Goal: Task Accomplishment & Management: Use online tool/utility

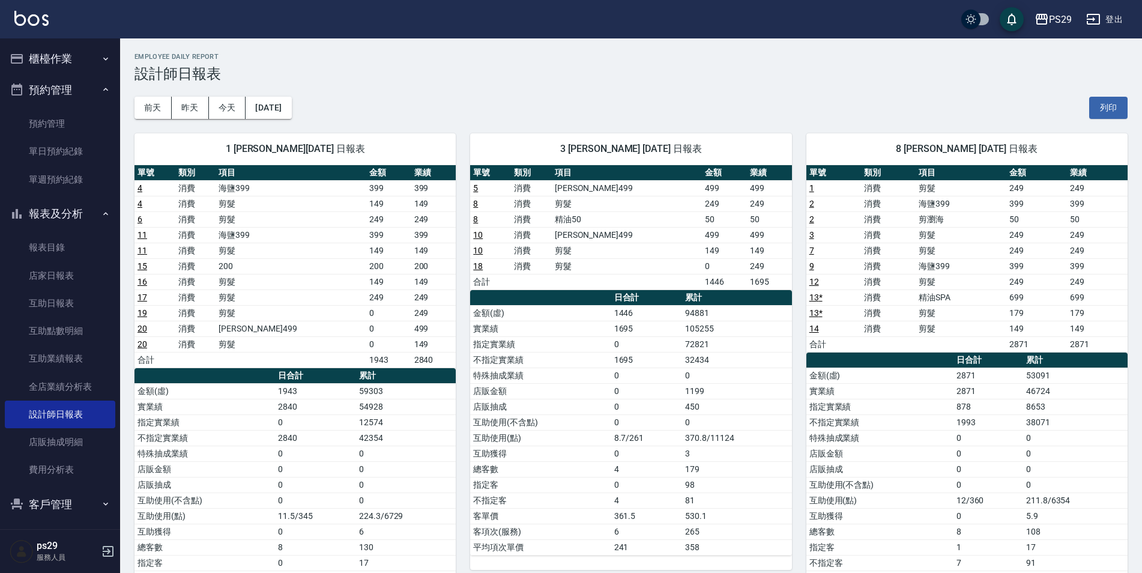
click at [83, 58] on button "櫃檯作業" at bounding box center [60, 58] width 110 height 31
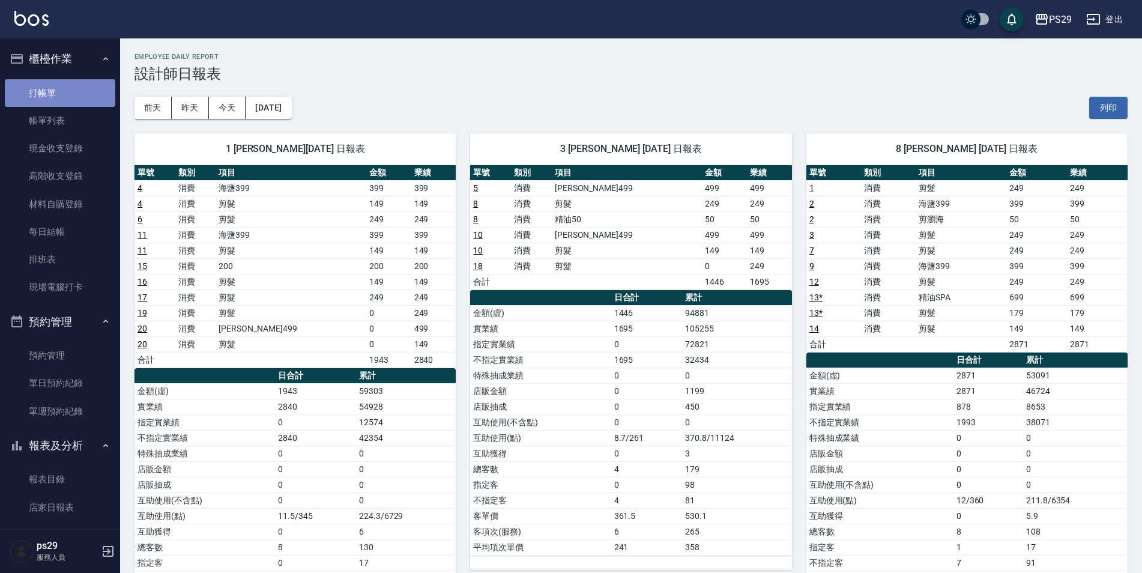
click at [76, 83] on link "打帳單" at bounding box center [60, 93] width 110 height 28
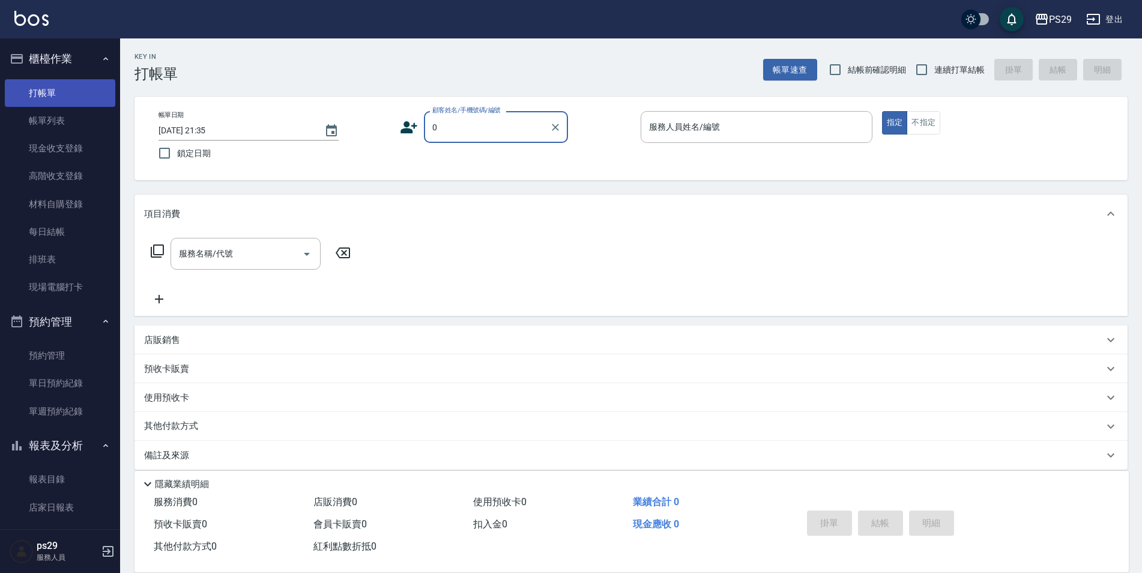
type input "新客人 姓名未設定/0/null"
type input "[PERSON_NAME]維-5"
type button "true"
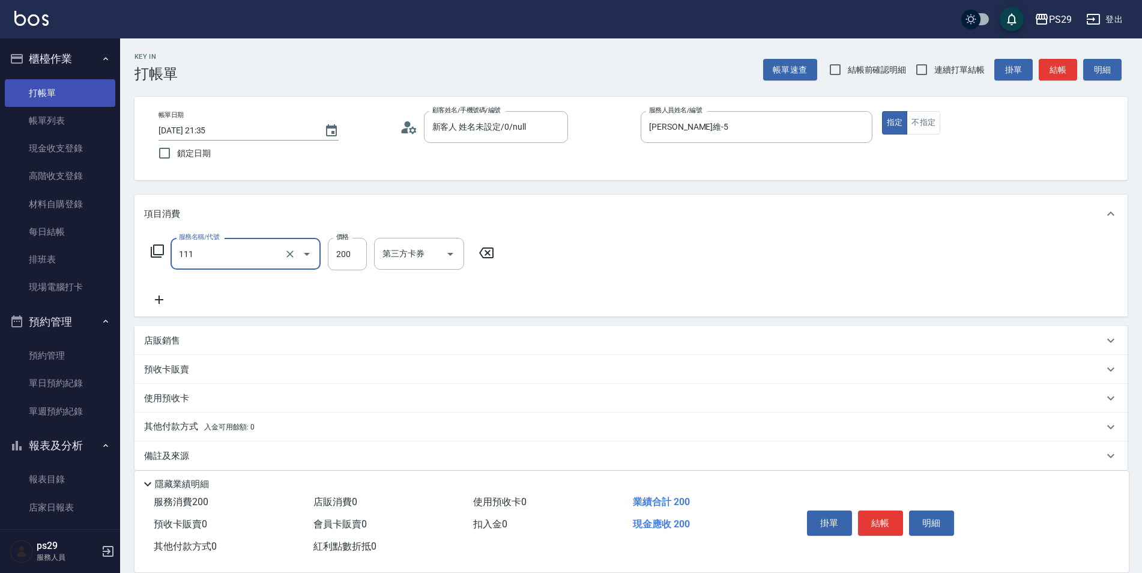
type input "200(111)"
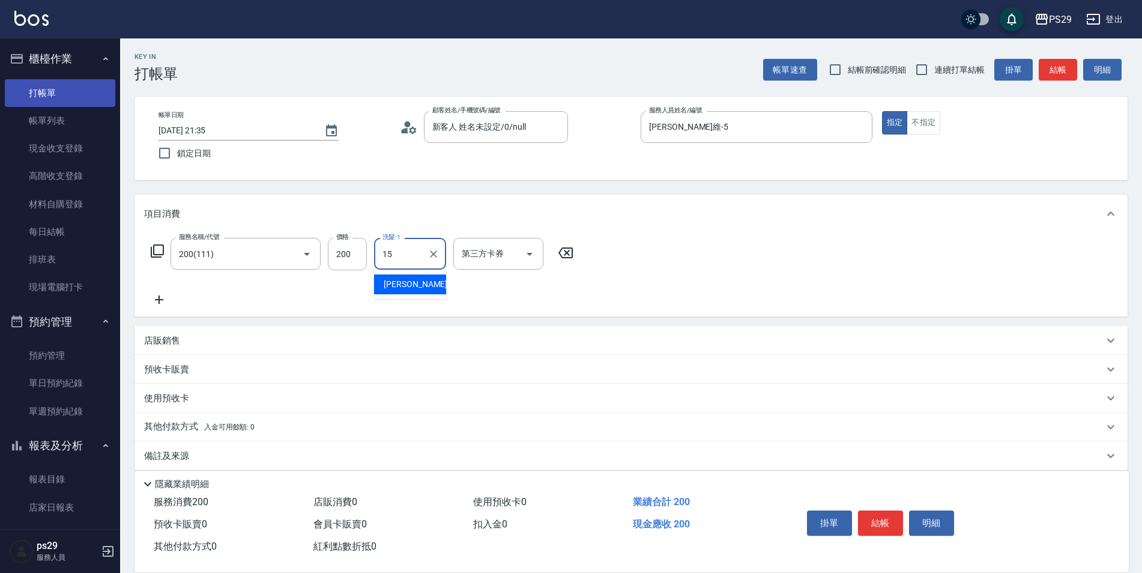
type input "[PERSON_NAME]-15"
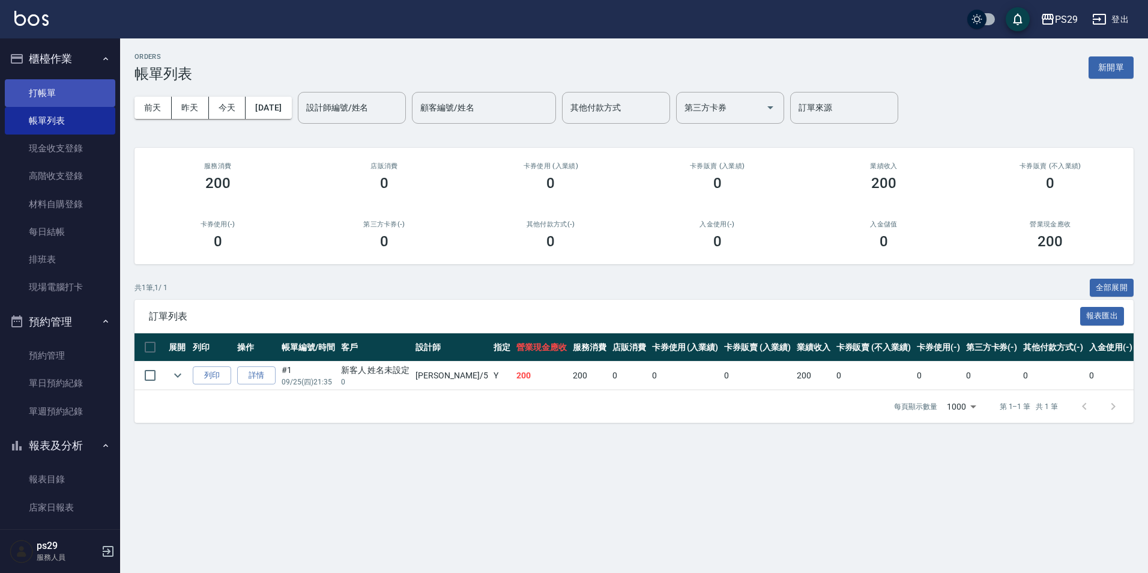
click at [75, 99] on link "打帳單" at bounding box center [60, 93] width 110 height 28
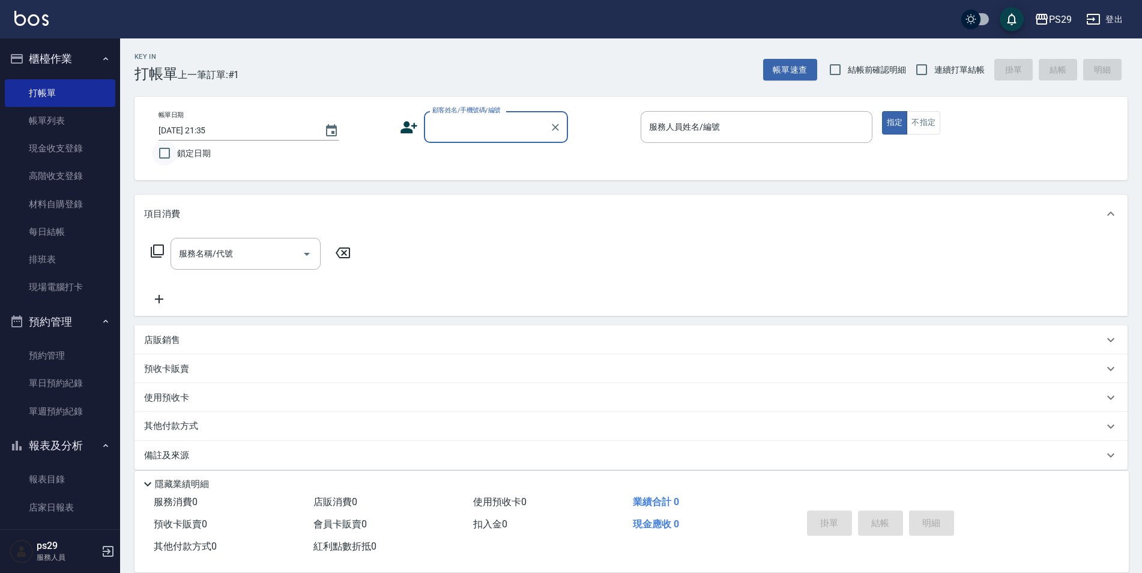
click at [176, 143] on input "鎖定日期" at bounding box center [164, 152] width 25 height 25
checkbox input "true"
click at [944, 85] on div "Key In 打帳單 上一筆訂單:#1 帳單速查 結帳前確認明細 連續打單結帳 掛單 結帳 明細 帳單日期 [DATE] 21:35 鎖定日期 顧客姓名/手機…" at bounding box center [631, 311] width 1022 height 546
drag, startPoint x: 916, startPoint y: 80, endPoint x: 785, endPoint y: 106, distance: 133.4
click at [917, 79] on input "連續打單結帳" at bounding box center [921, 69] width 25 height 25
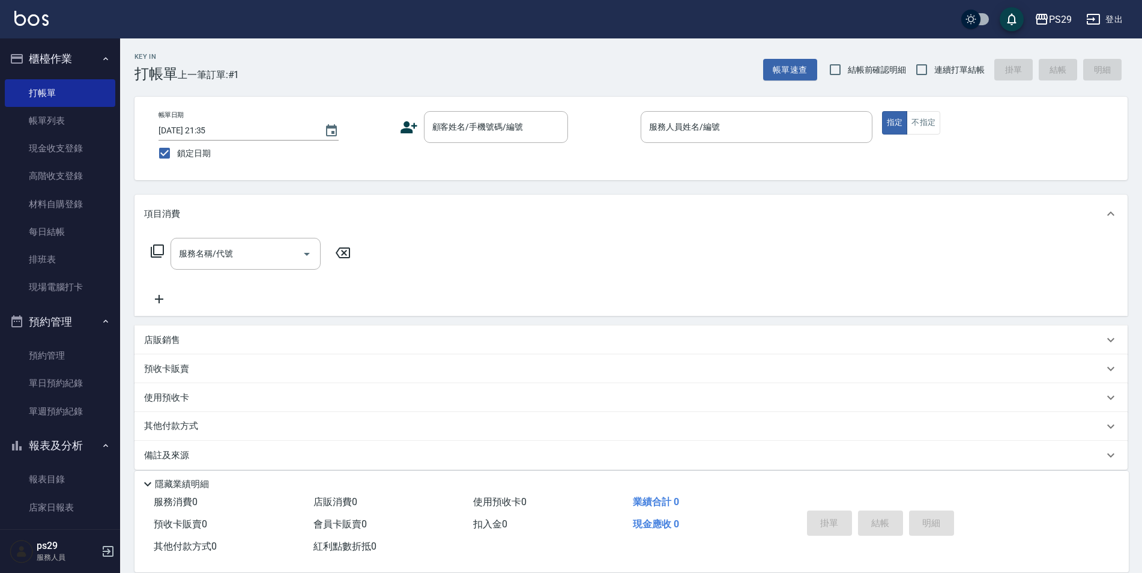
checkbox input "true"
click at [477, 119] on div "顧客姓名/手機號碼/編號 顧客姓名/手機號碼/編號" at bounding box center [496, 127] width 144 height 32
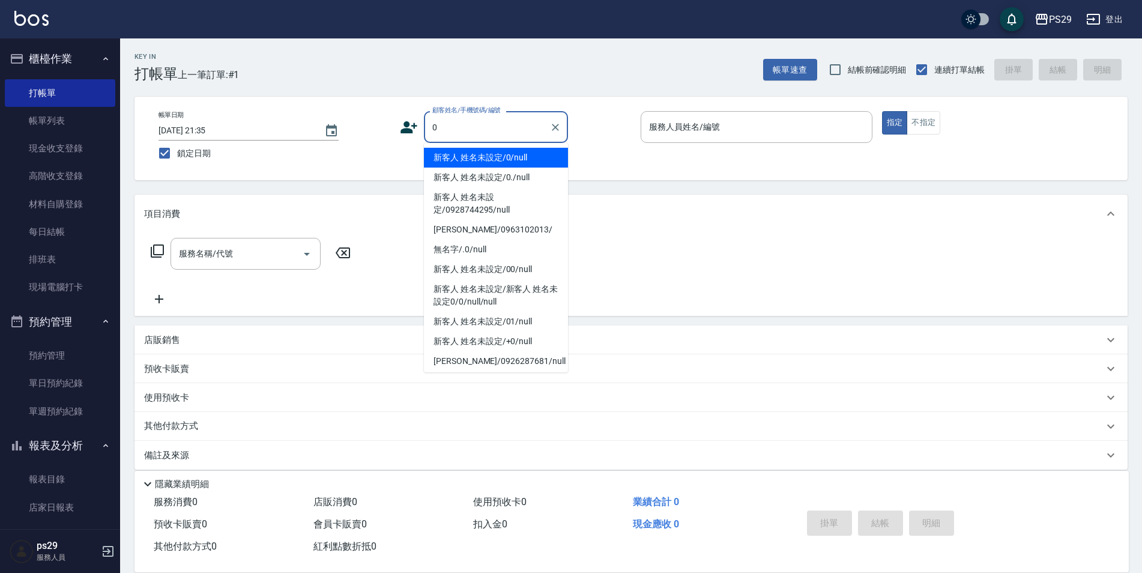
type input "新客人 姓名未設定/0/null"
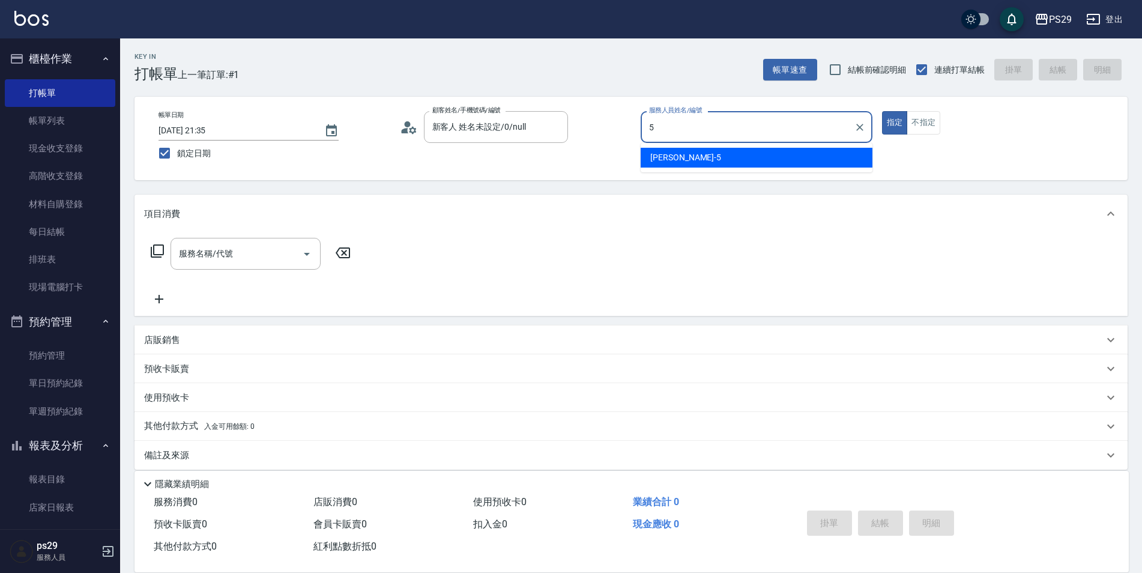
type input "[PERSON_NAME]維-5"
type button "true"
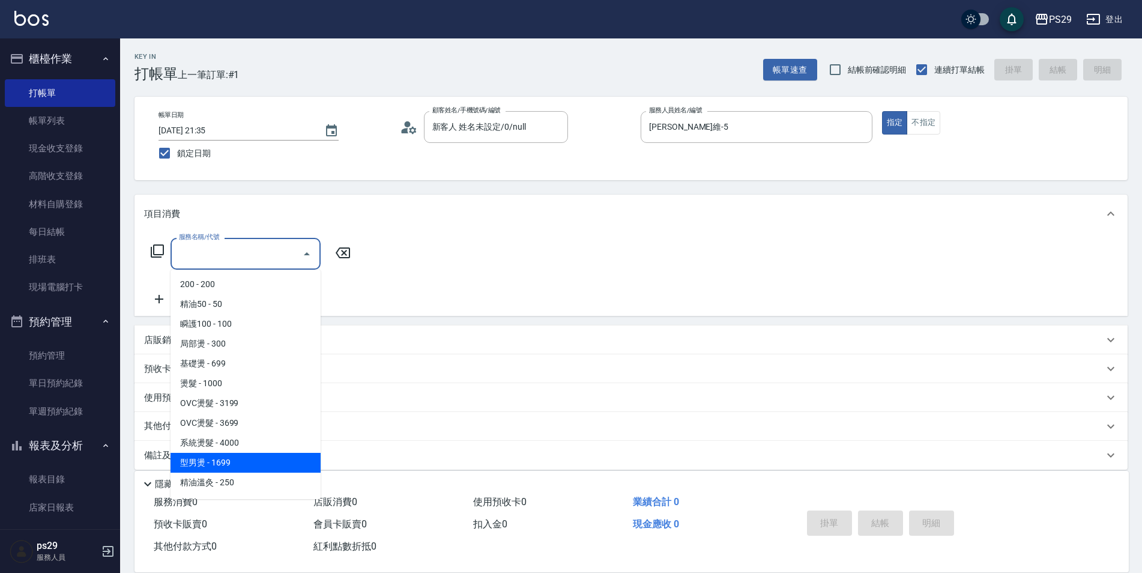
type input "型男燙(211)"
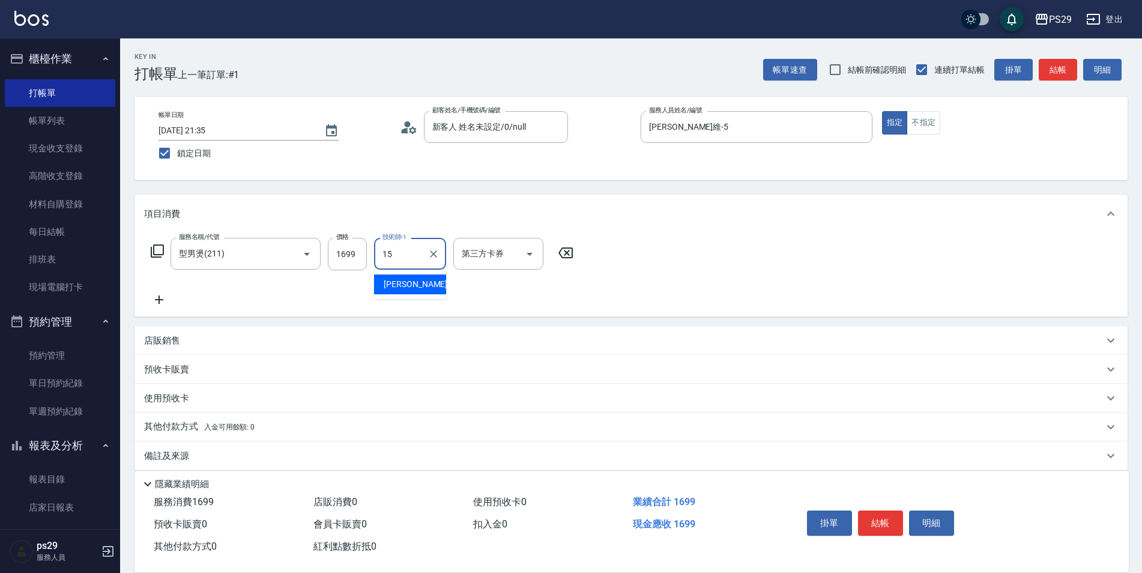
type input "[PERSON_NAME]-15"
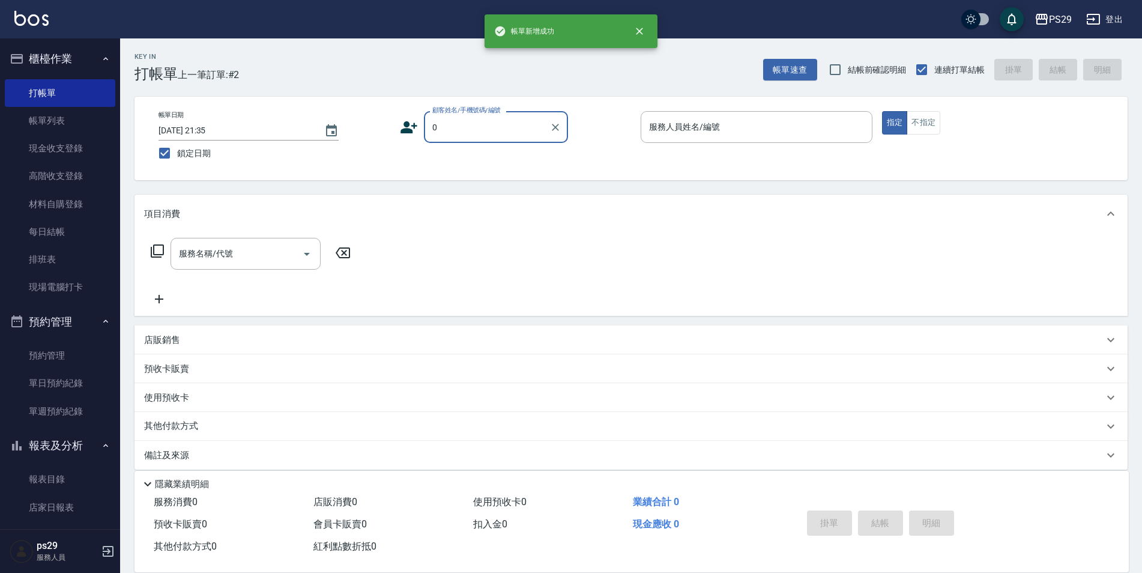
type input "新客人 姓名未設定/0/null"
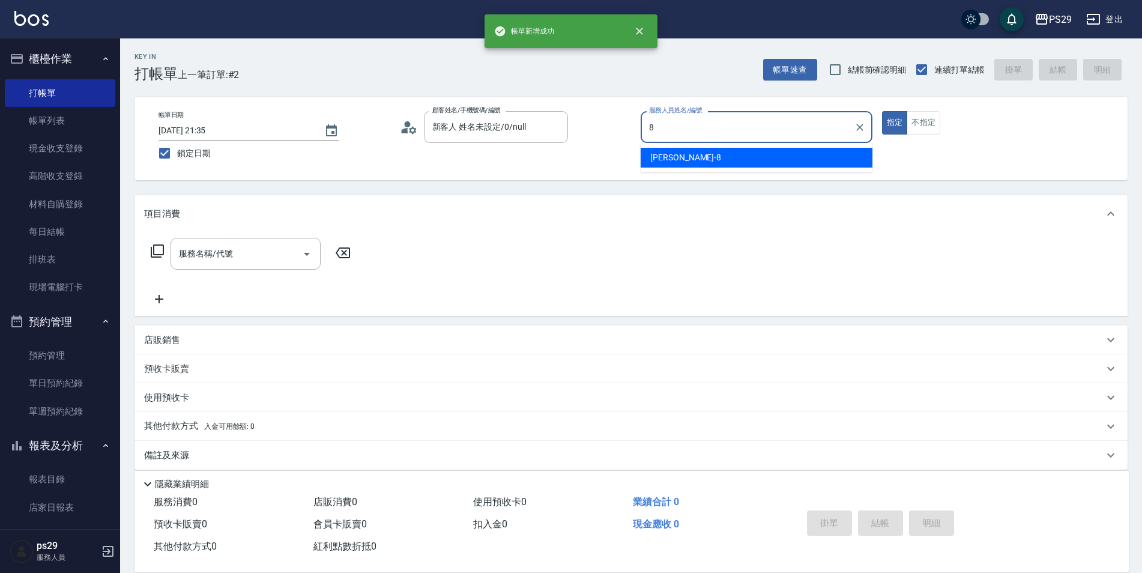
type input "[PERSON_NAME]-8"
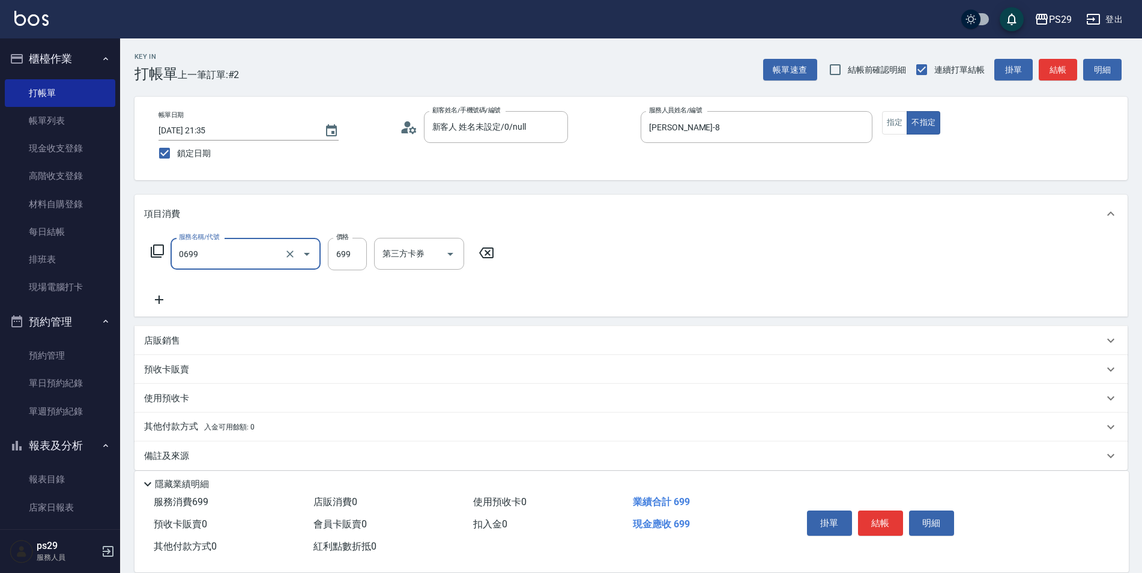
type input "精油SPA(0699)"
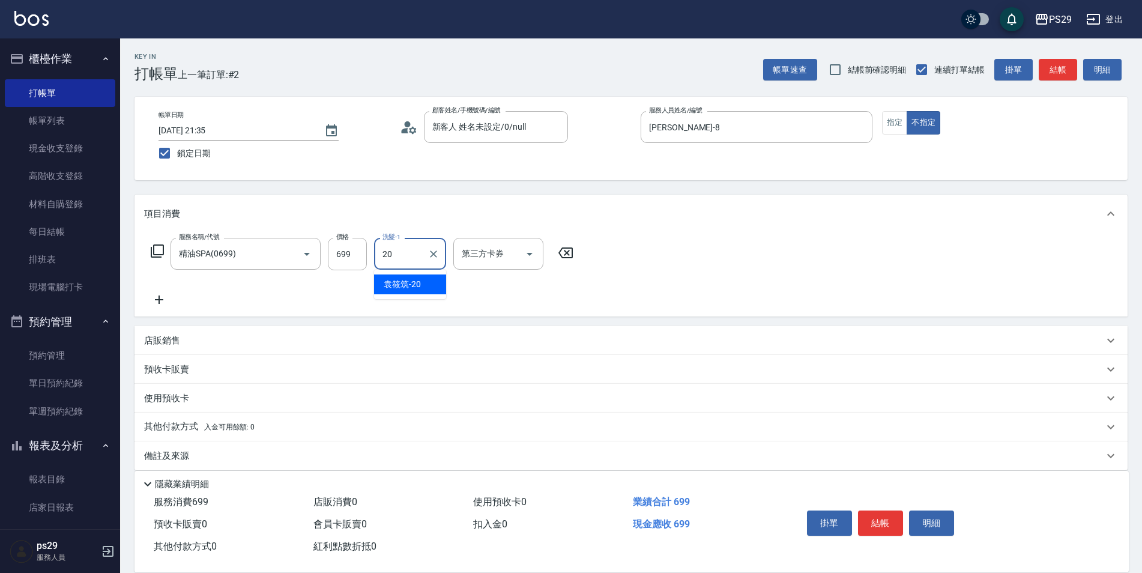
type input "[PERSON_NAME]-20"
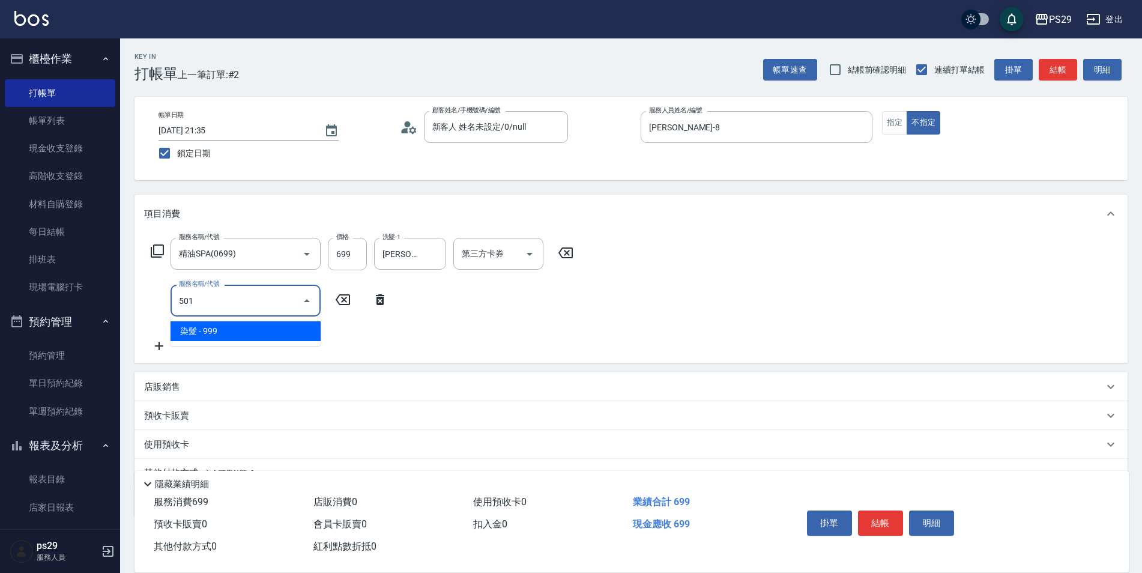
type input "染髮(501)"
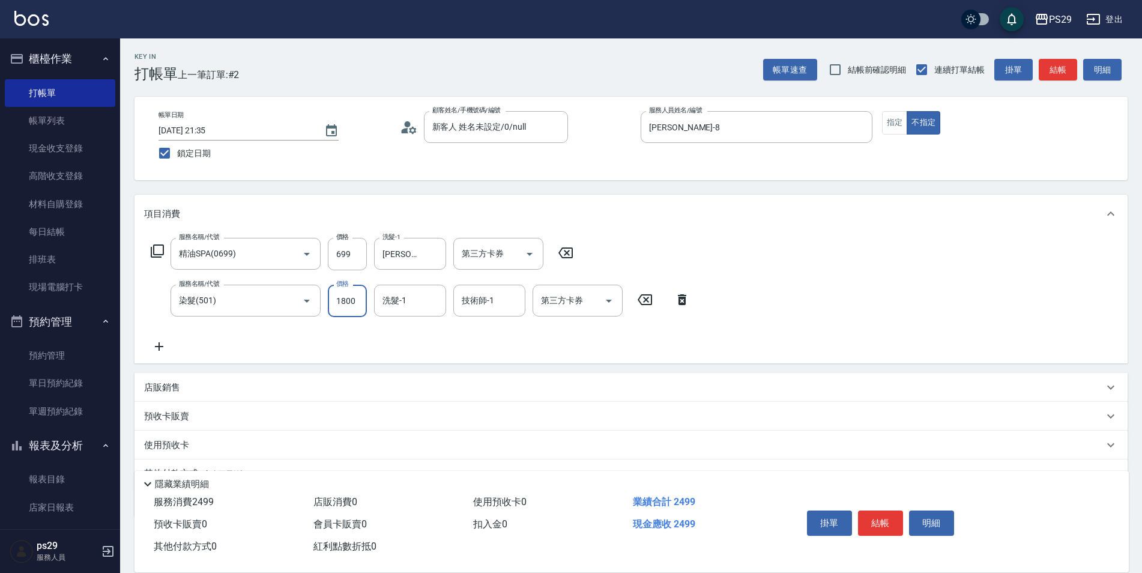
type input "1800"
type input "[PERSON_NAME]-12"
type input "[PERSON_NAME]-20"
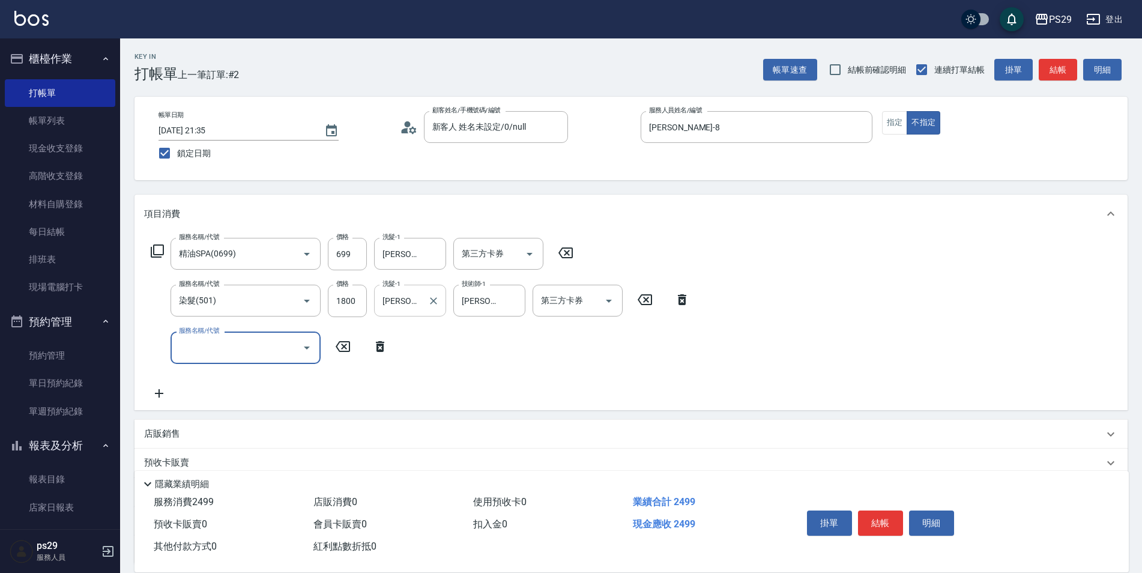
click at [432, 298] on icon "Clear" at bounding box center [433, 301] width 12 height 12
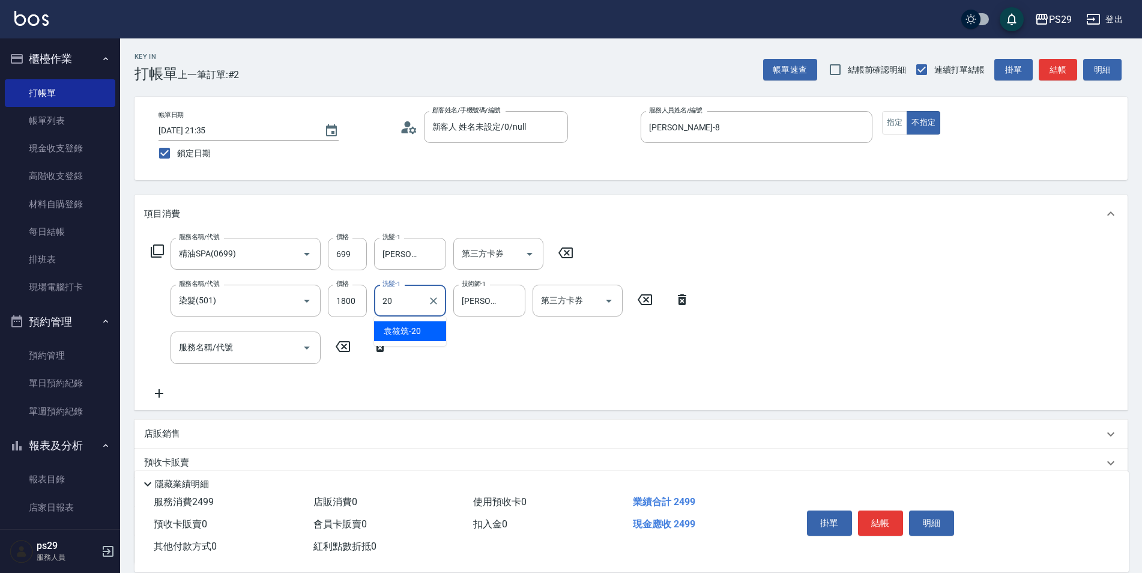
type input "[PERSON_NAME]-20"
type input "袁"
type input "[PERSON_NAME]-12"
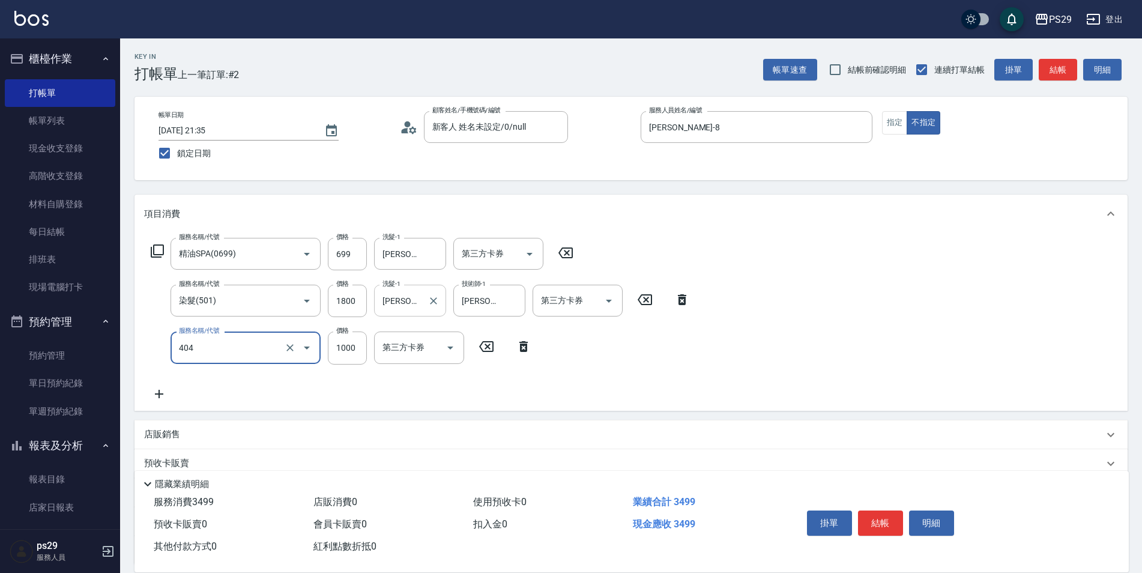
type input "1000護(404)"
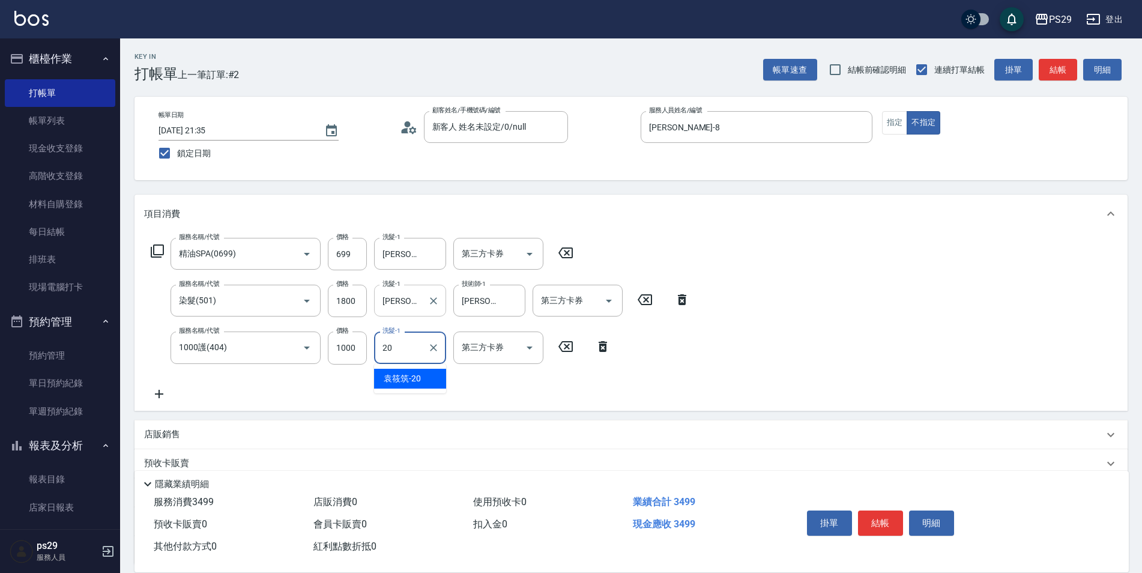
type input "[PERSON_NAME]-20"
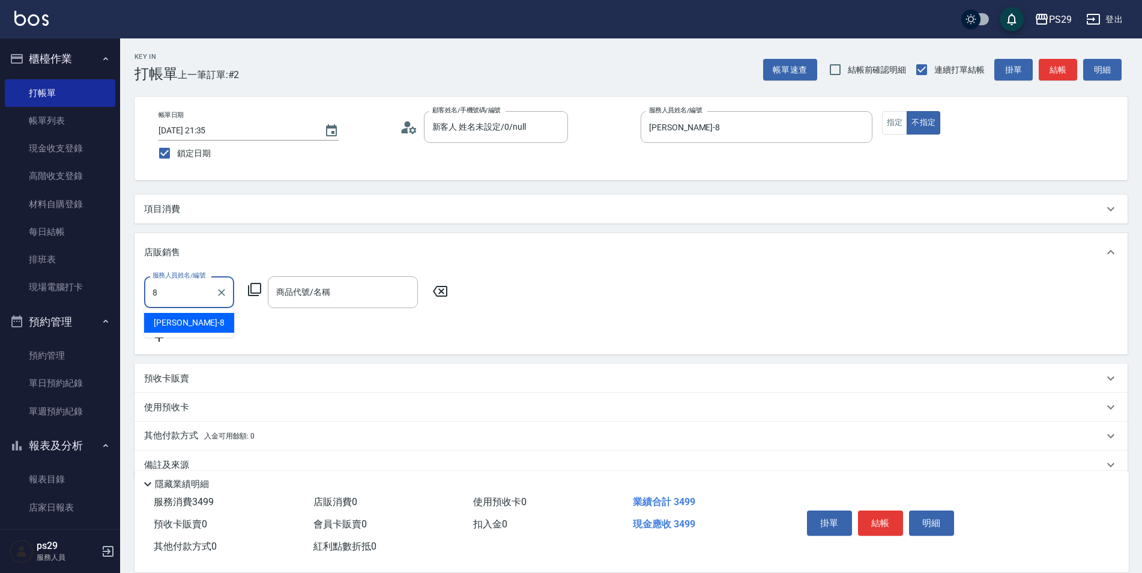
type input "[PERSON_NAME]-8"
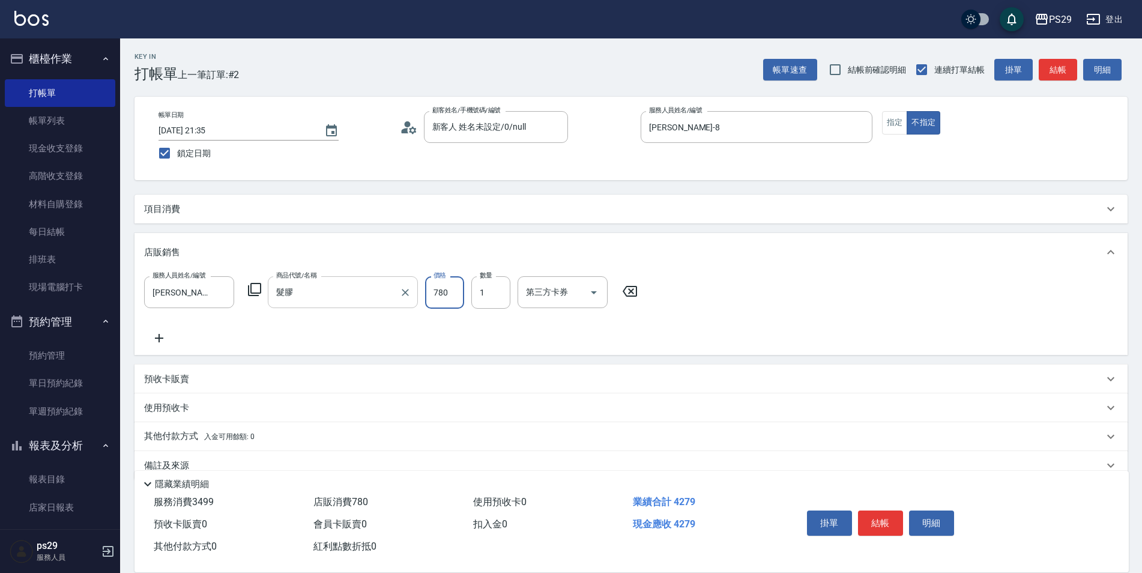
click at [379, 292] on input "髮膠" at bounding box center [333, 291] width 121 height 21
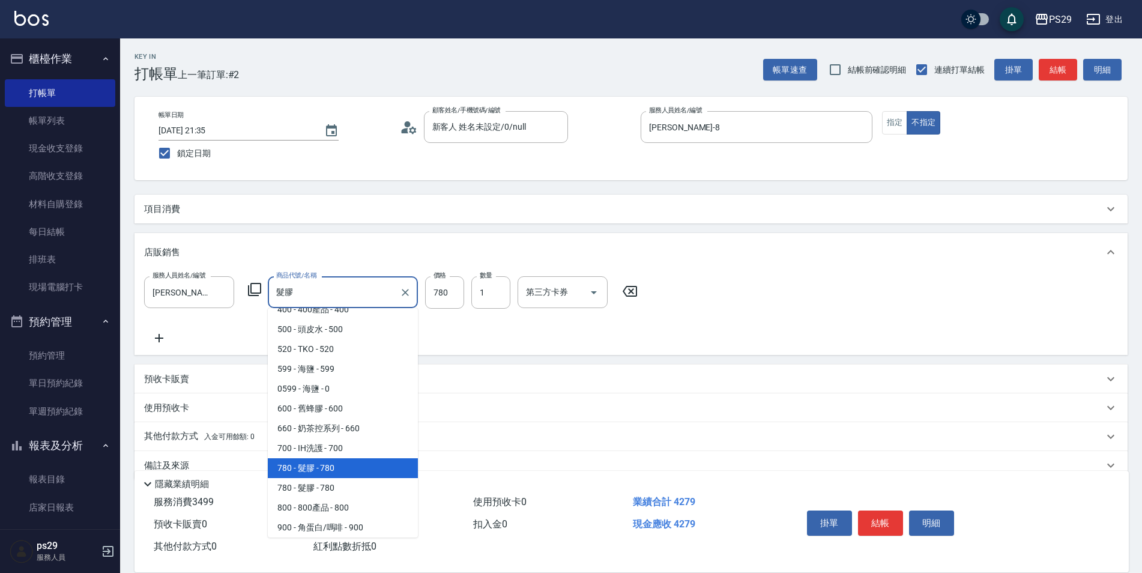
scroll to position [5, 0]
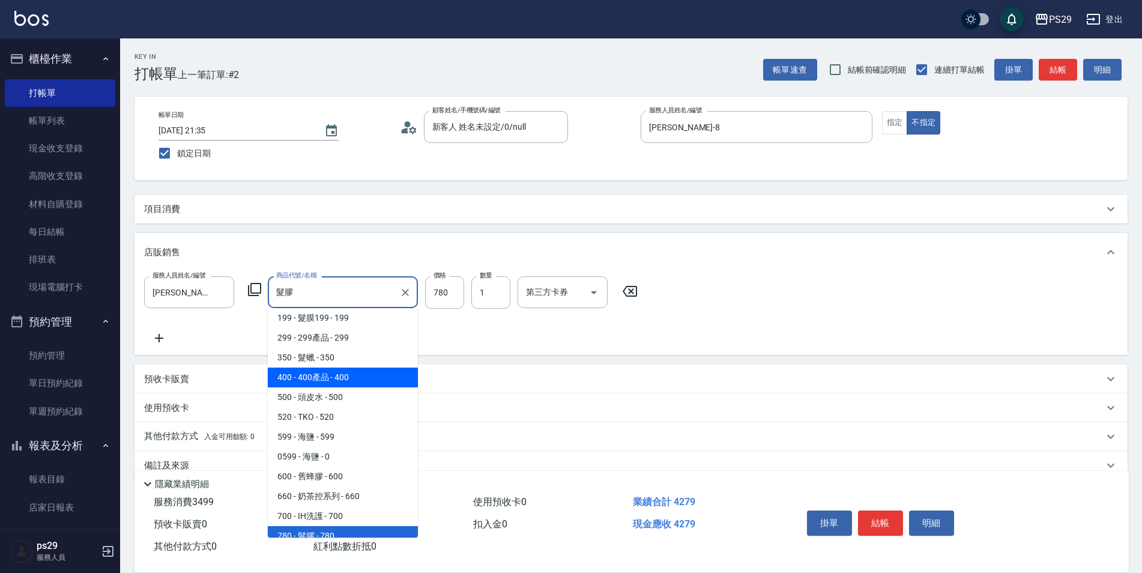
type input "400產品"
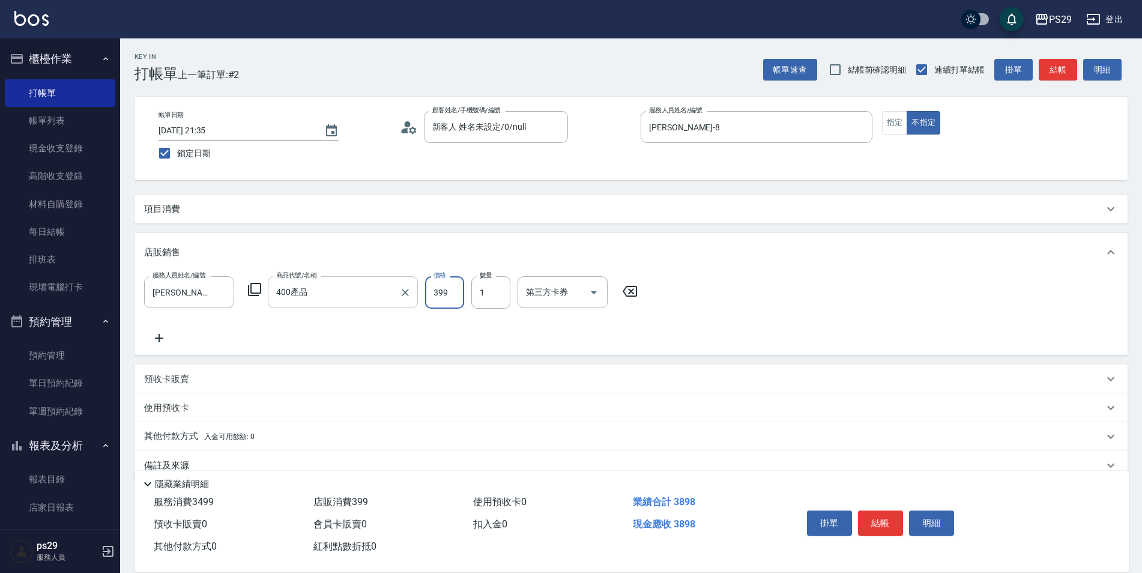
type input "399"
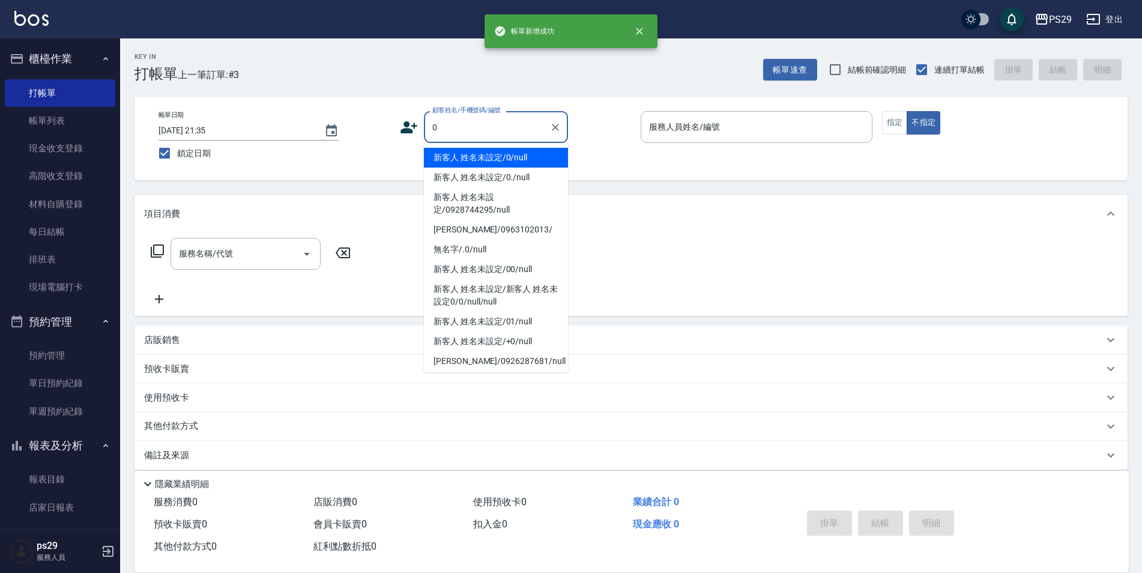
type input "新客人 姓名未設定/0/null"
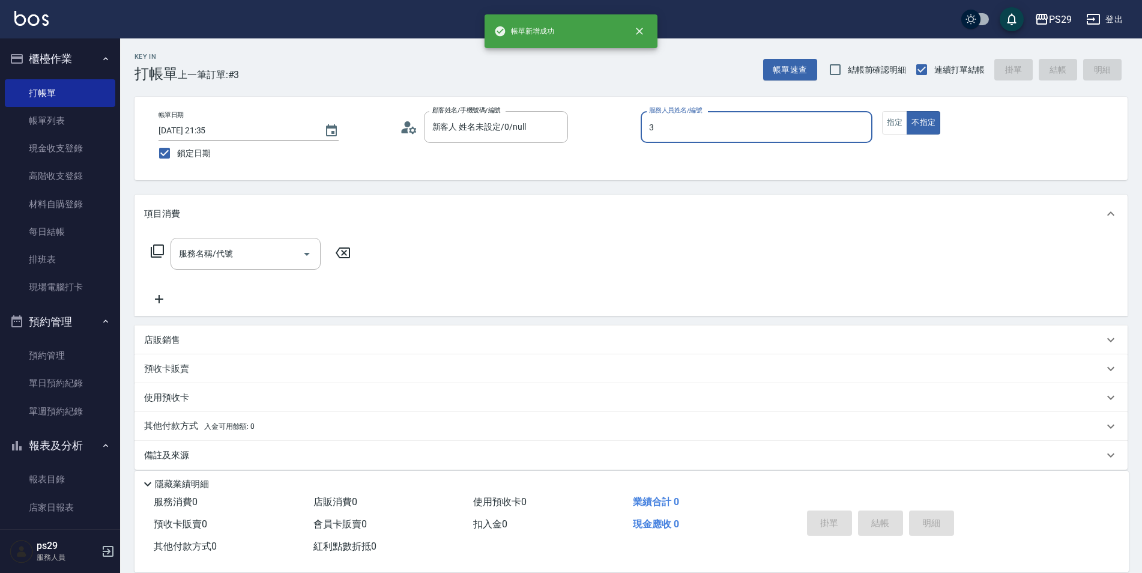
type input "[PERSON_NAME]-3"
type button "false"
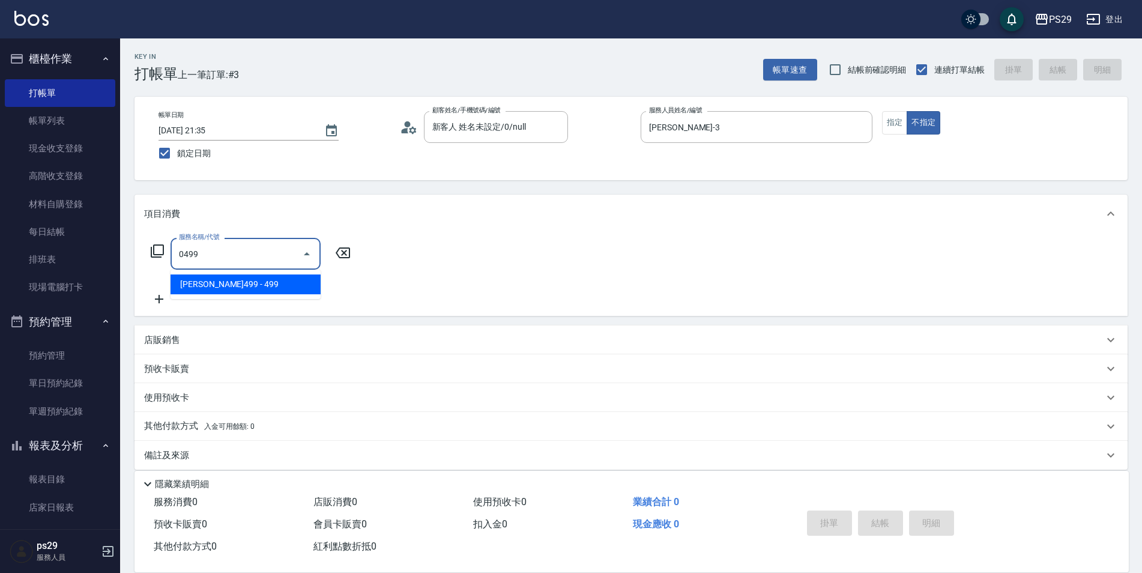
type input "[PERSON_NAME]499(0499)"
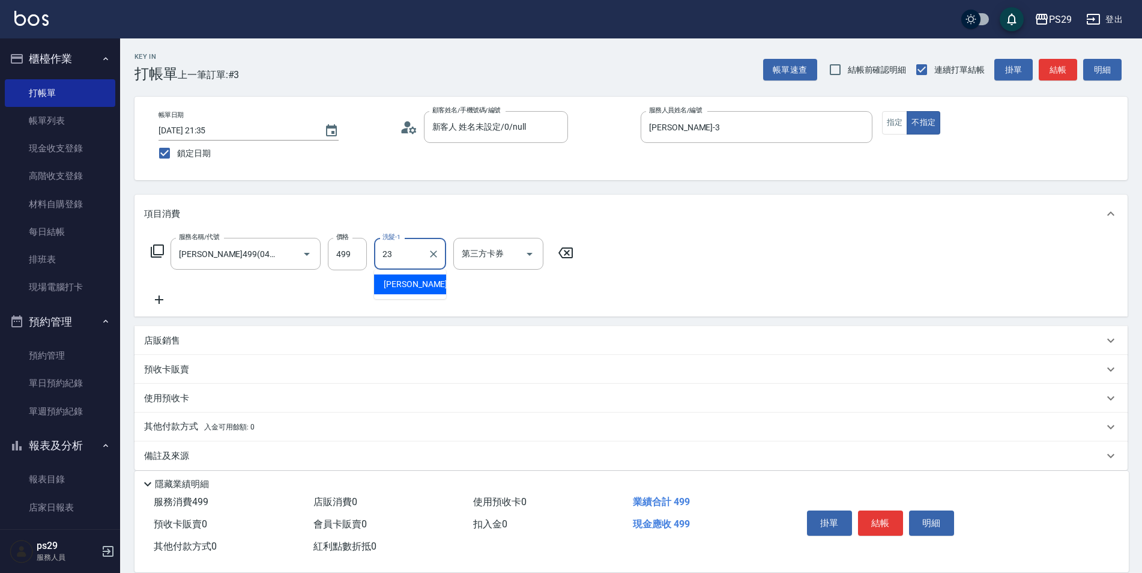
type input "[PERSON_NAME]-23"
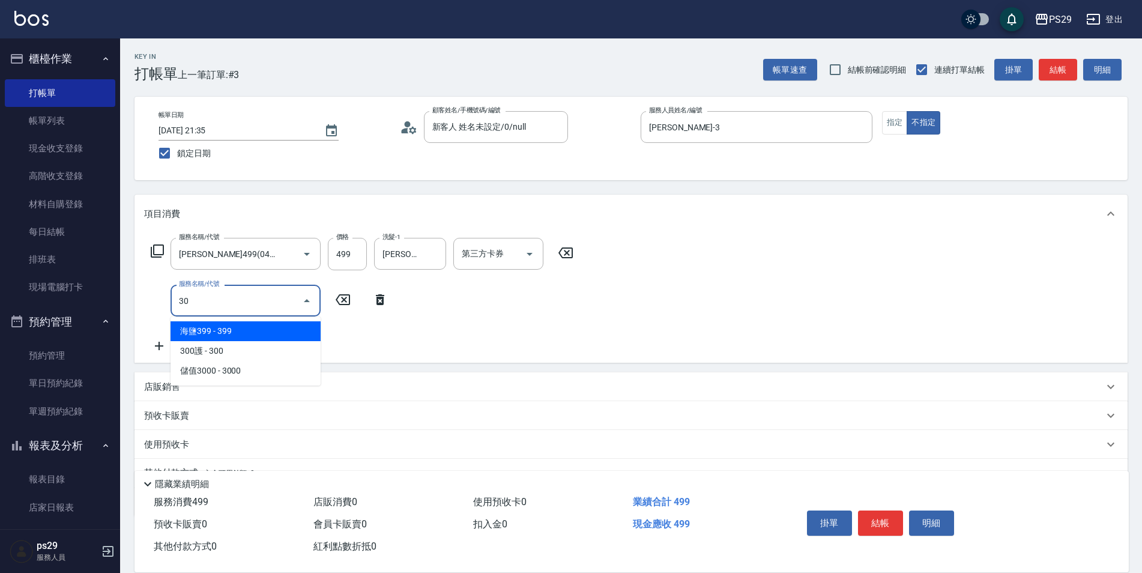
type input "304"
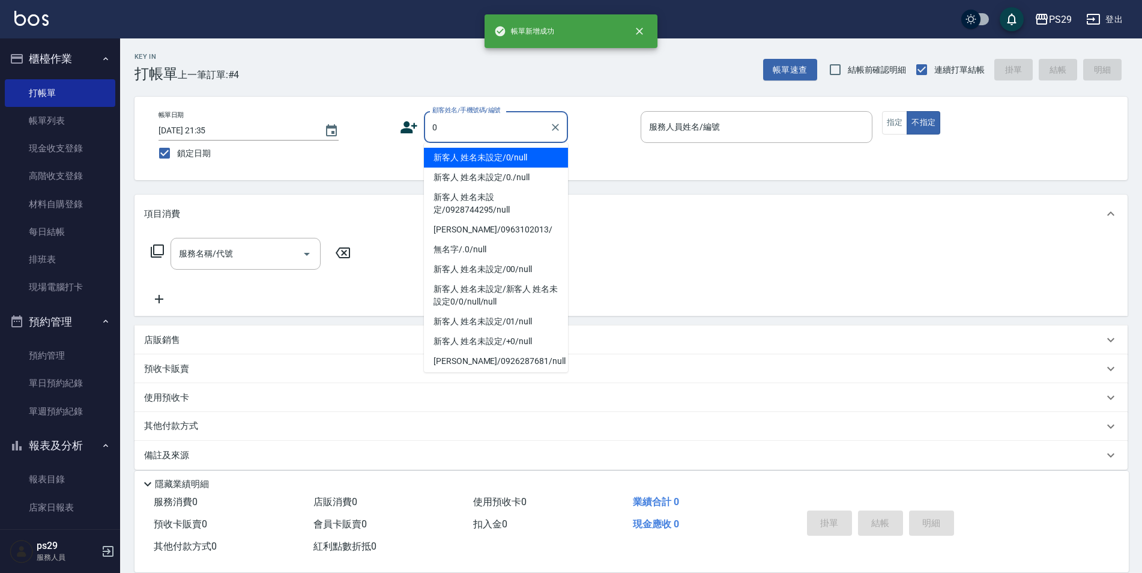
type input "新客人 姓名未設定/0/null"
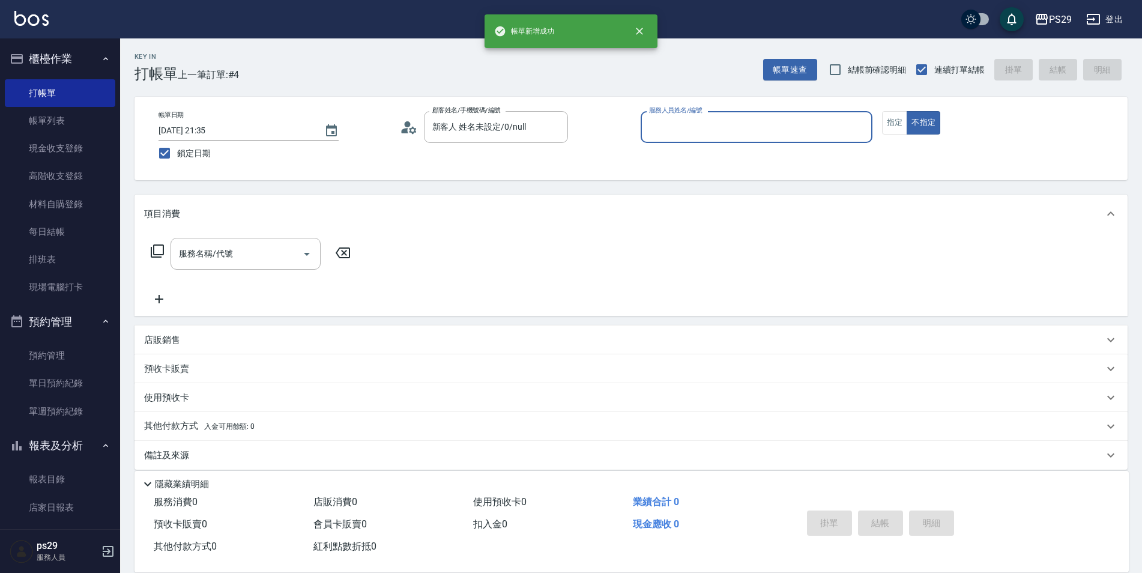
click at [906, 111] on button "不指定" at bounding box center [923, 122] width 34 height 23
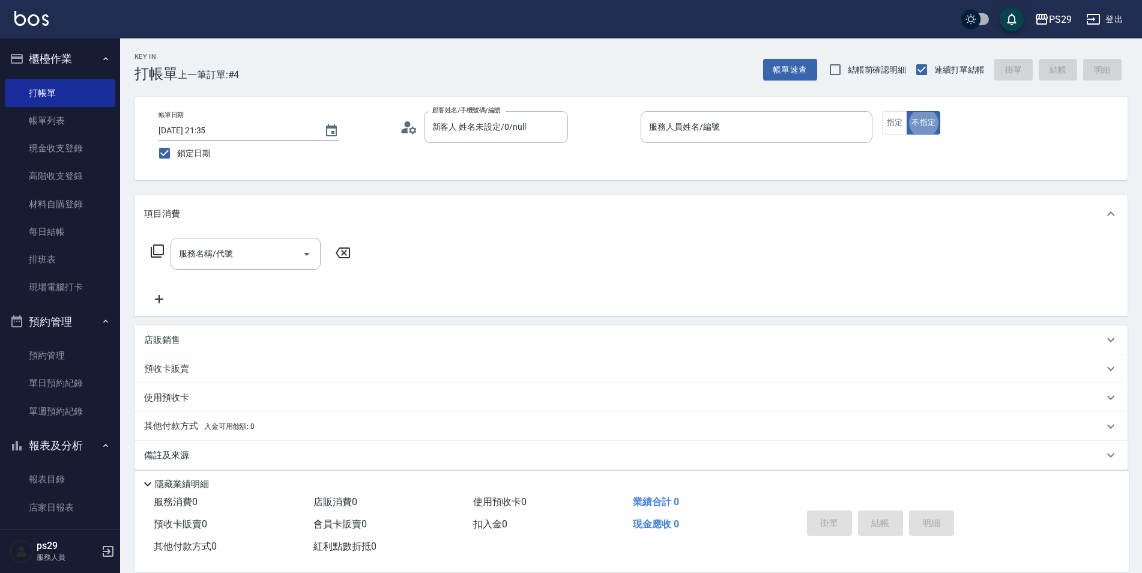
drag, startPoint x: 798, startPoint y: 151, endPoint x: 791, endPoint y: 145, distance: 9.3
click at [795, 148] on p at bounding box center [756, 149] width 232 height 13
click at [789, 143] on p at bounding box center [756, 149] width 232 height 13
click at [752, 133] on input "服務人員姓名/編號" at bounding box center [756, 126] width 221 height 21
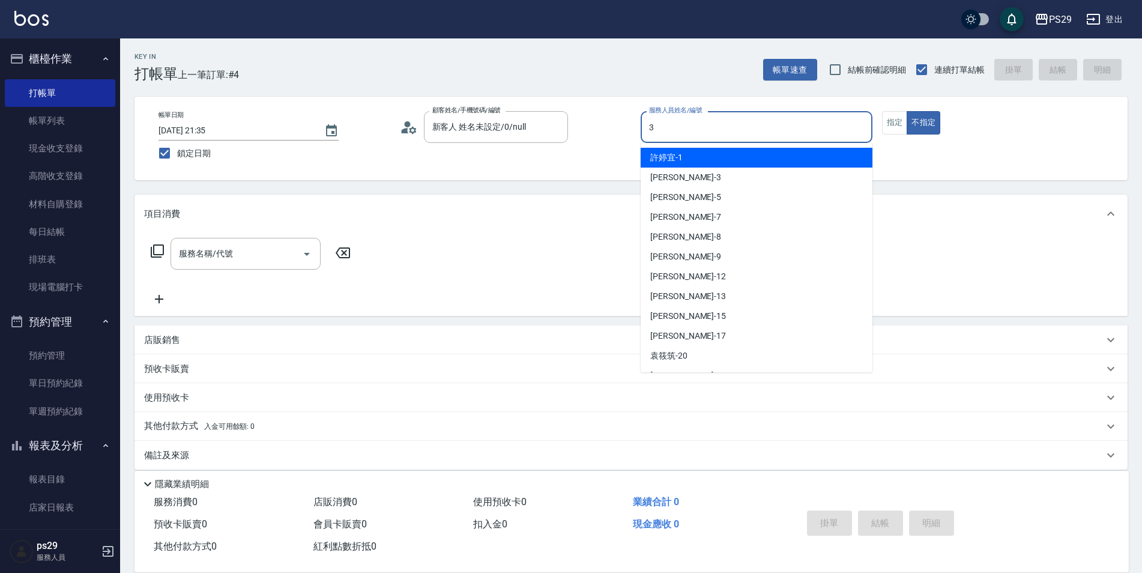
type input "[PERSON_NAME]-3"
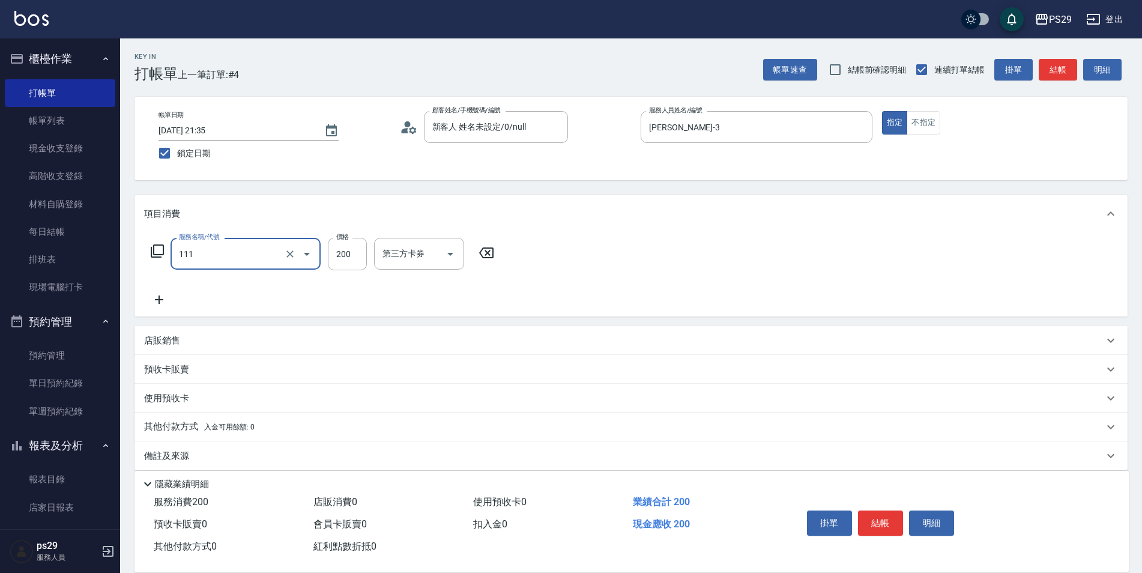
type input "200(111)"
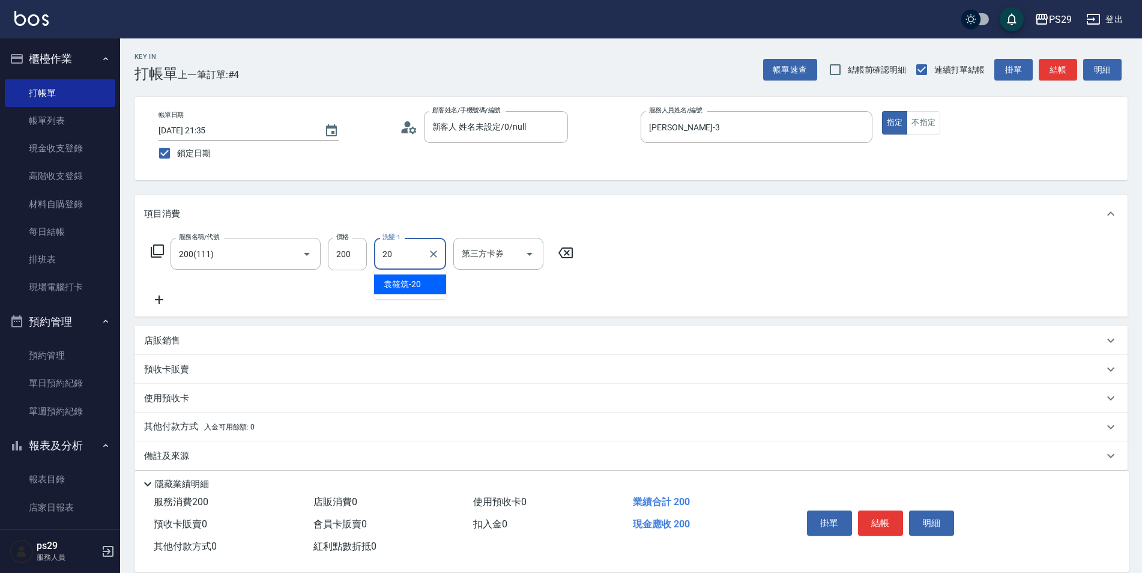
type input "[PERSON_NAME]-20"
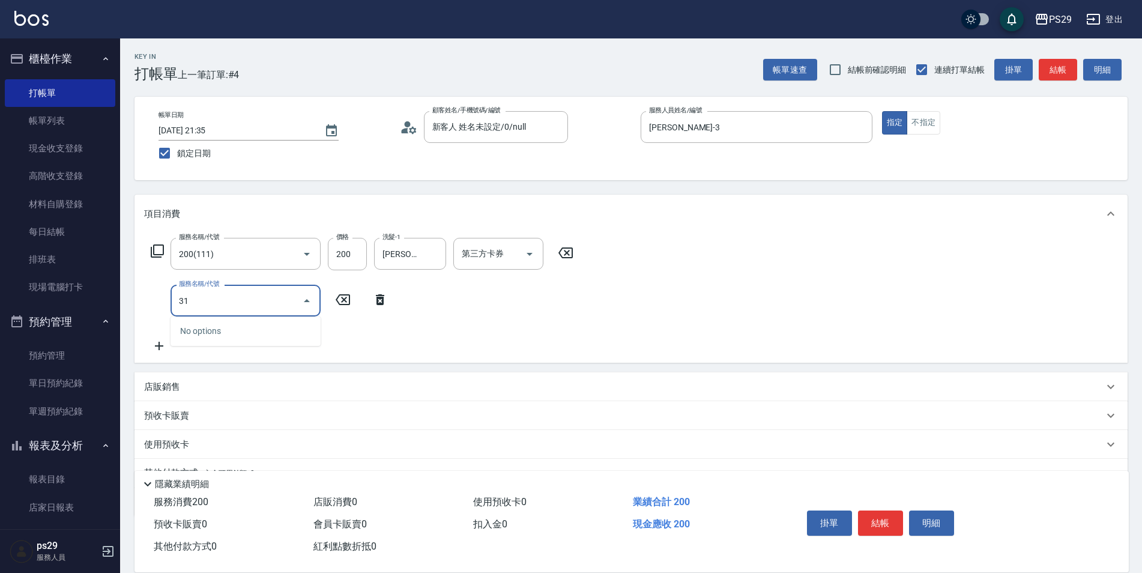
type input "310"
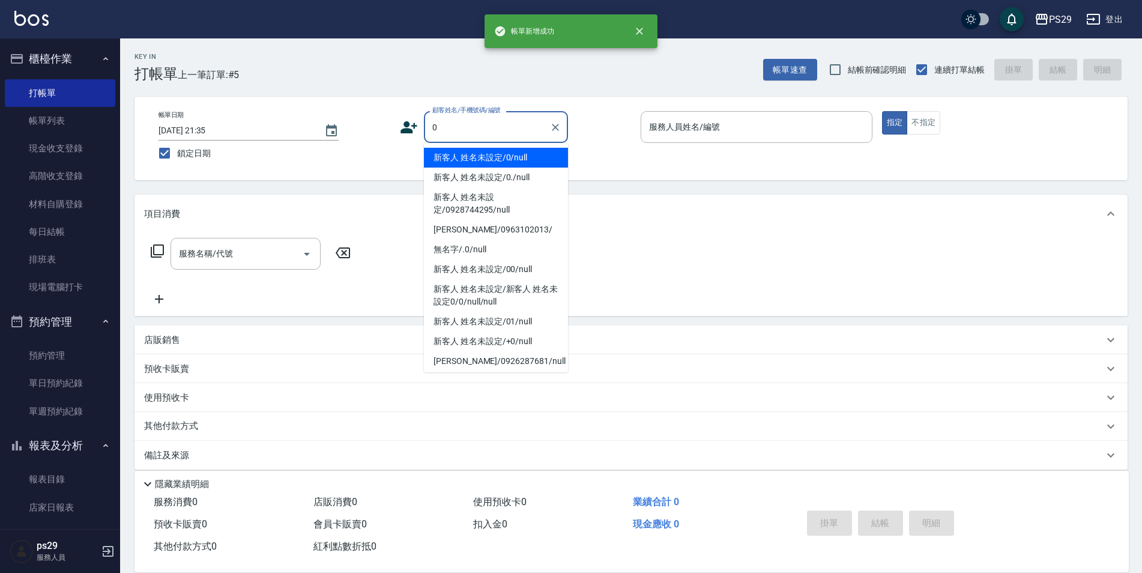
type input "新客人 姓名未設定/0/null"
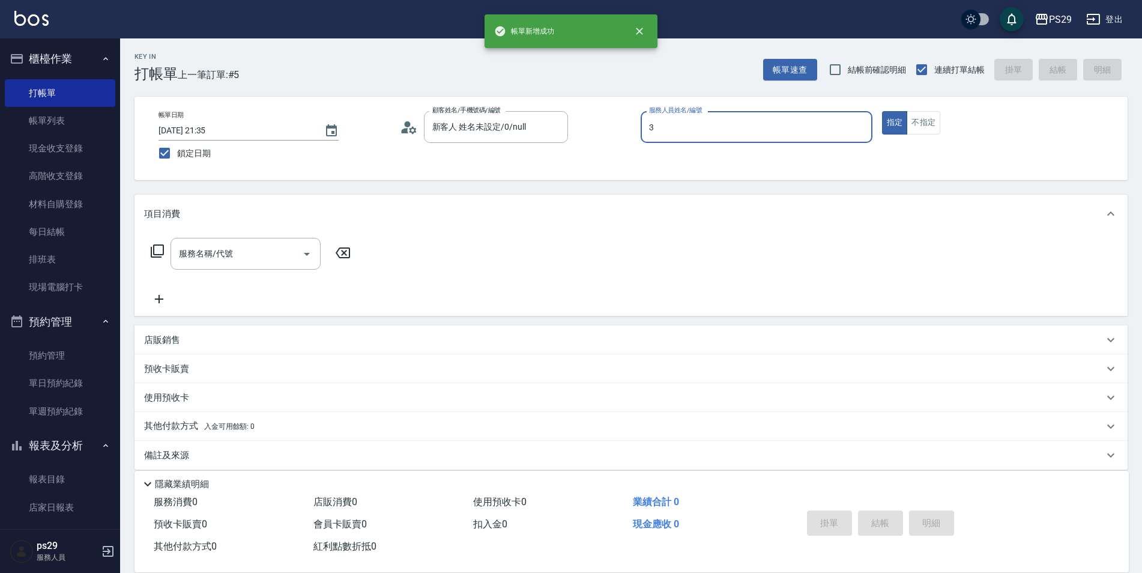
type input "[PERSON_NAME]-3"
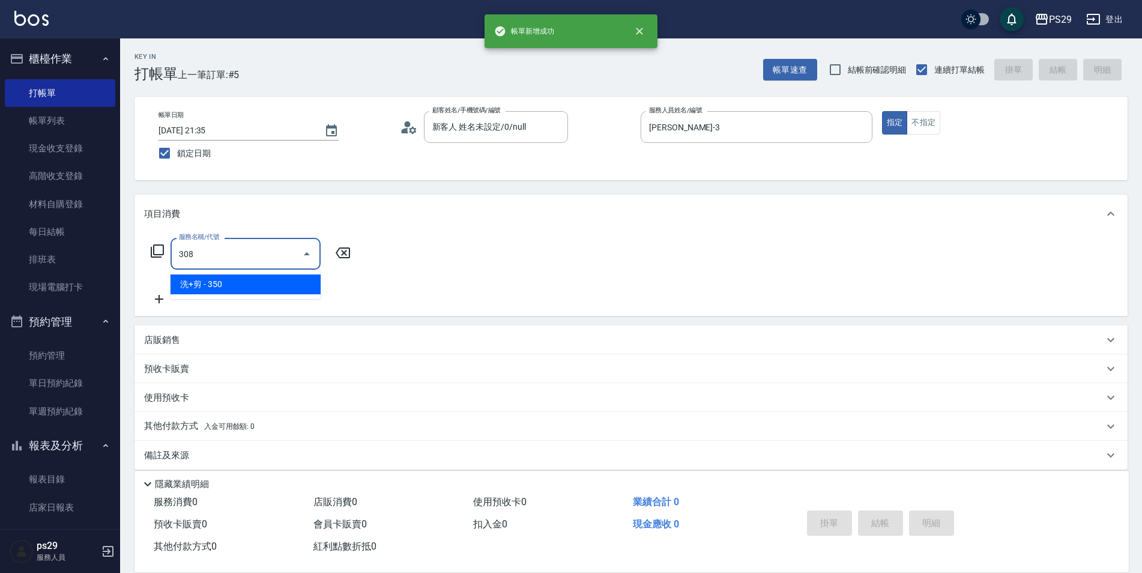
type input "洗+剪(308)"
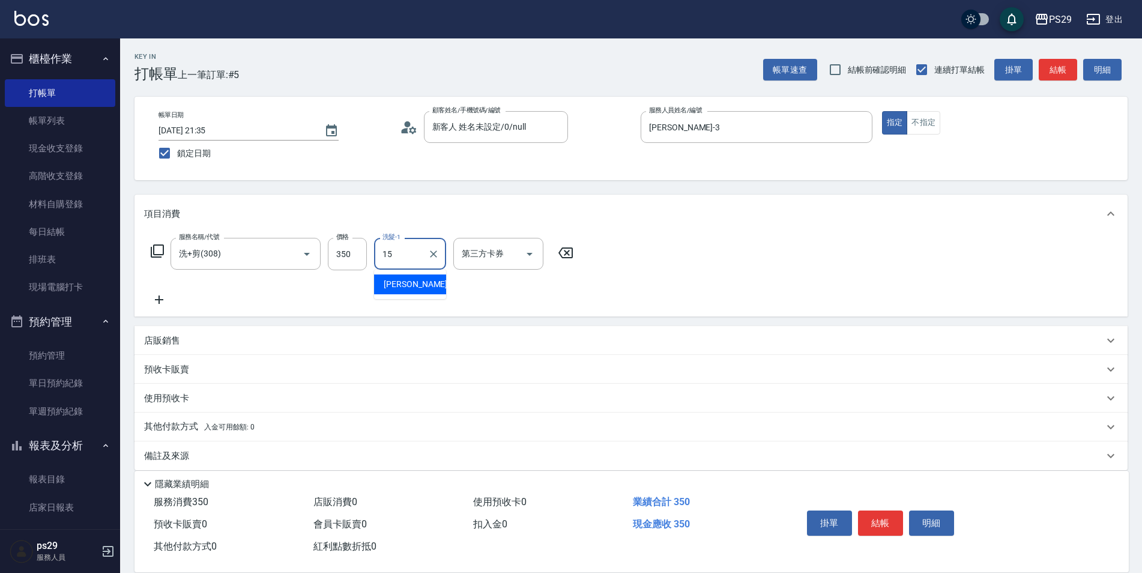
type input "[PERSON_NAME]-15"
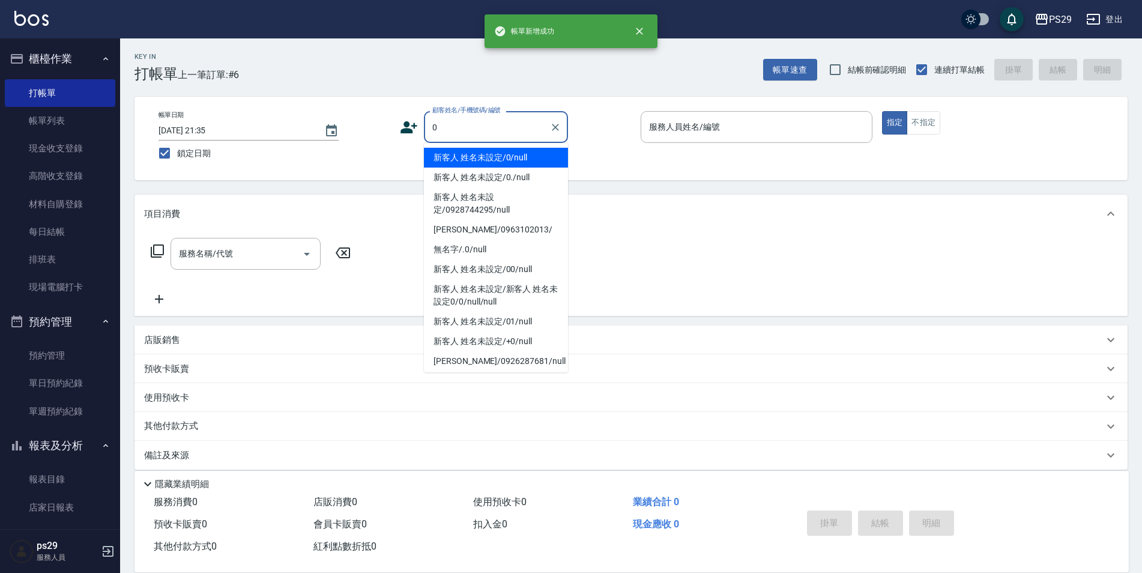
type input "新客人 姓名未設定/0/null"
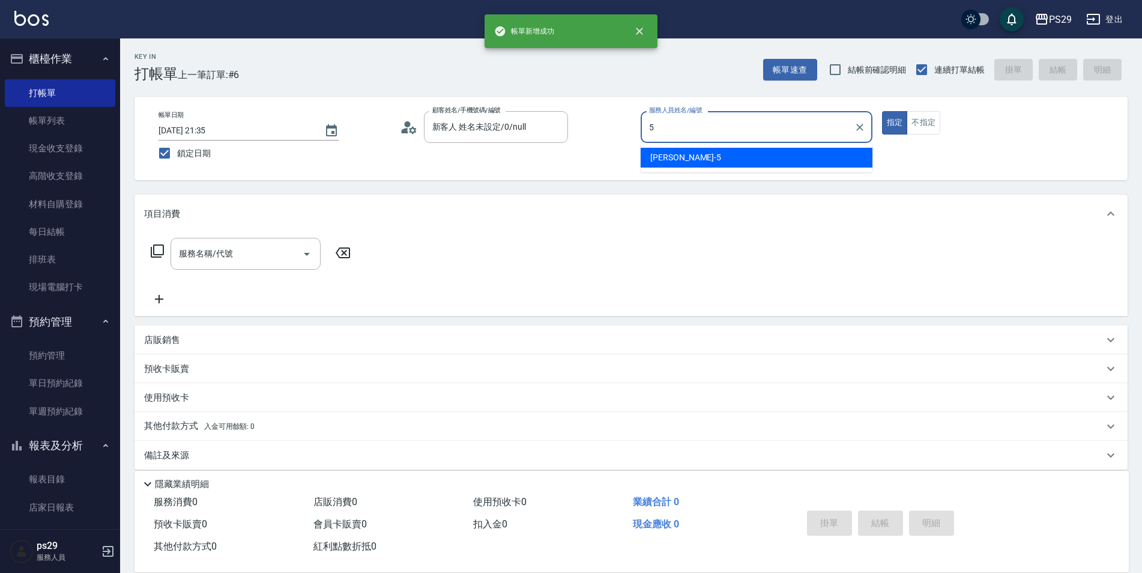
type input "[PERSON_NAME]維-5"
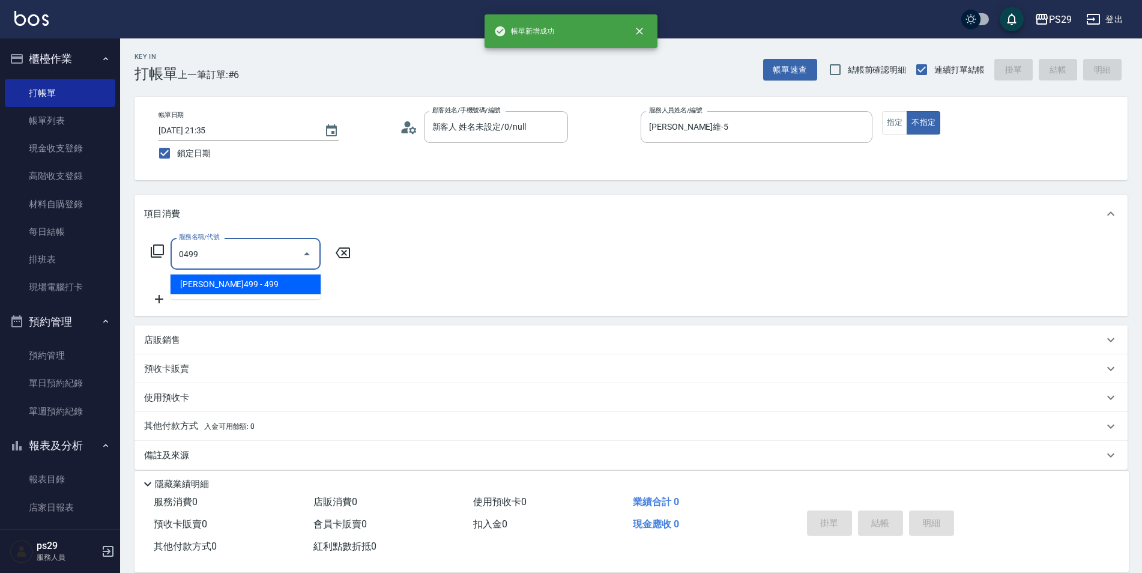
type input "[PERSON_NAME]499(0499)"
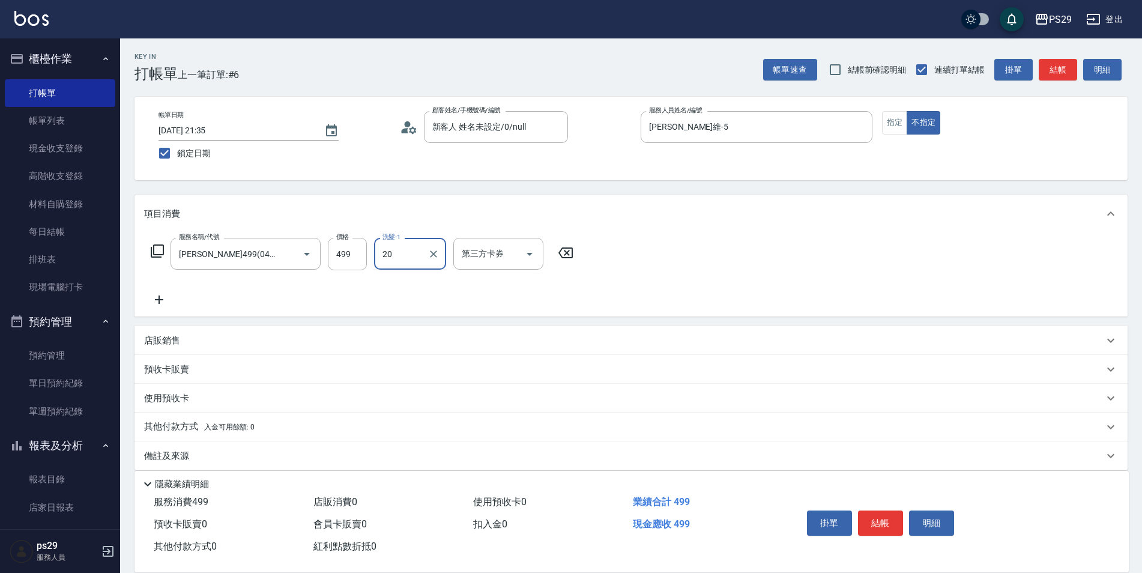
type input "[PERSON_NAME]-20"
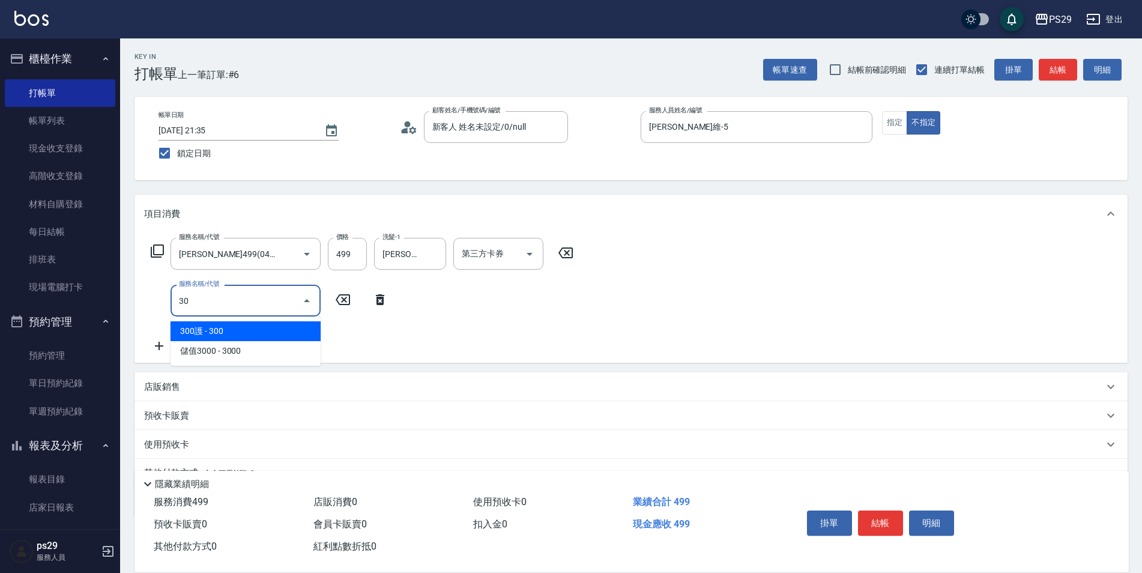
type input "304"
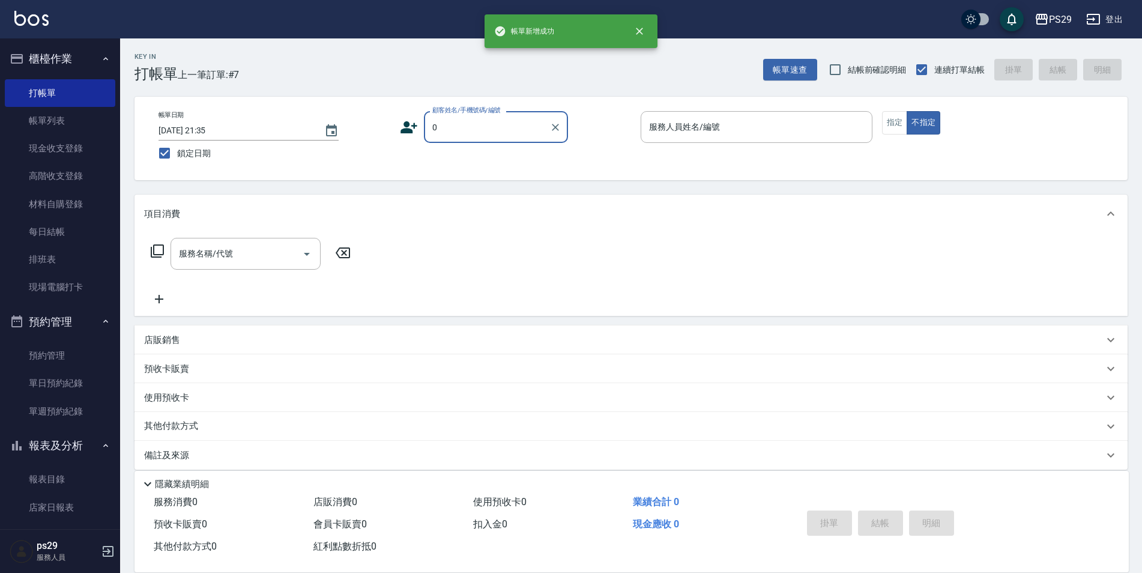
type input "新客人 姓名未設定/0/null"
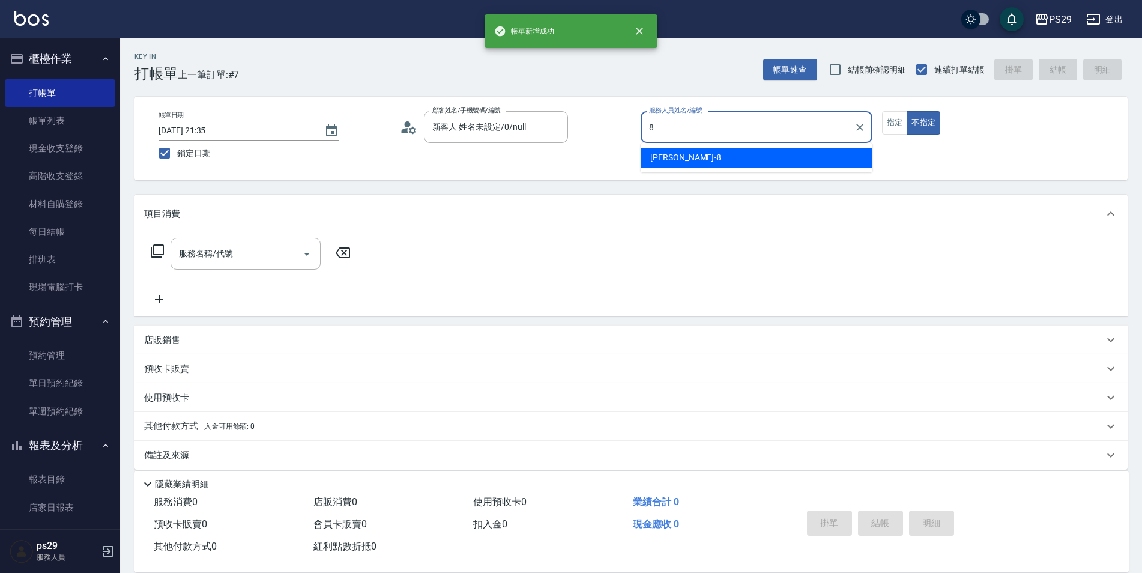
type input "[PERSON_NAME]-8"
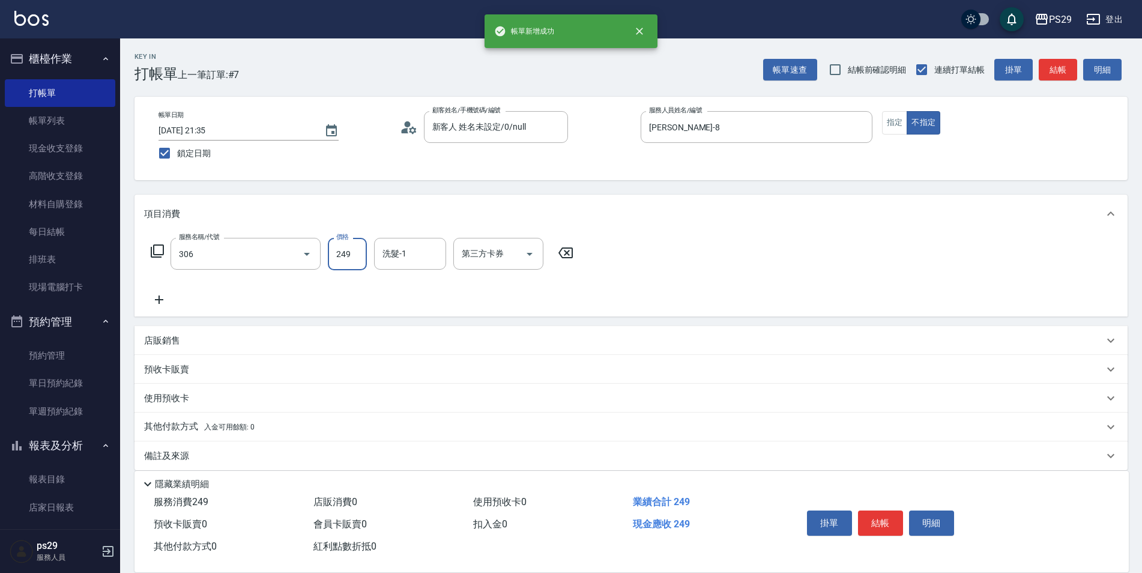
type input "剪髮(306)"
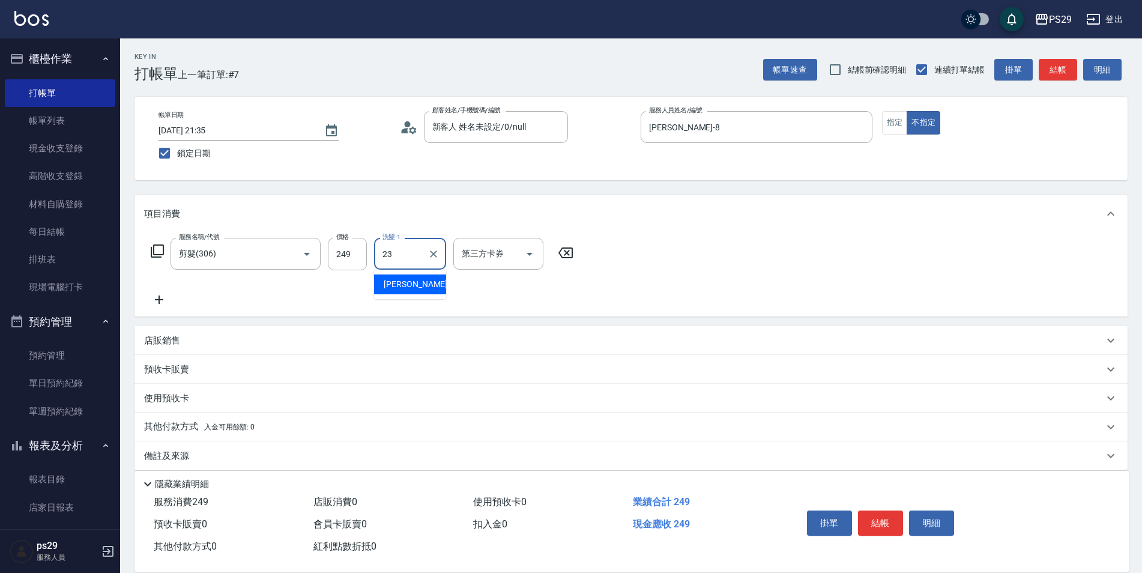
type input "[PERSON_NAME]-23"
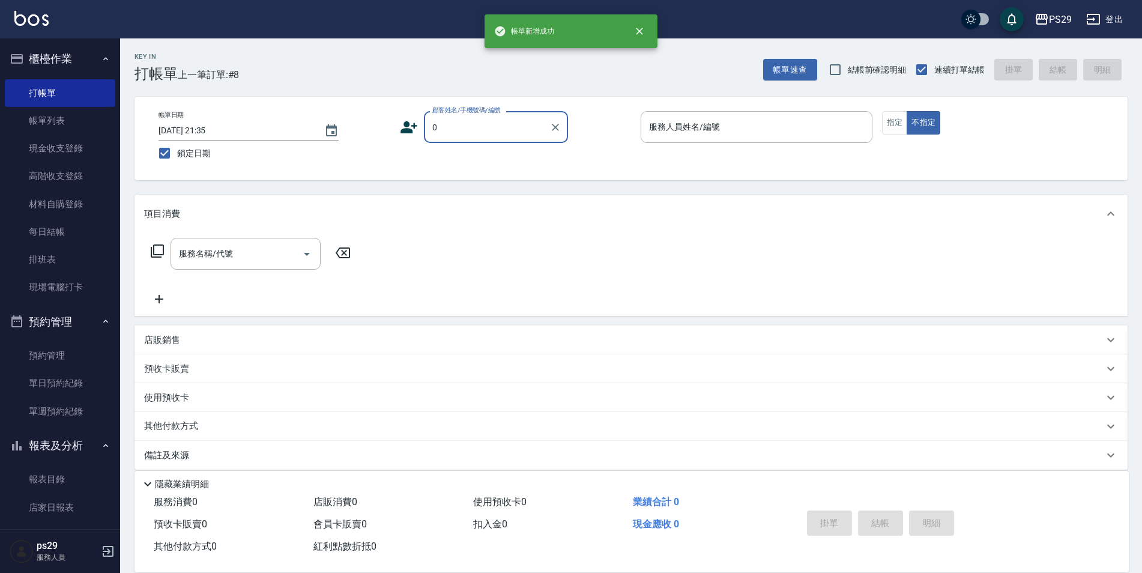
type input "新客人 姓名未設定/0/null"
type input "[PERSON_NAME]維-5"
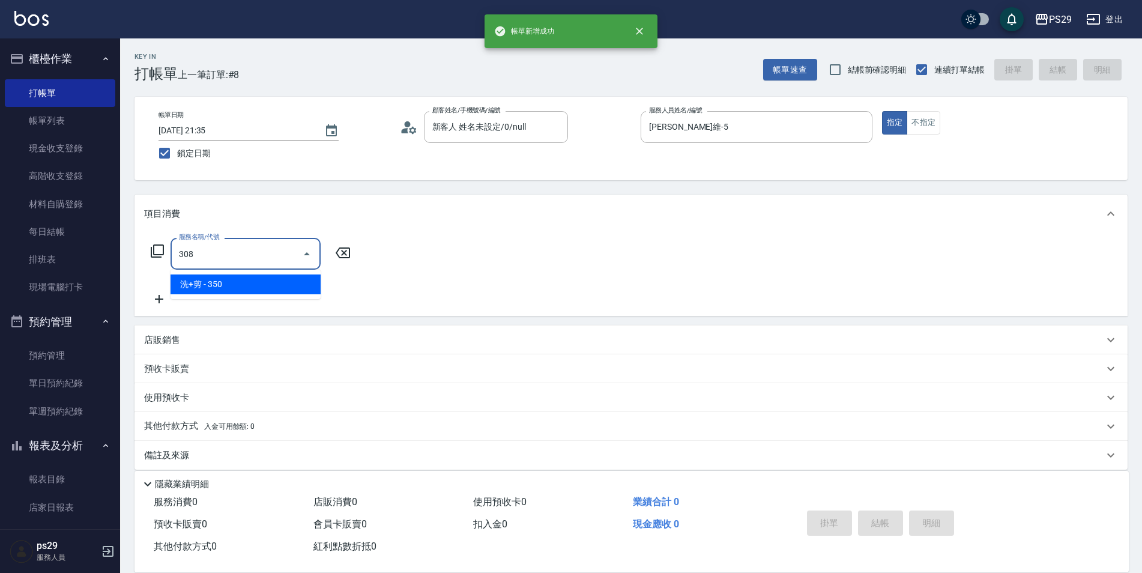
type input "洗+剪(308)"
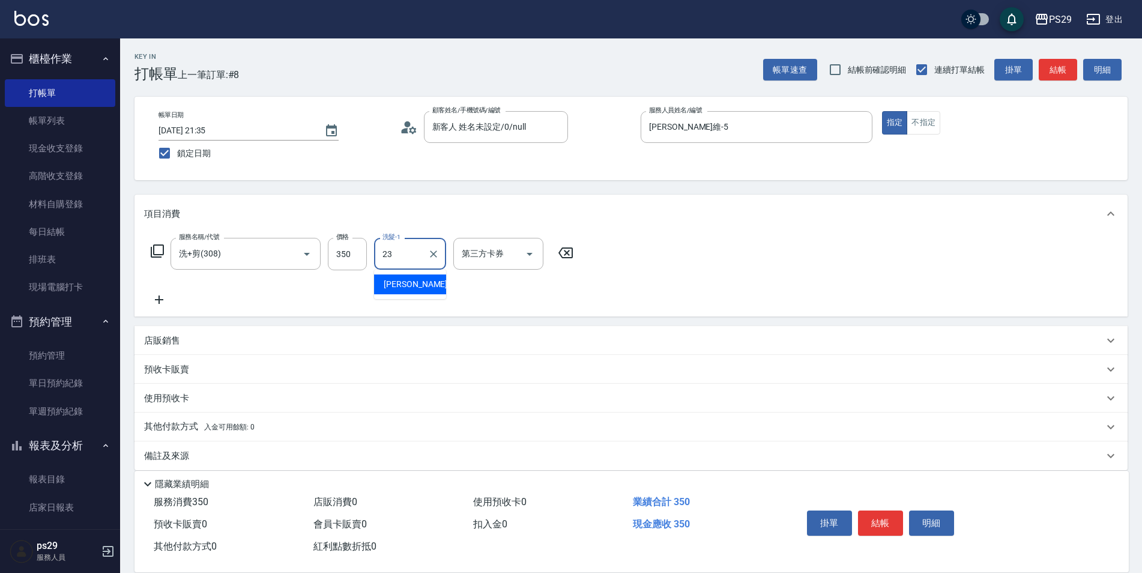
type input "[PERSON_NAME]-23"
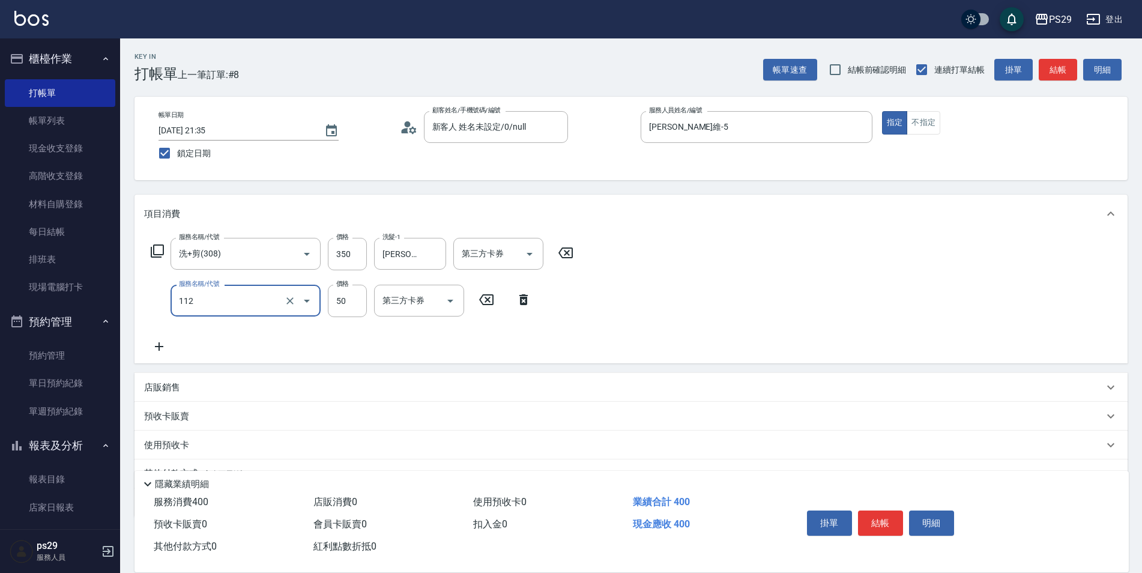
type input "精油50(112)"
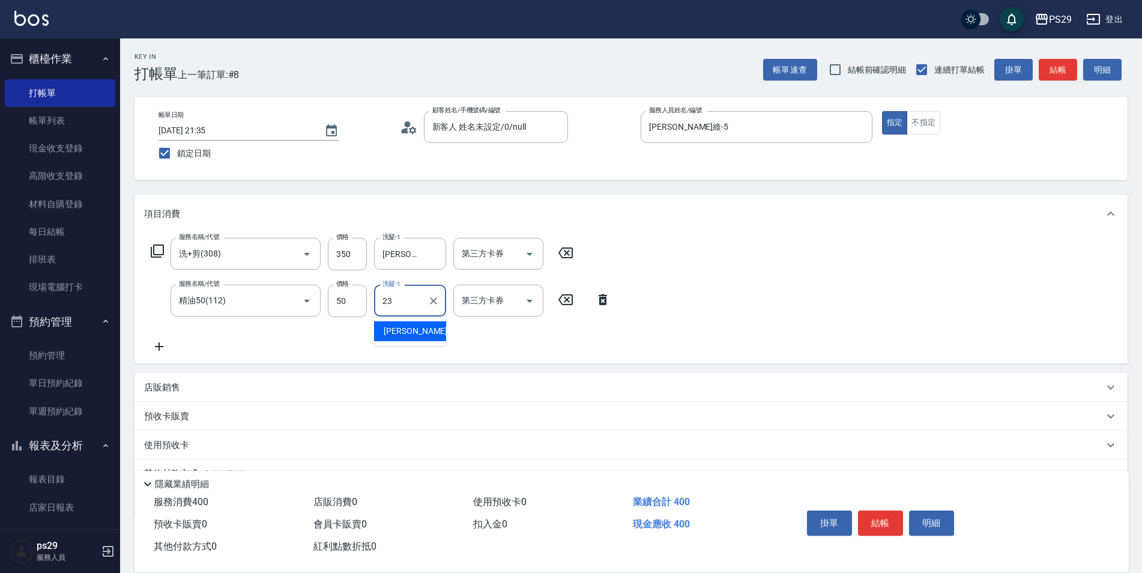
type input "[PERSON_NAME]-23"
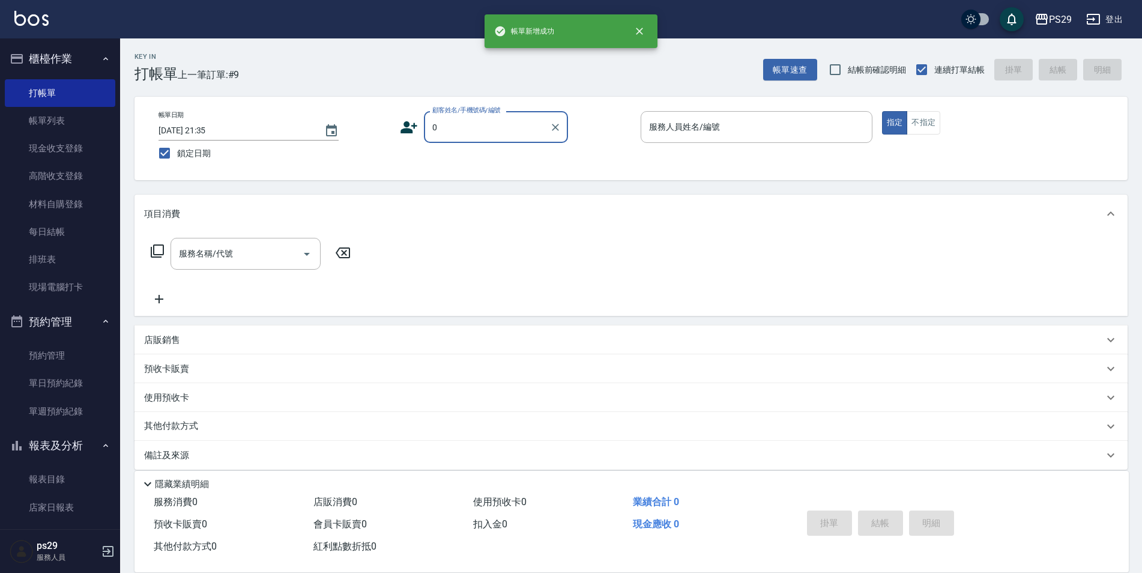
type input "0"
type input "3"
type input "新客人 姓名未設定/0/null"
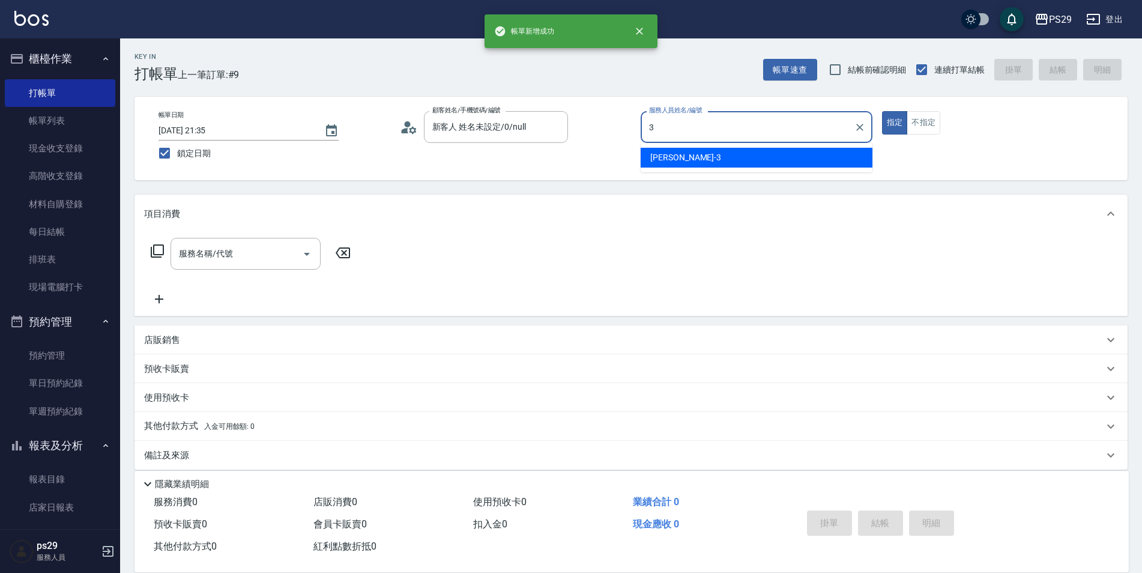
type input "[PERSON_NAME]-3"
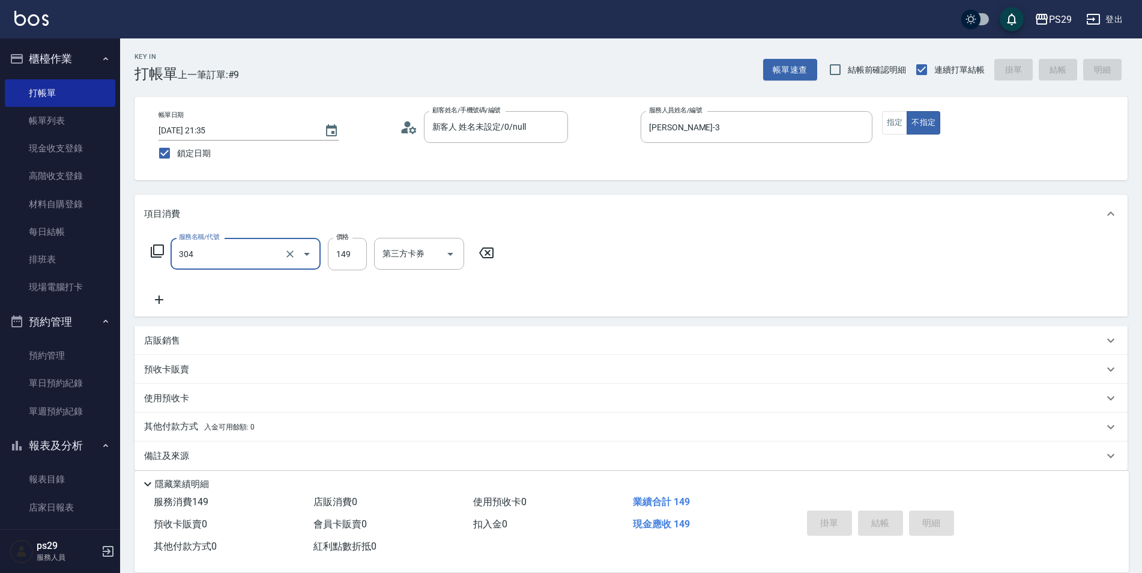
type input "304"
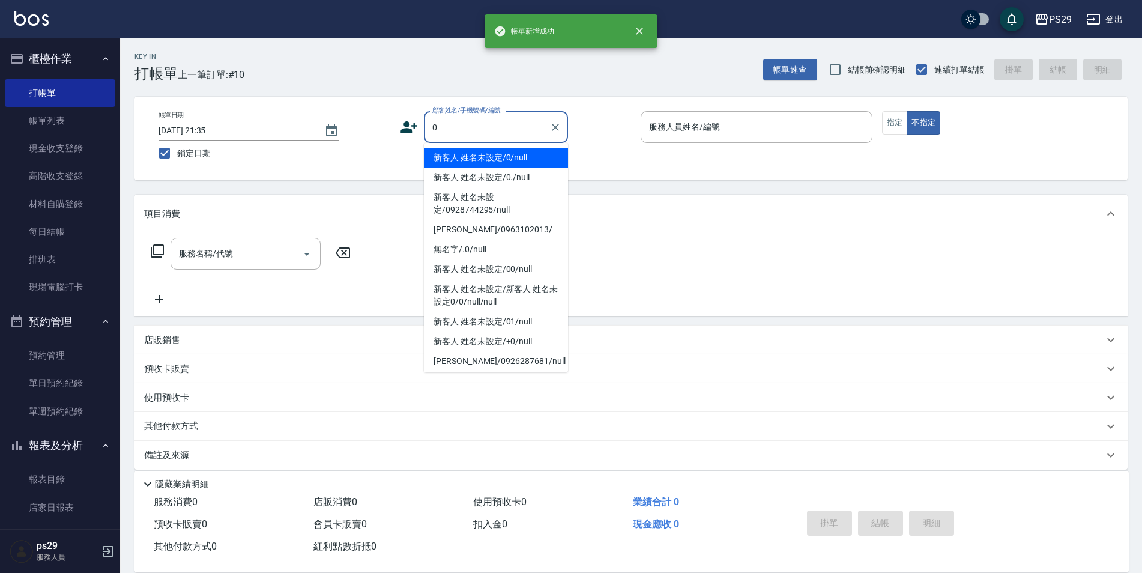
type input "0"
type input "3"
type input "新客人 姓名未設定/0/null"
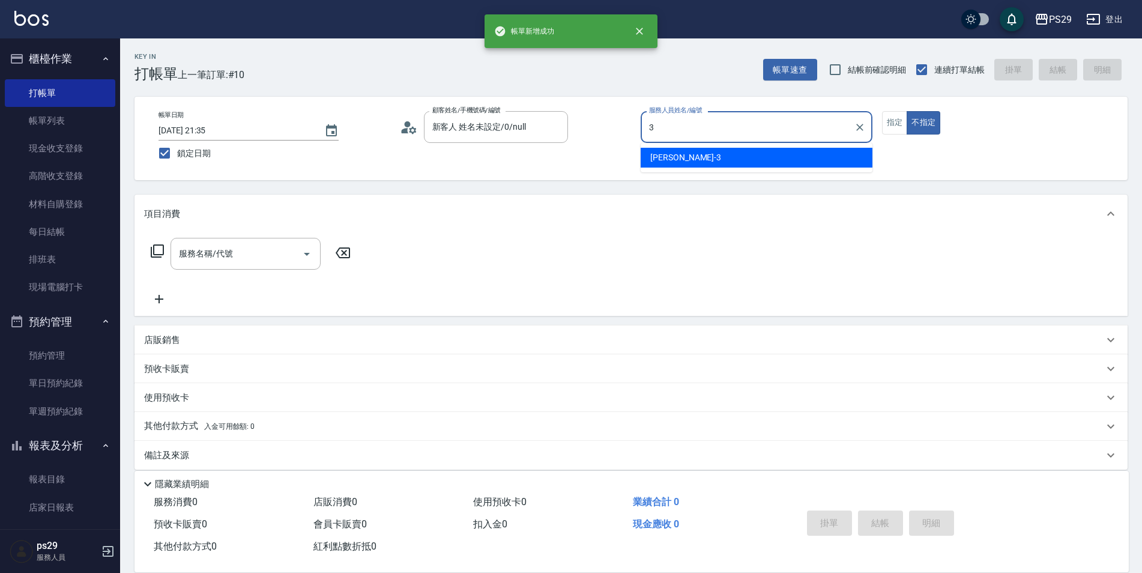
type input "[PERSON_NAME]-3"
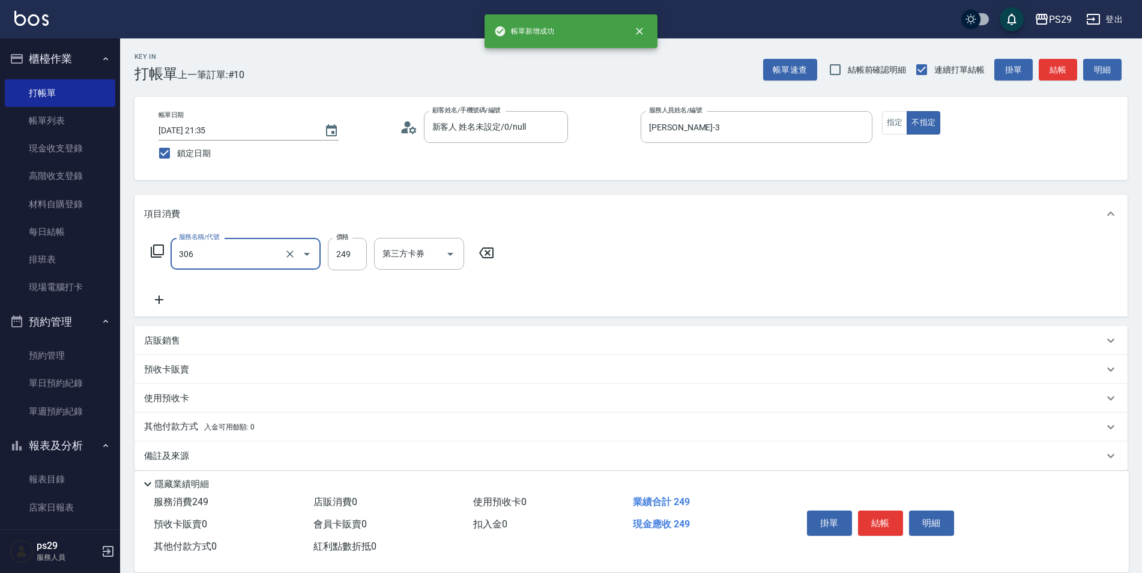
type input "剪髮(306)"
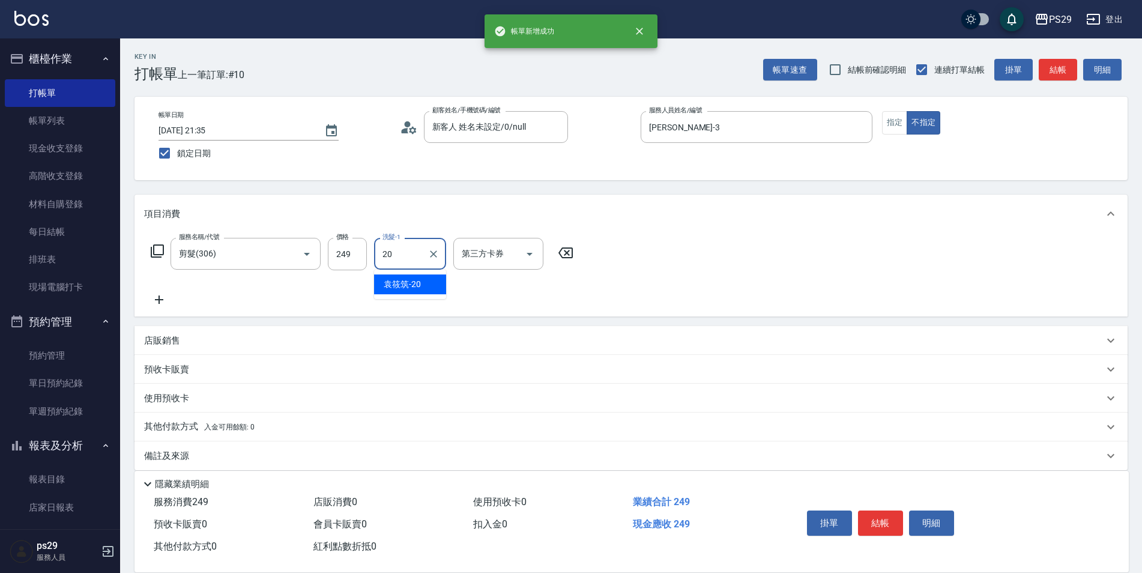
type input "[PERSON_NAME]-20"
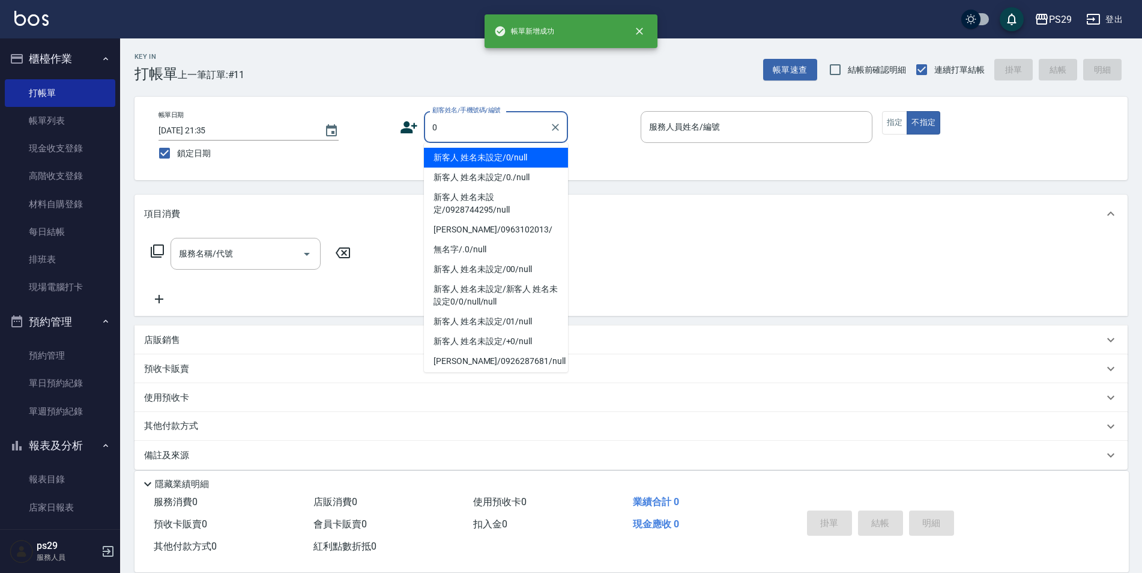
type input "新客人 姓名未設定/0/null"
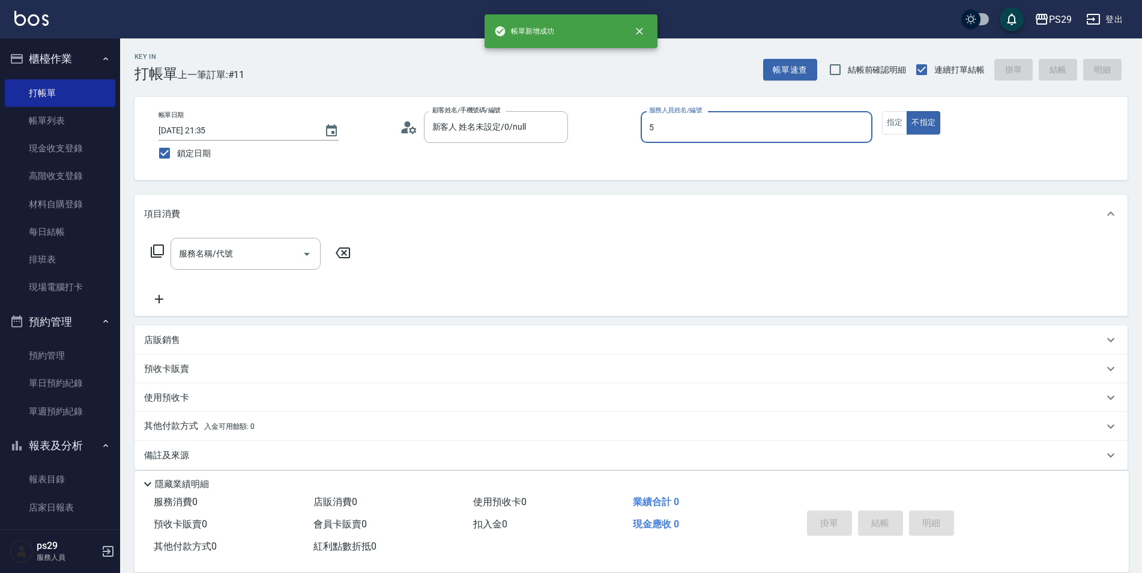
type input "[PERSON_NAME]維-5"
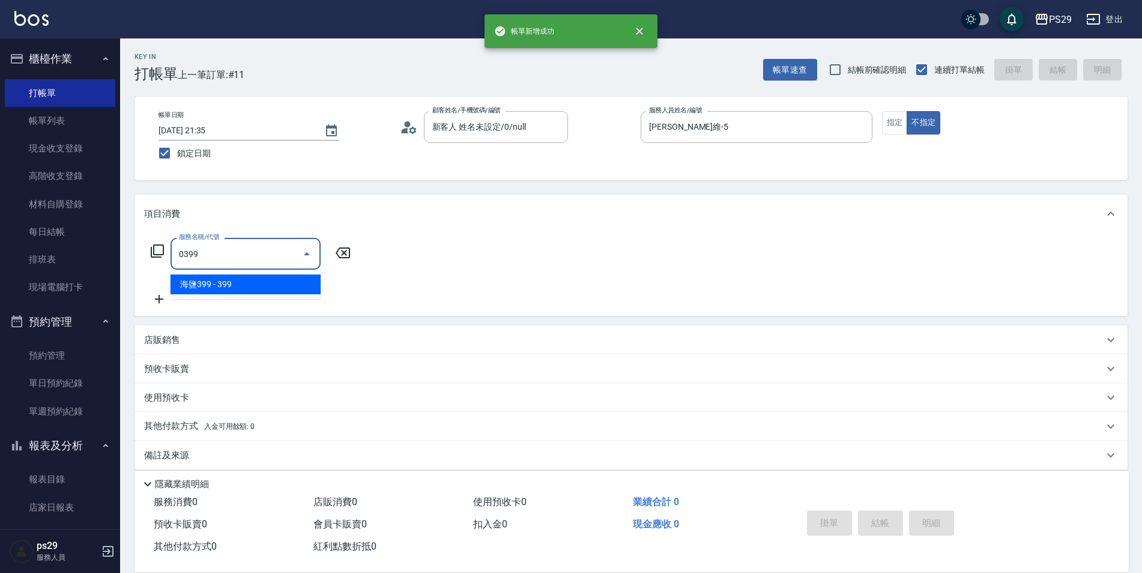
type input "海鹽399(0399)"
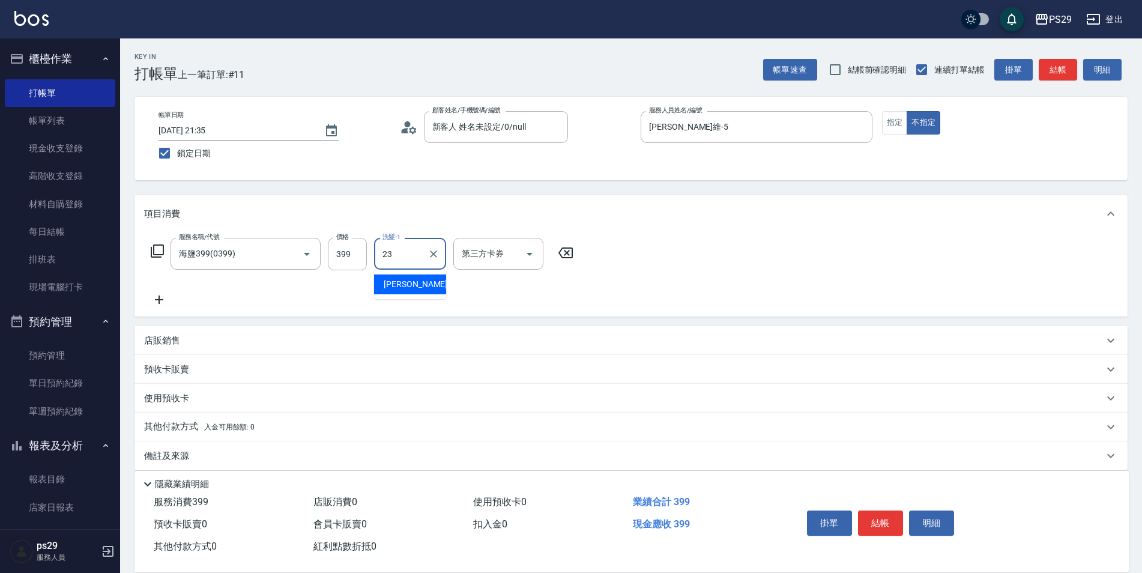
type input "[PERSON_NAME]-23"
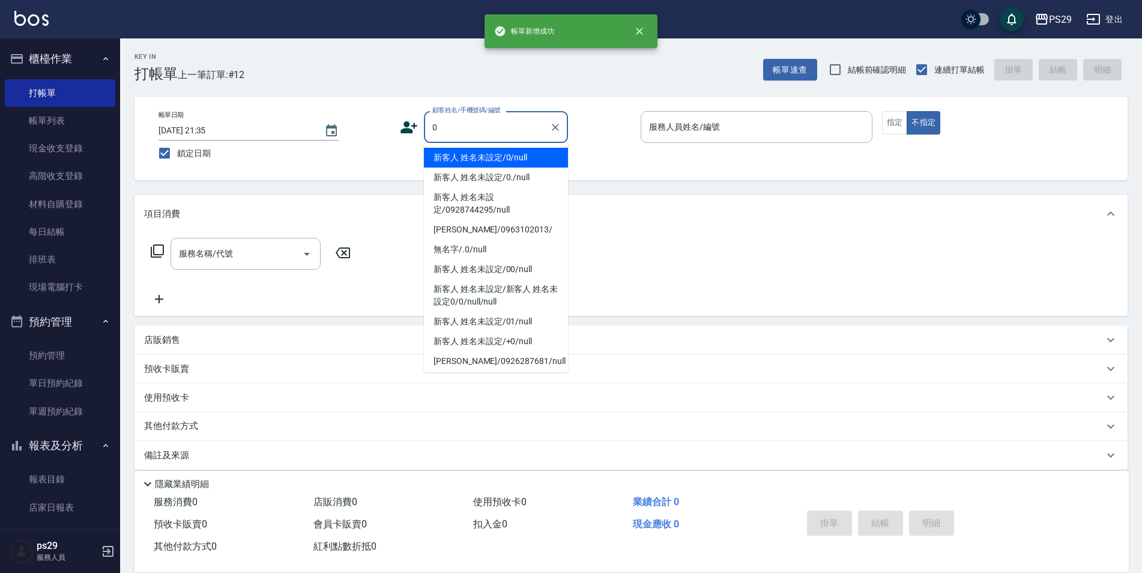
type input "新客人 姓名未設定/0/null"
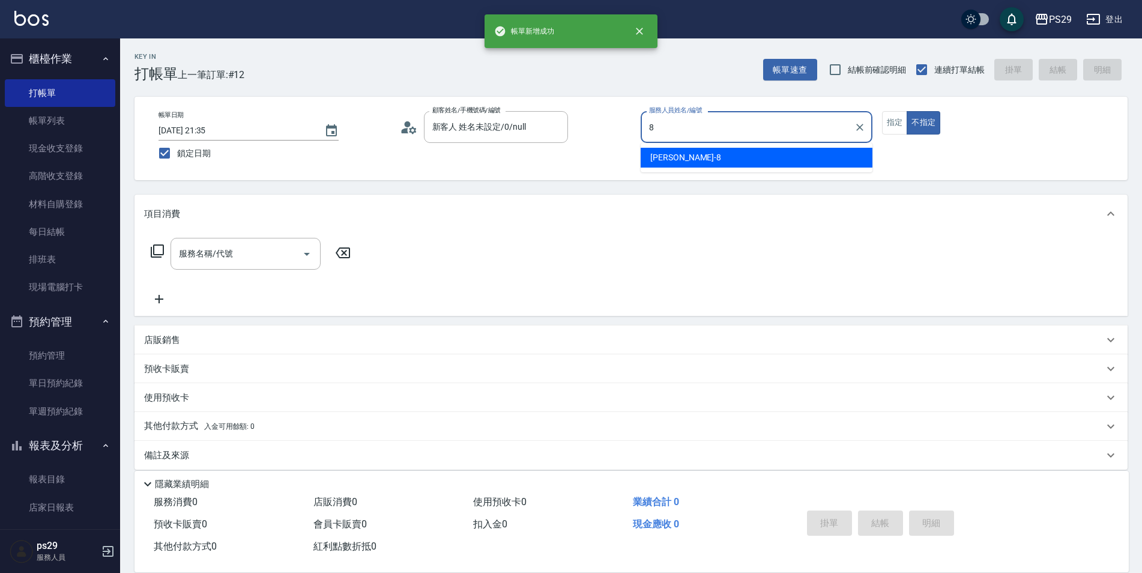
type input "[PERSON_NAME]-8"
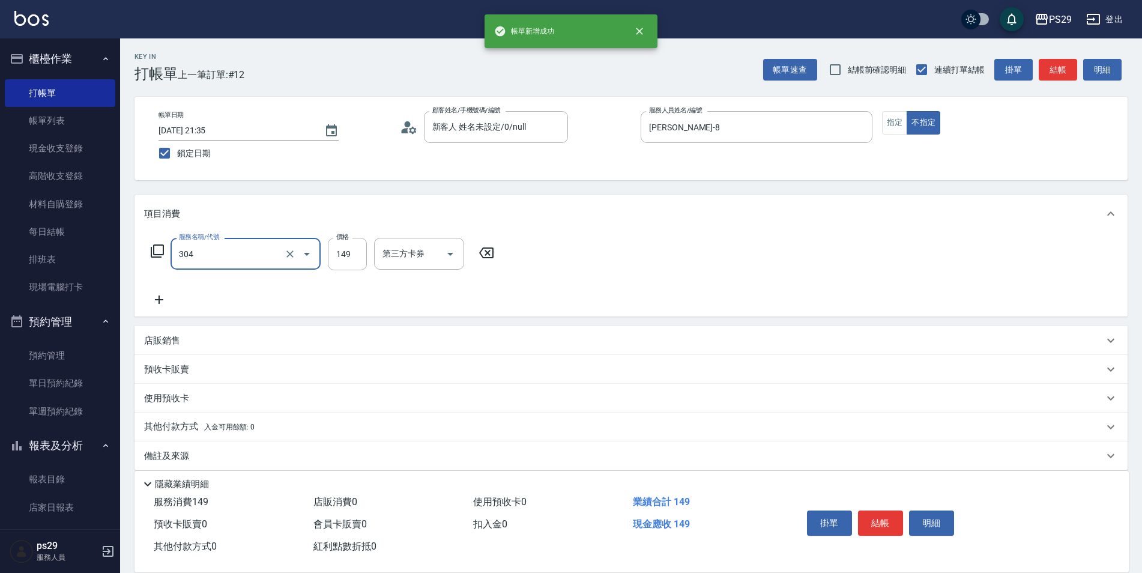
type input "304"
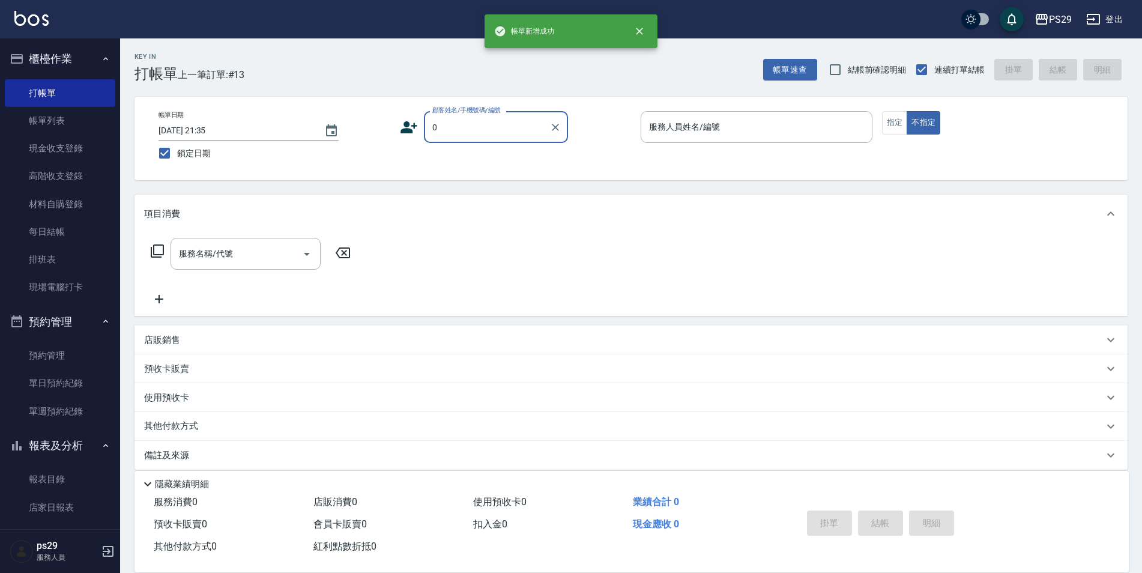
type input "新客人 姓名未設定/0/null"
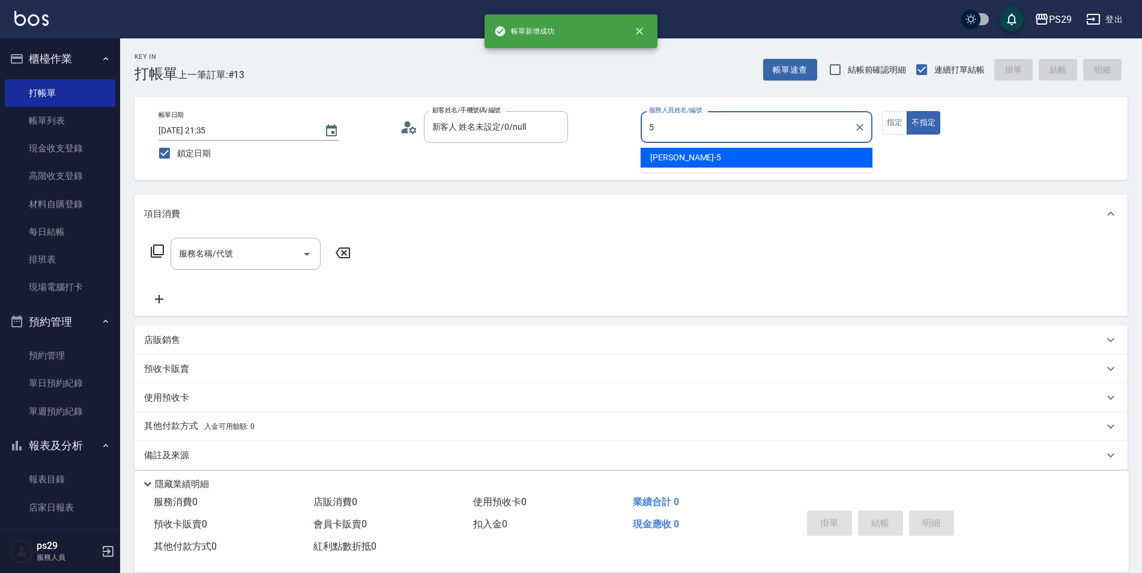
type input "[PERSON_NAME]維-5"
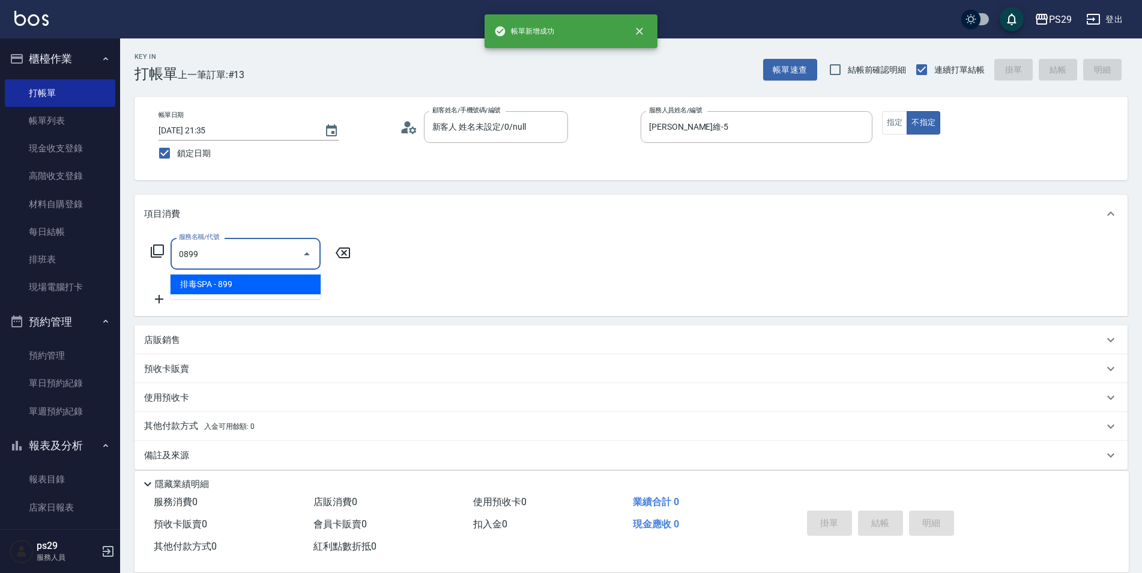
type input "排毒SPA(0899)"
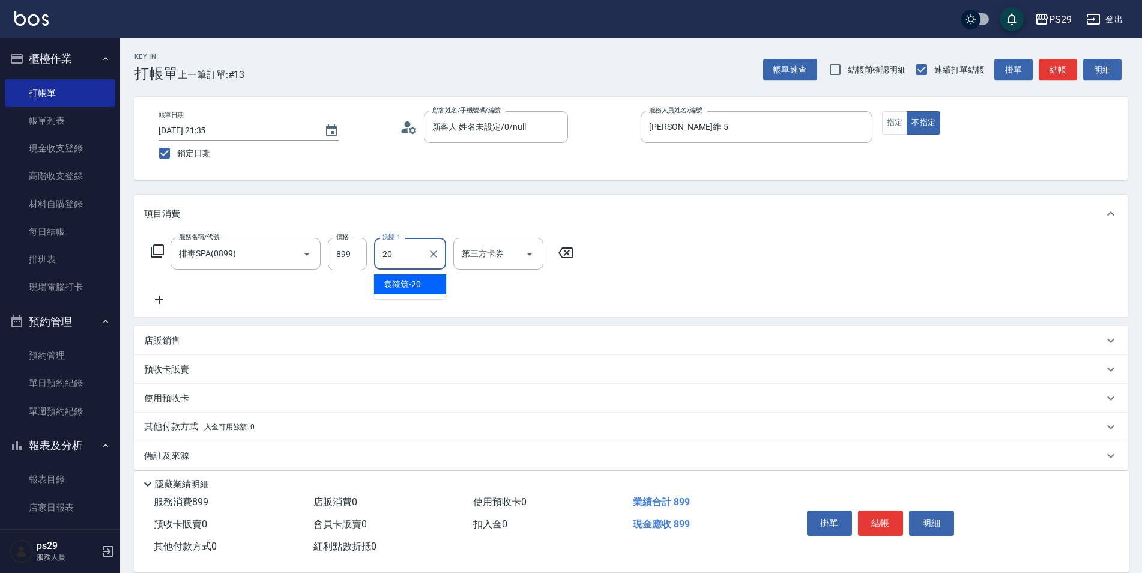
type input "[PERSON_NAME]-20"
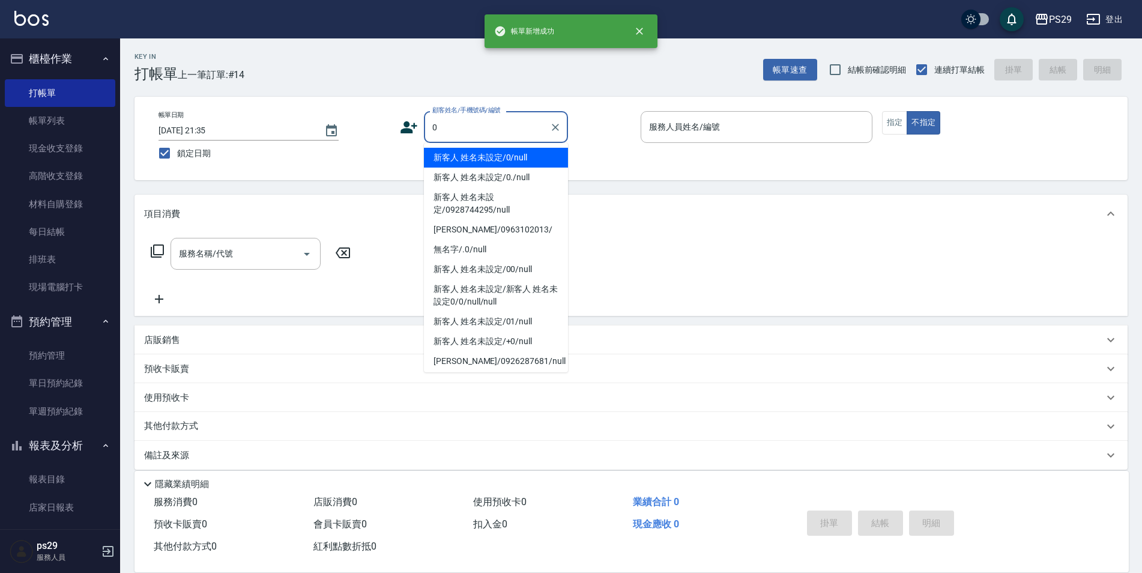
type input "新客人 姓名未設定/0/null"
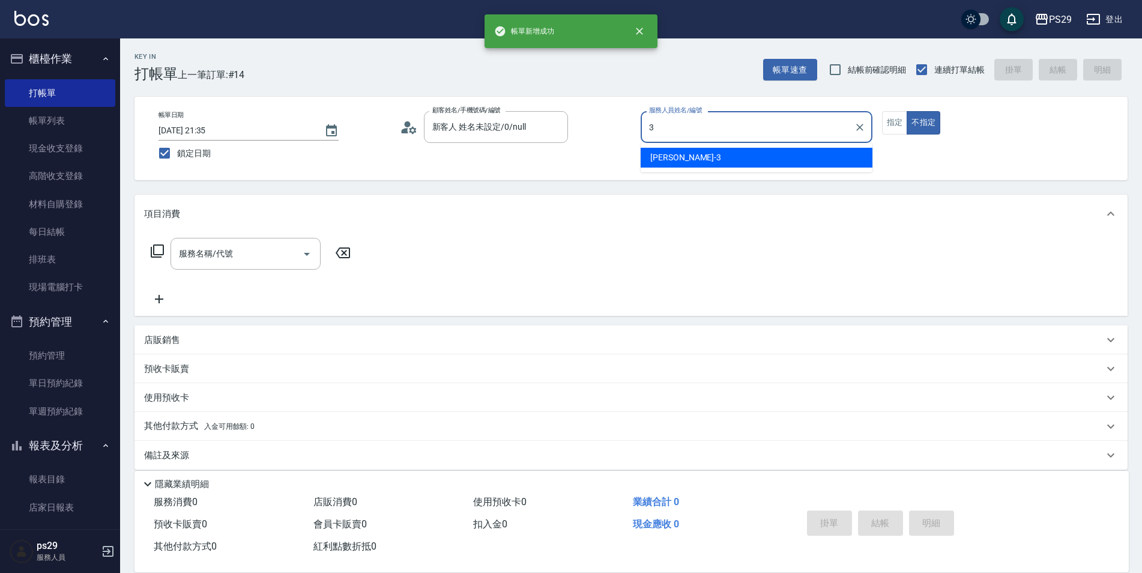
type input "[PERSON_NAME]-3"
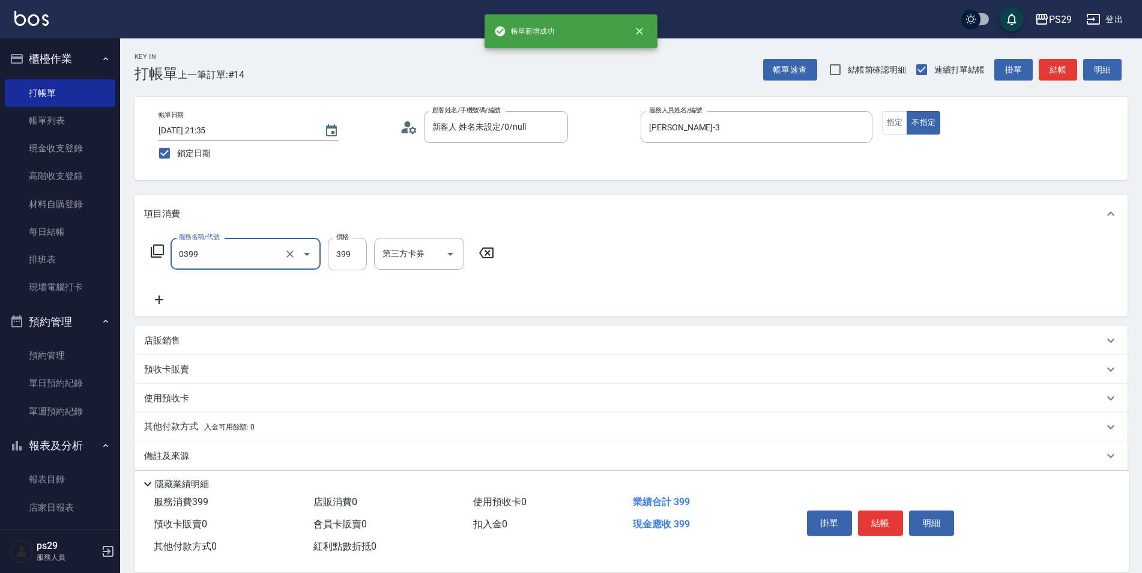
type input "海鹽399(0399)"
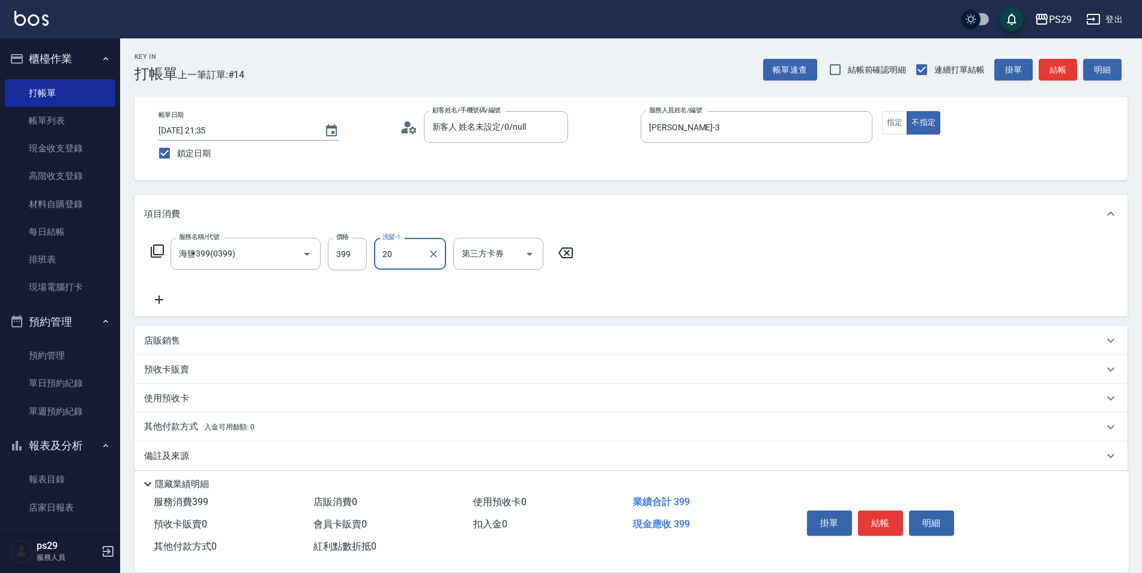
type input "[PERSON_NAME]-20"
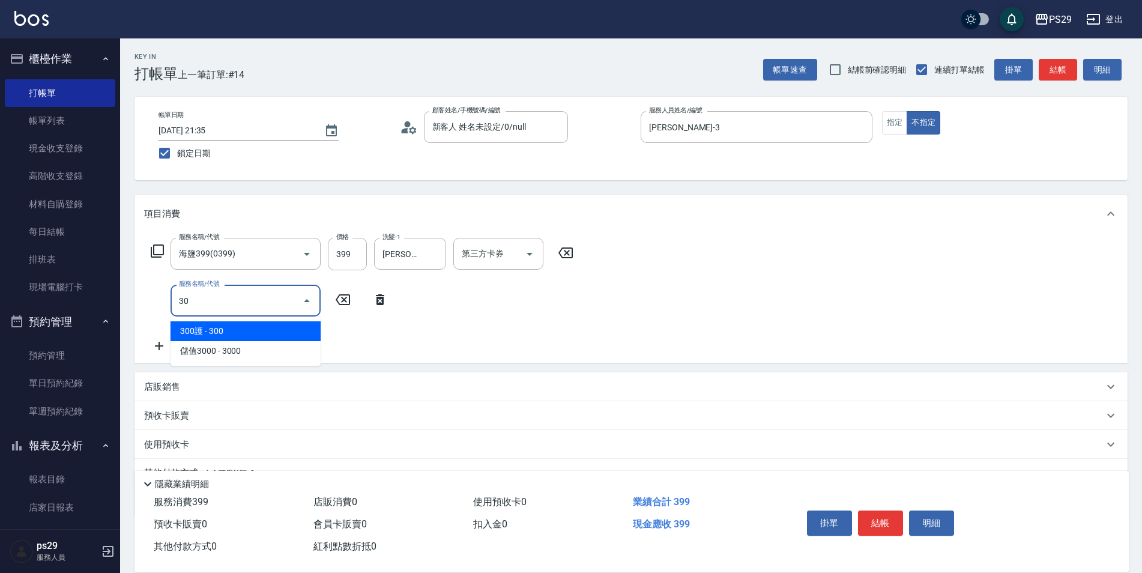
type input "304"
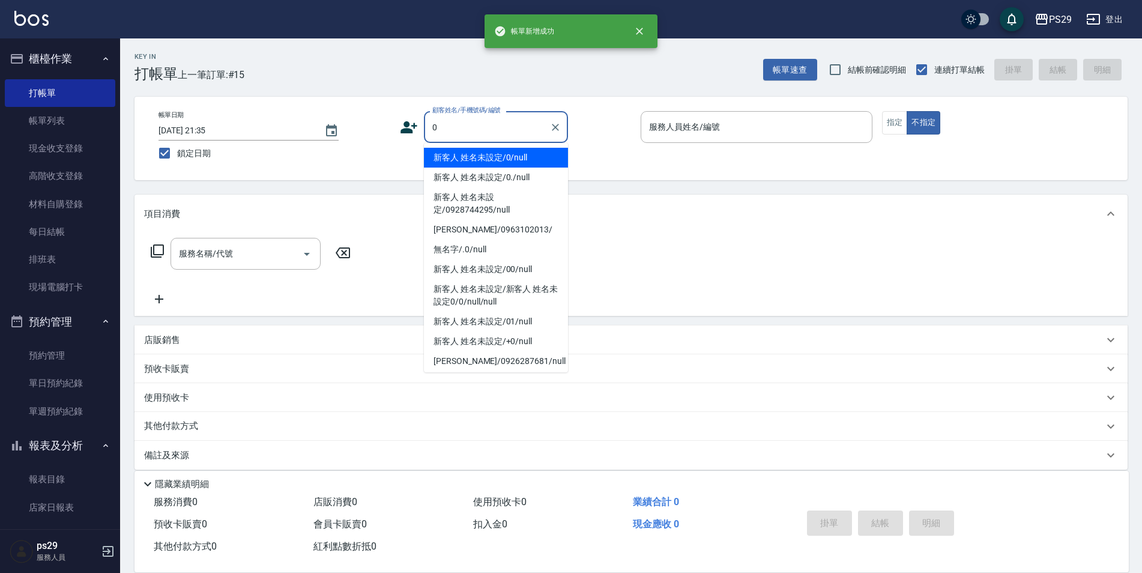
type input "新客人 姓名未設定/0/null"
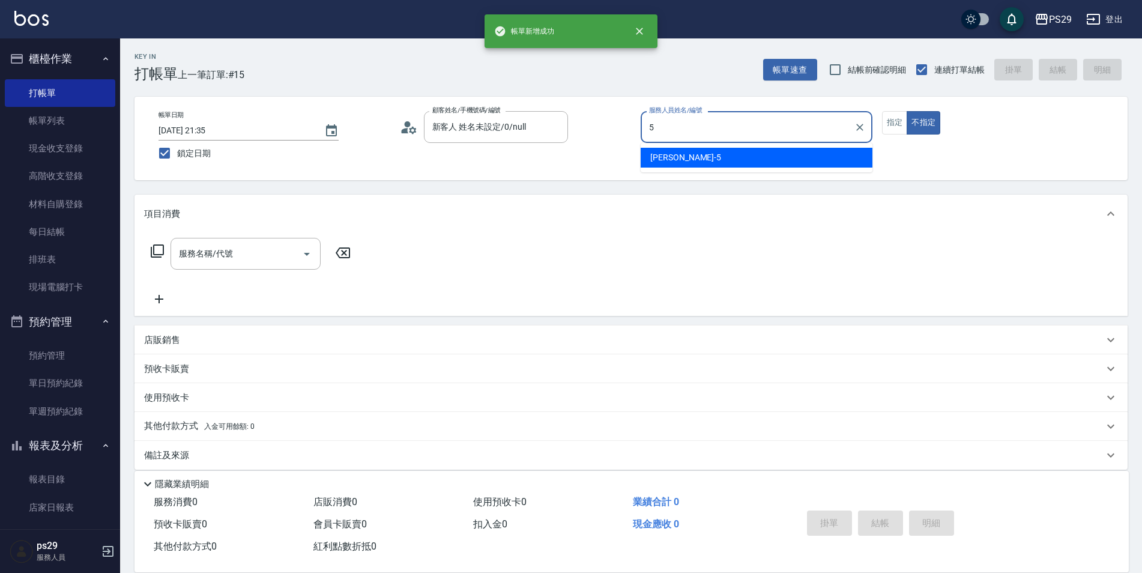
type input "[PERSON_NAME]維-5"
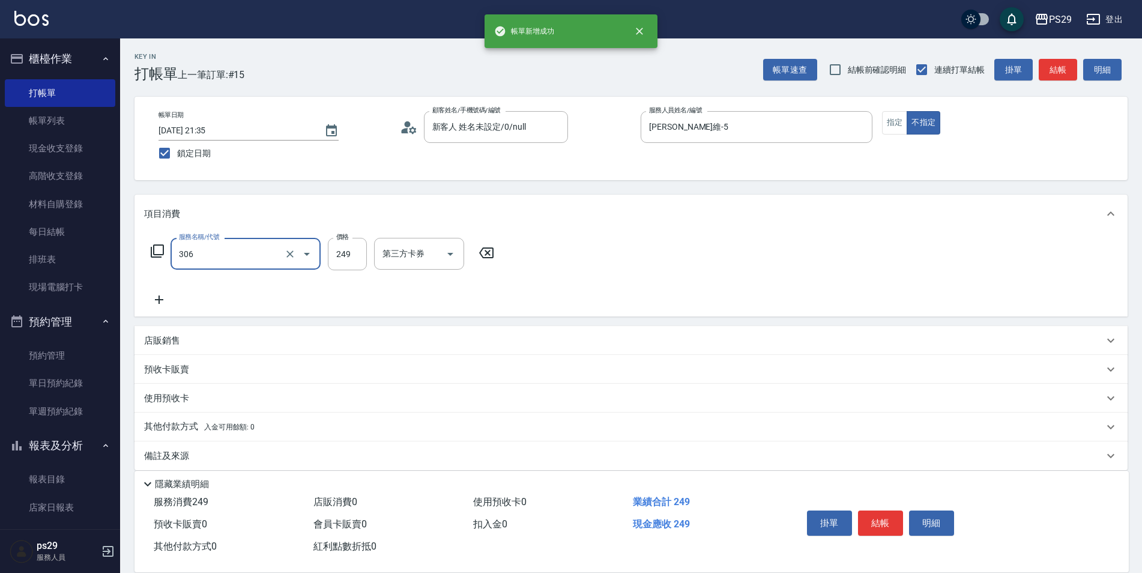
type input "剪髮(306)"
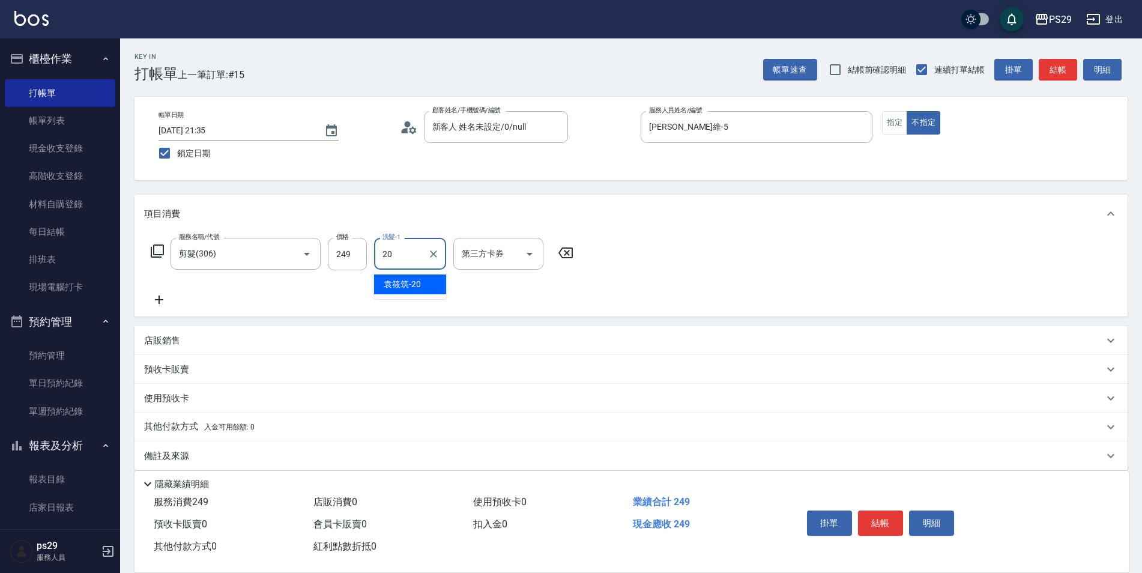
type input "[PERSON_NAME]-20"
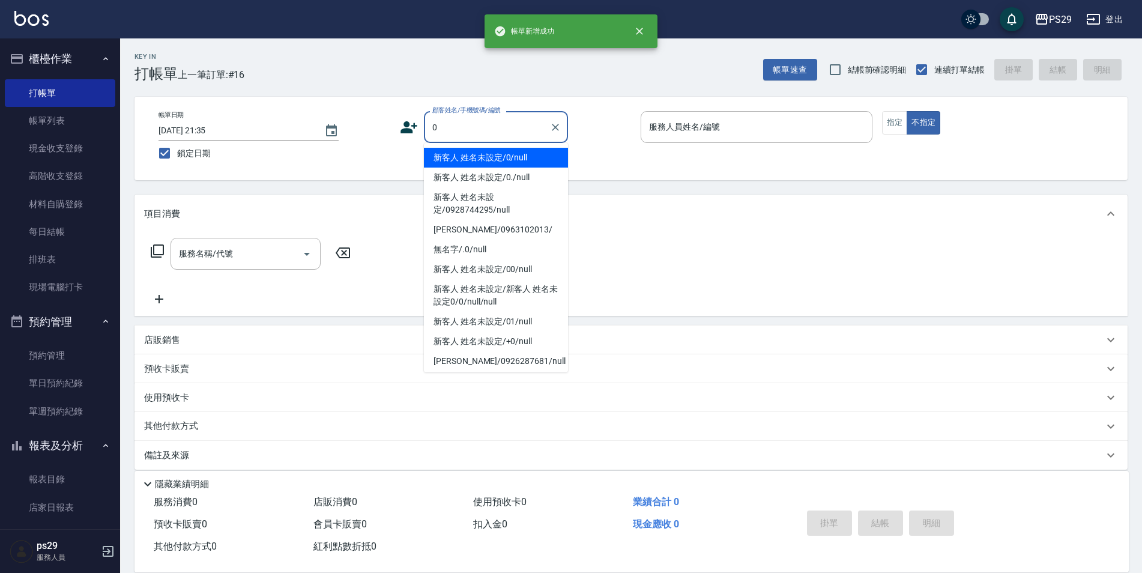
type input "新客人 姓名未設定/0/null"
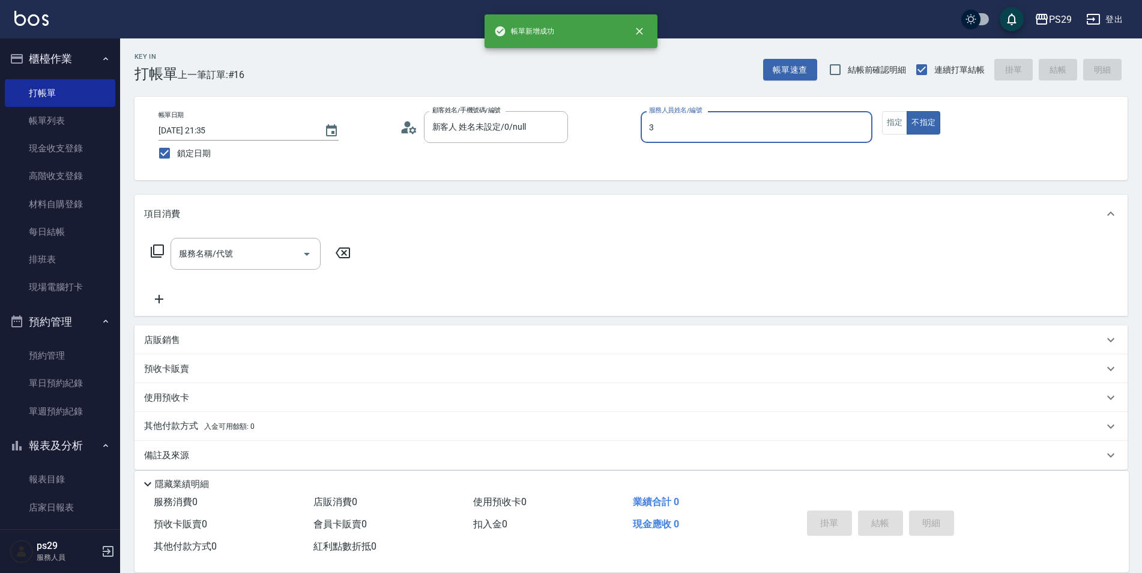
type input "[PERSON_NAME]-3"
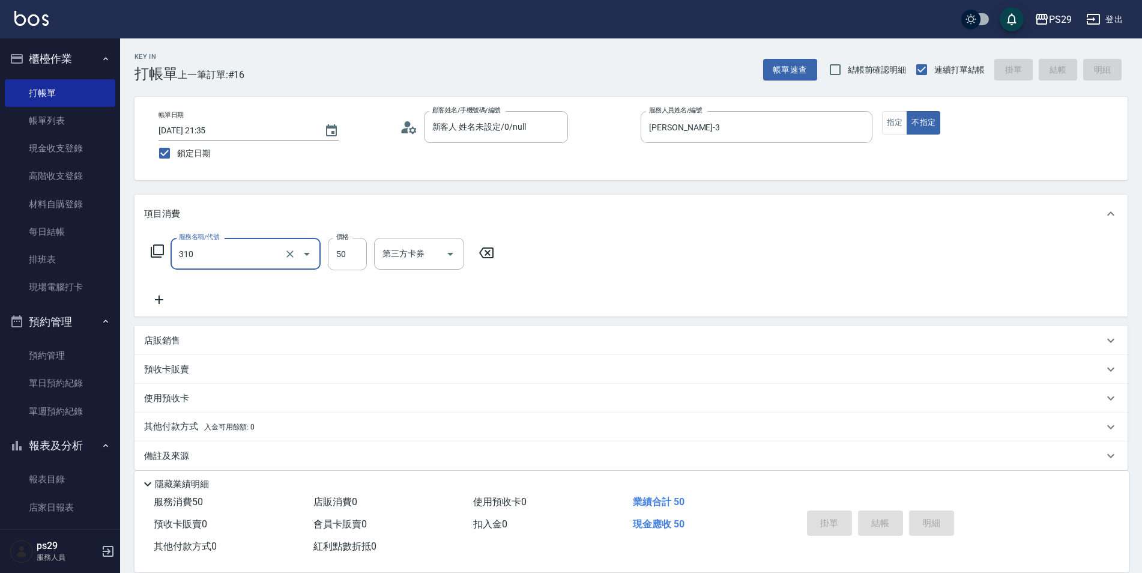
type input "310"
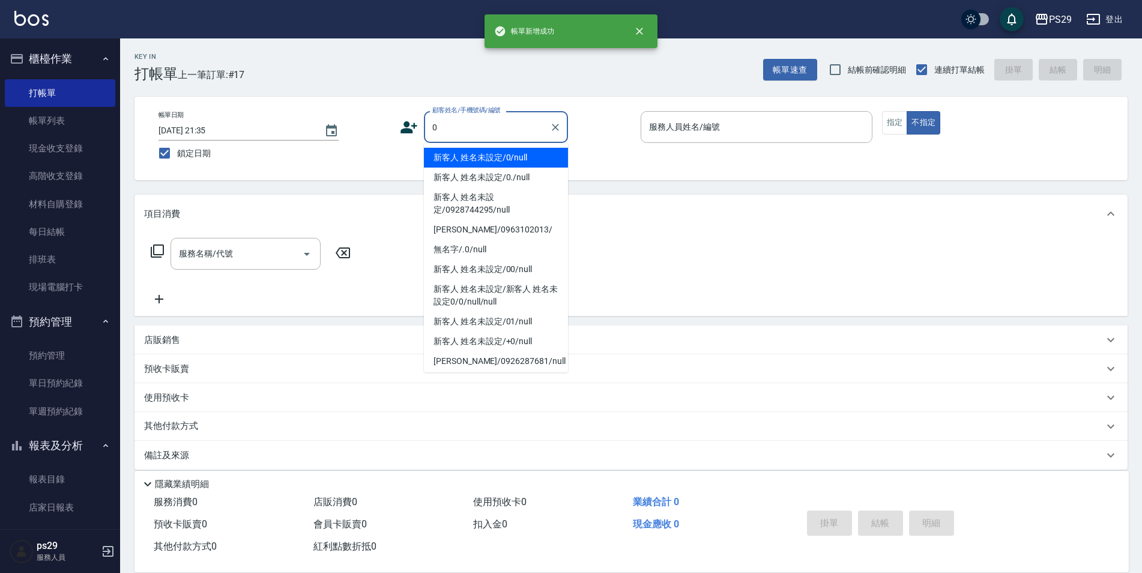
type input "新客人 姓名未設定/0/null"
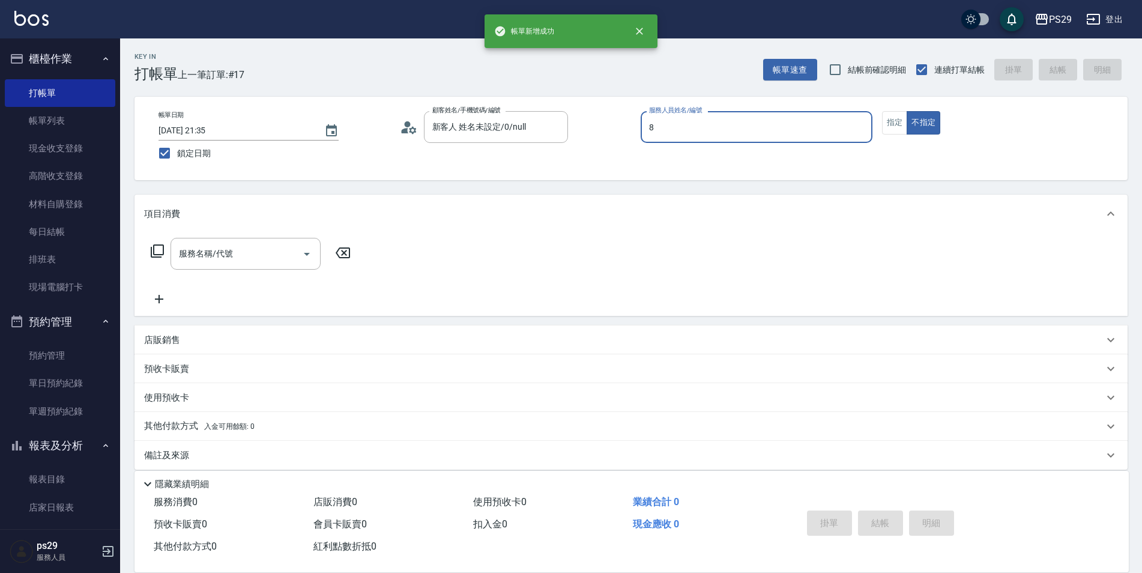
type input "[PERSON_NAME]-8"
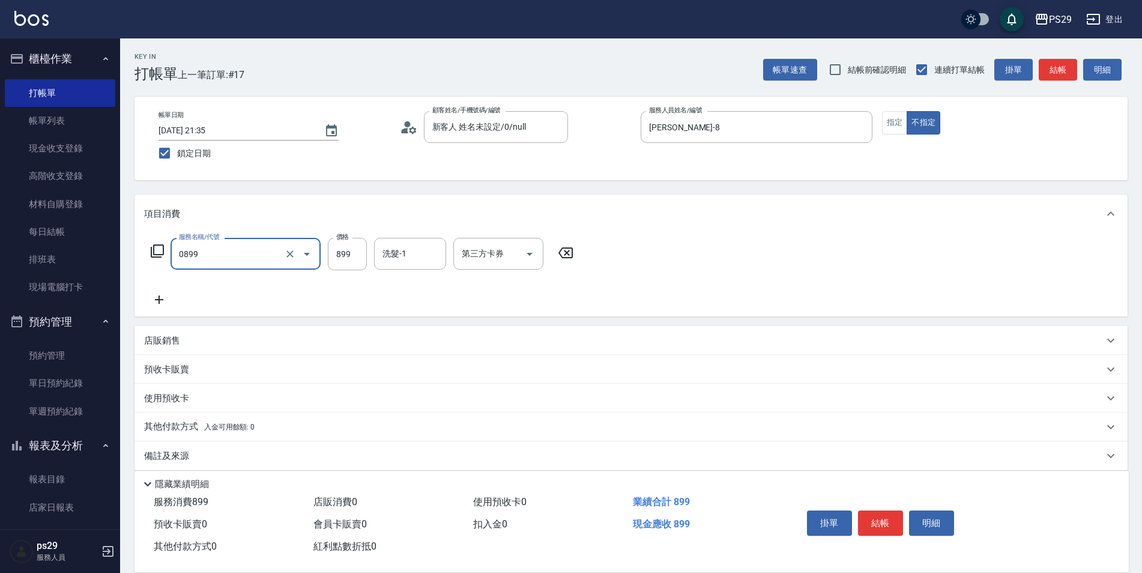
type input "排毒SPA(0899)"
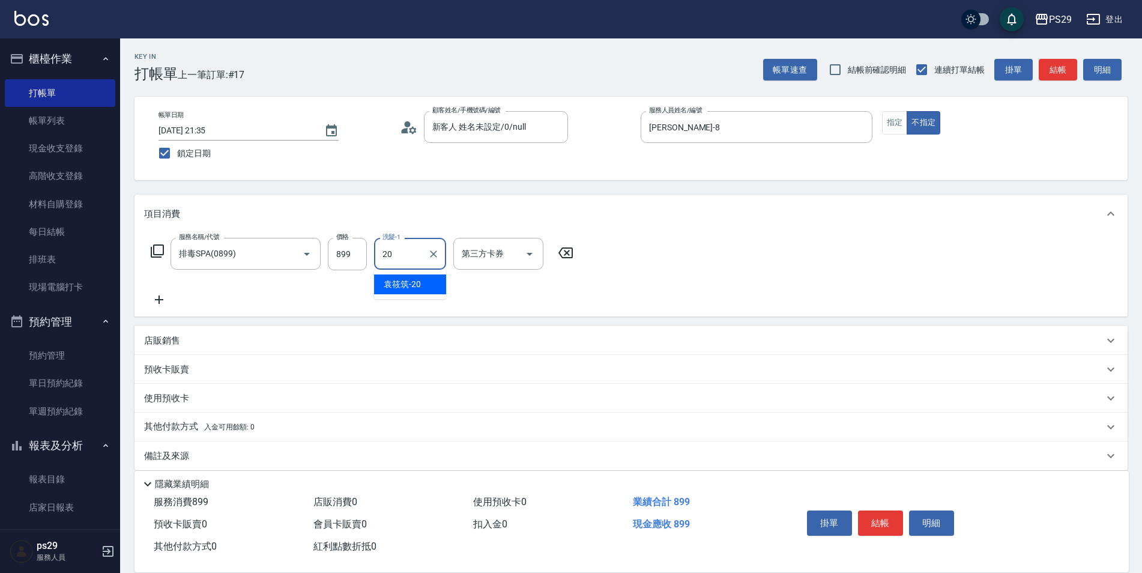
type input "[PERSON_NAME]-20"
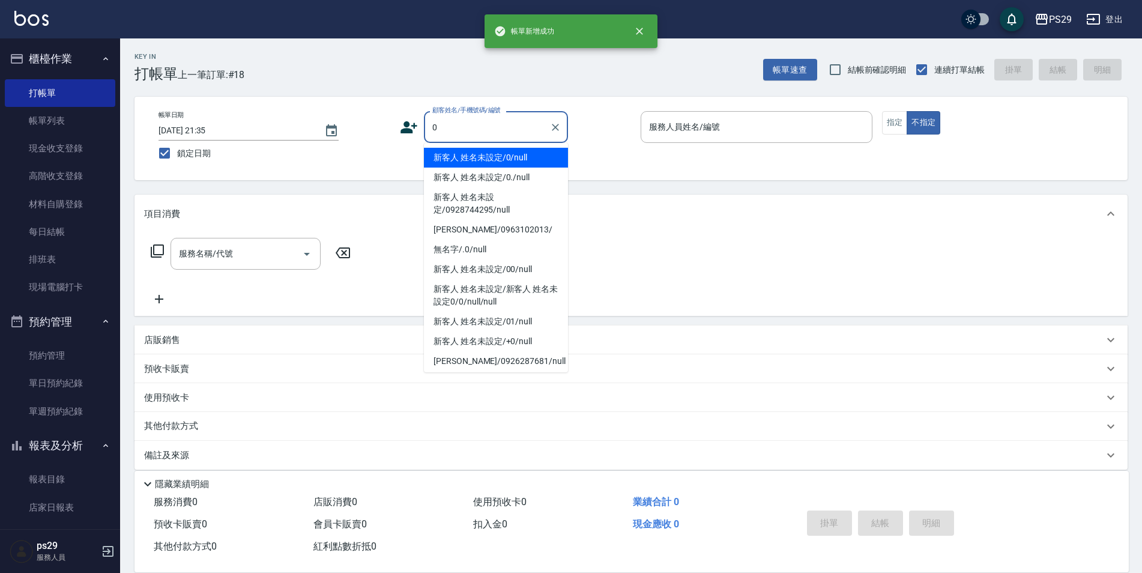
type input "新客人 姓名未設定/0/null"
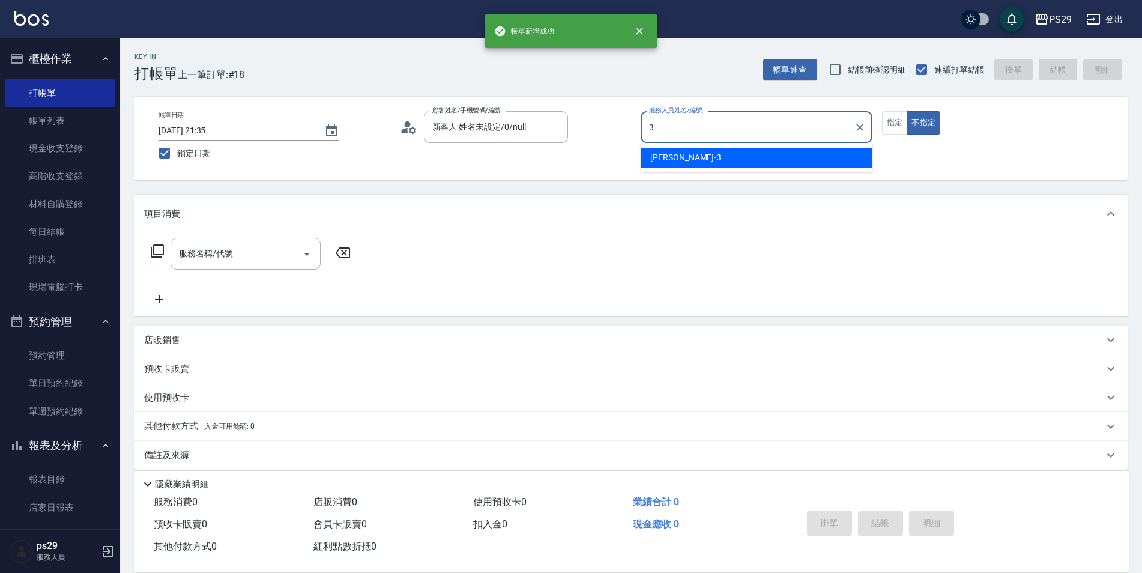
type input "[PERSON_NAME]-3"
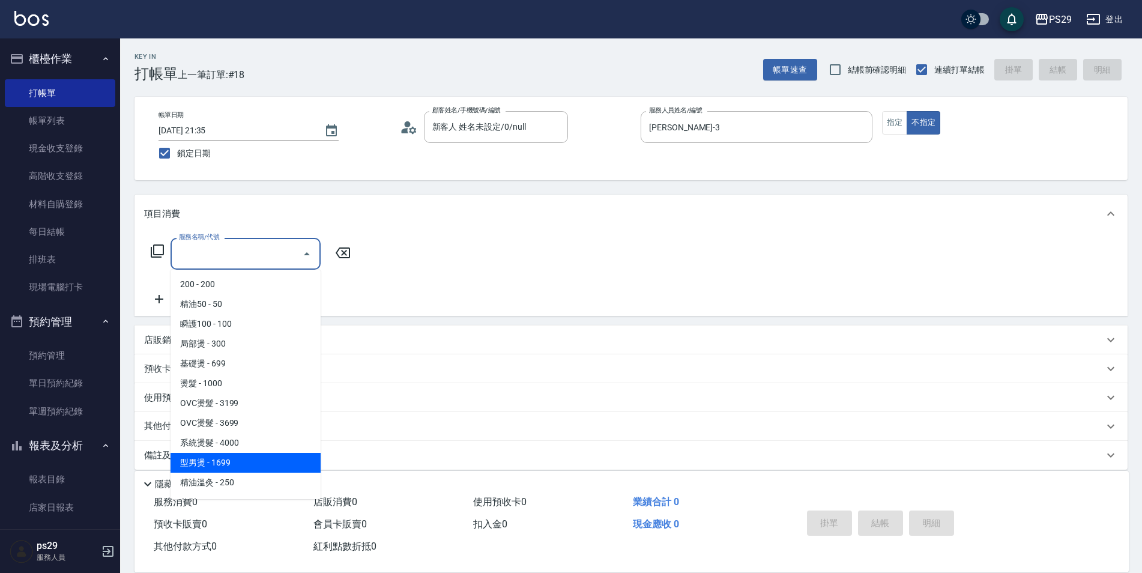
type input "型男燙(211)"
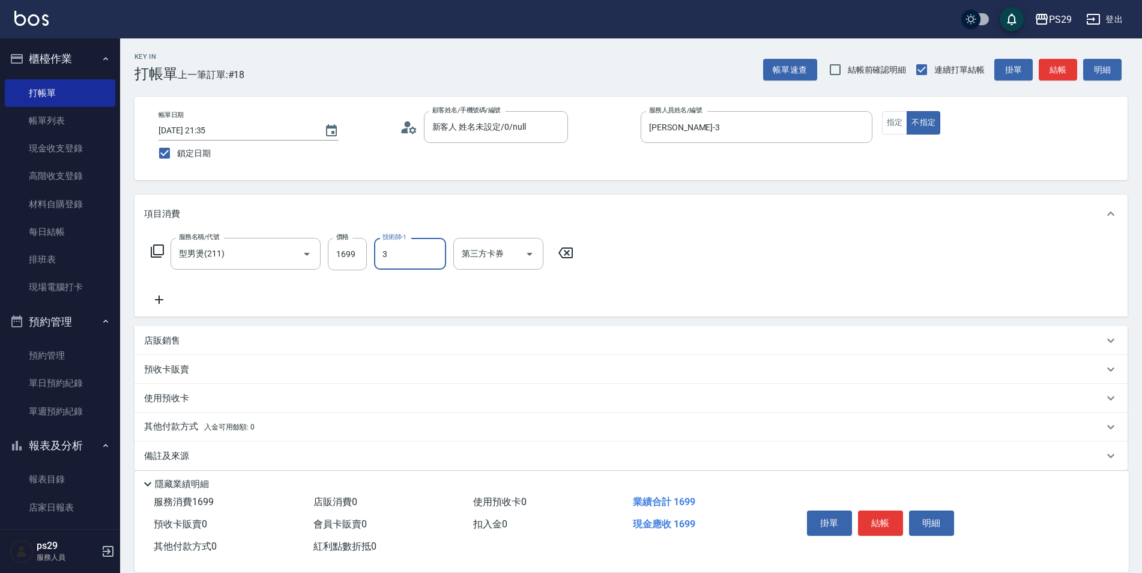
type input "[PERSON_NAME]-3"
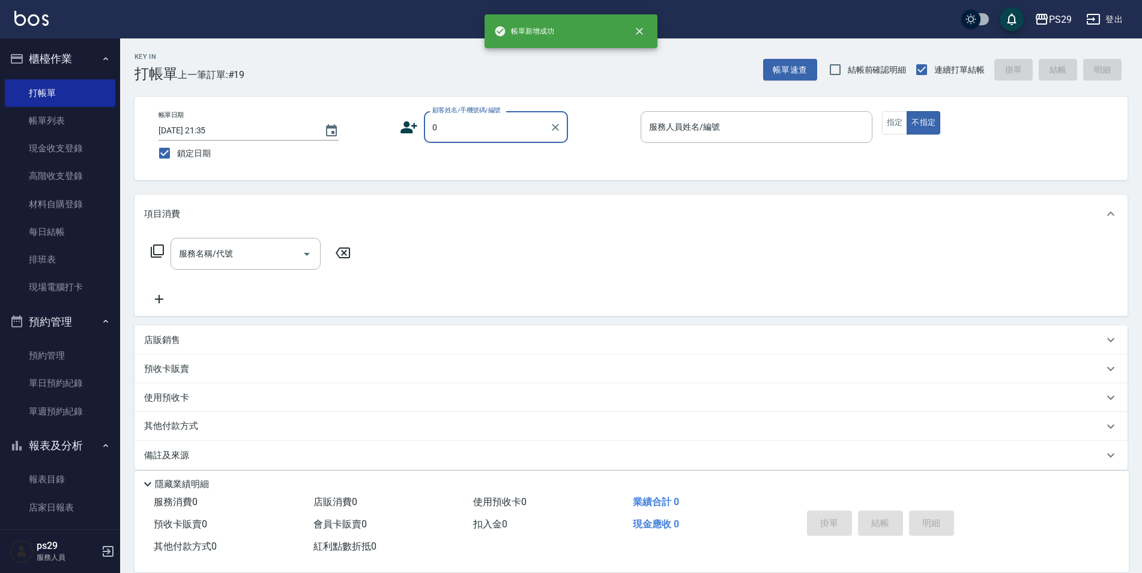
type input "0"
type input "3"
type input "新客人 姓名未設定/0/null"
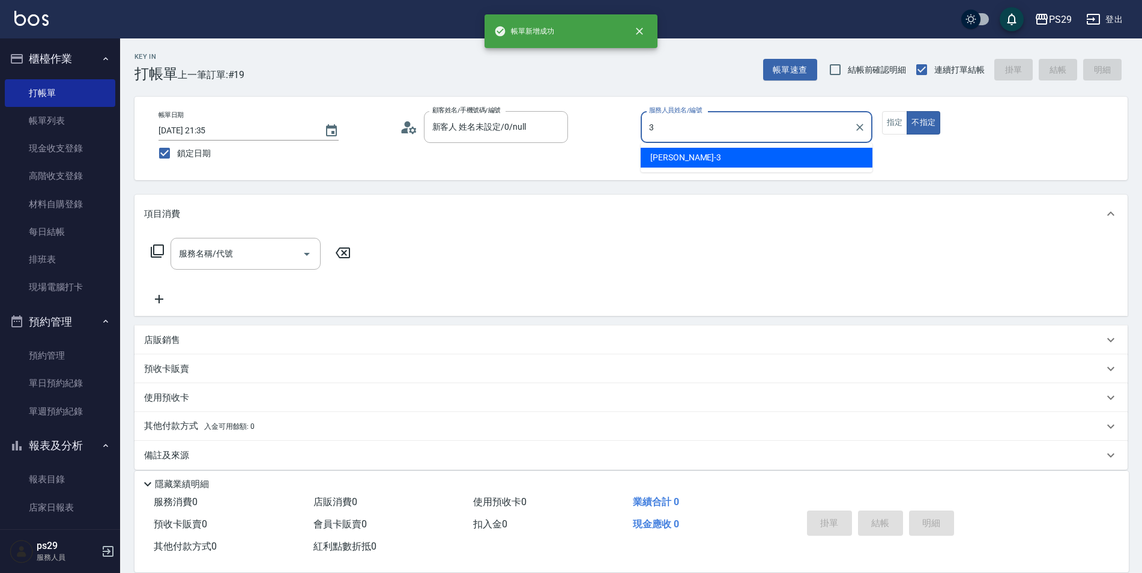
type input "[PERSON_NAME]-3"
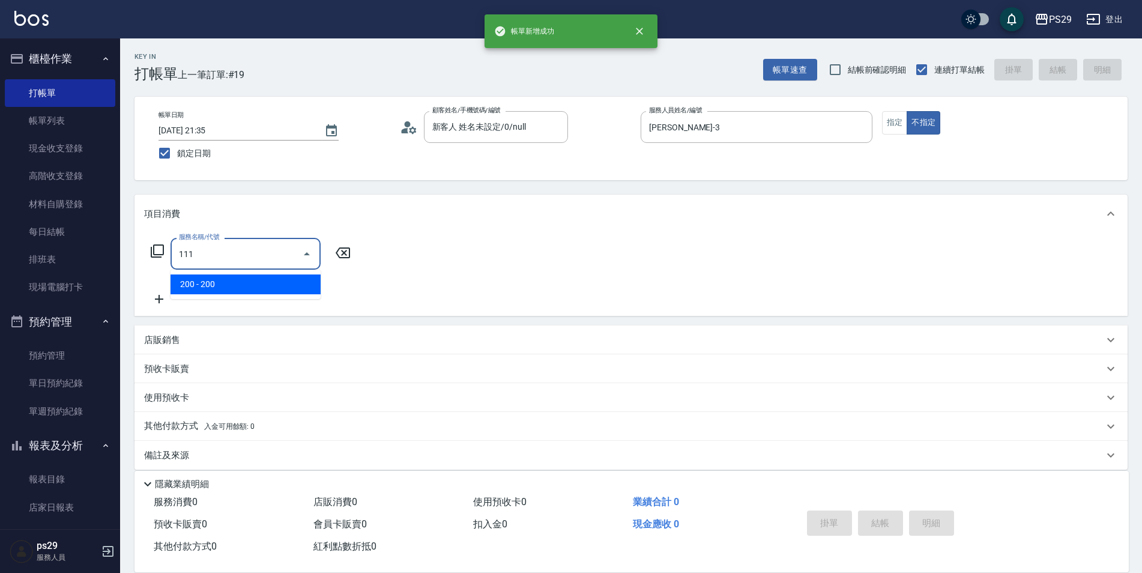
type input "200(111)"
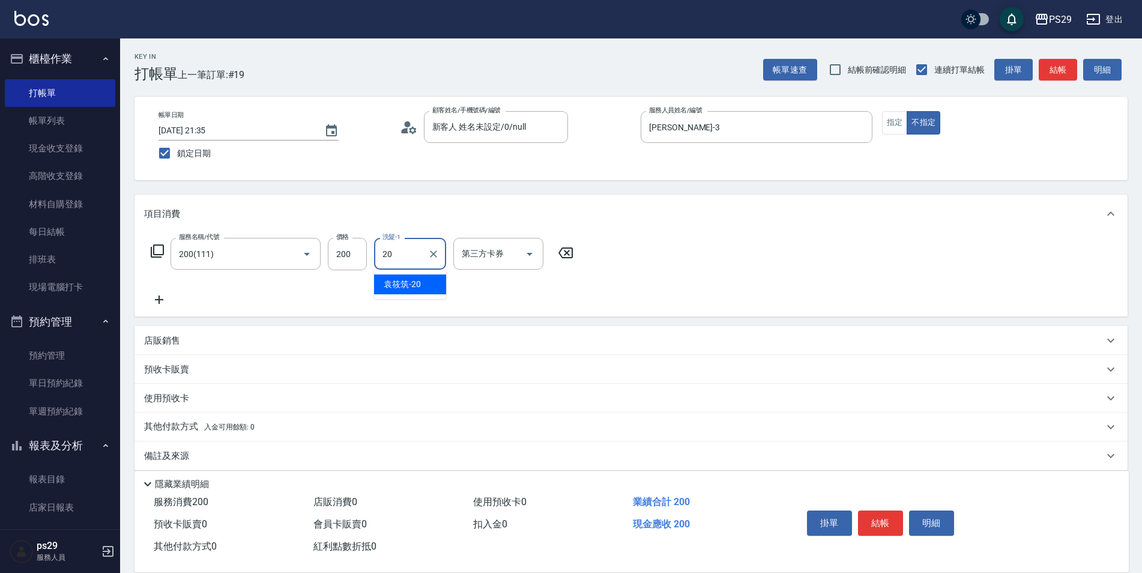
type input "[PERSON_NAME]-20"
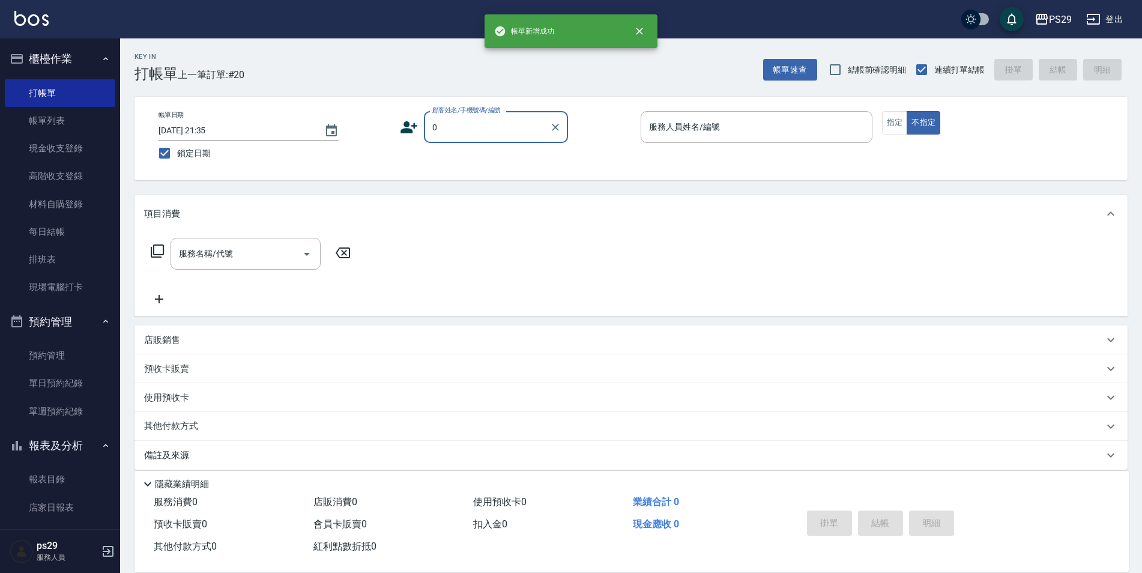
type input "新客人 姓名未設定/0/null"
type input "[PERSON_NAME]維-5"
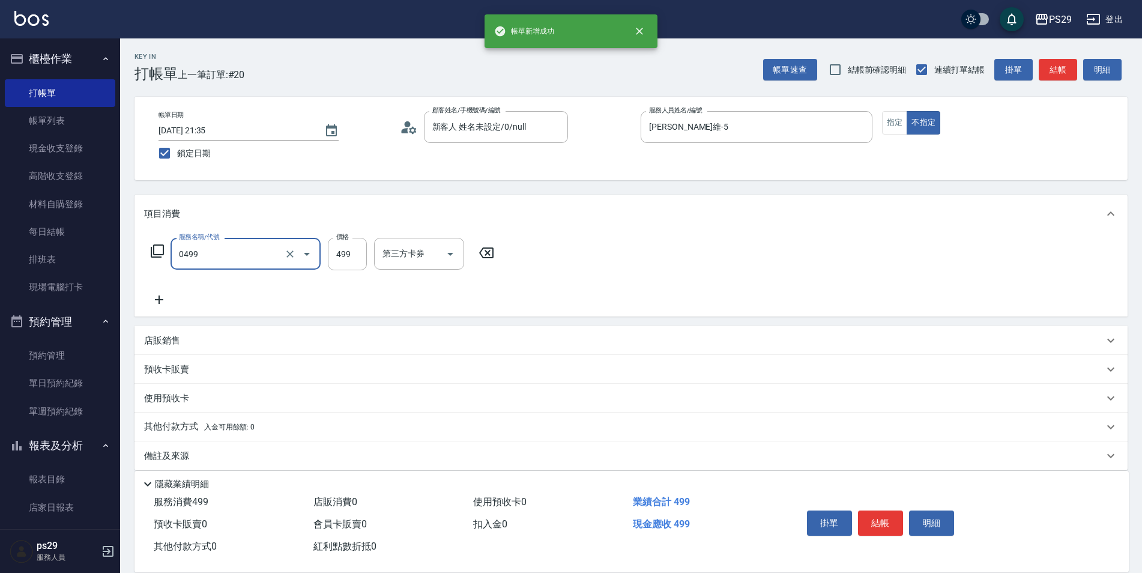
type input "[PERSON_NAME]499(0499)"
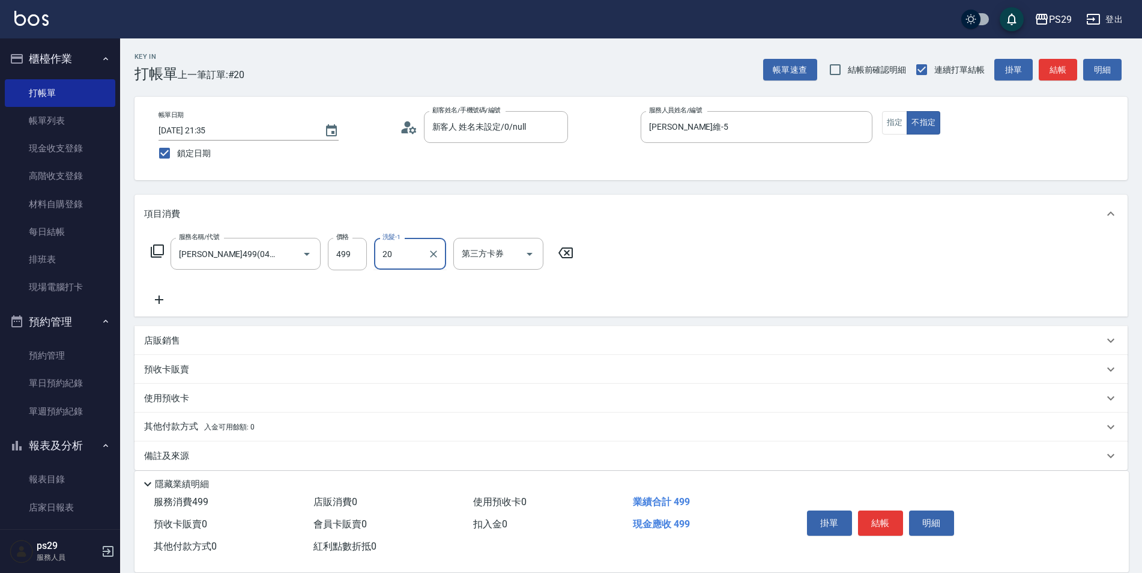
type input "[PERSON_NAME]-20"
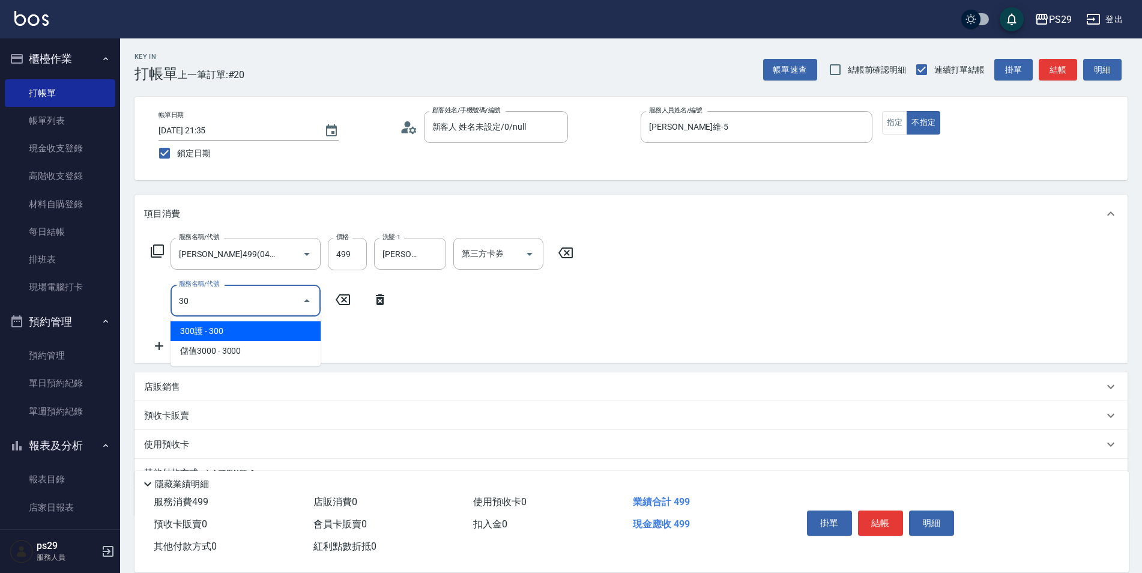
type input "304"
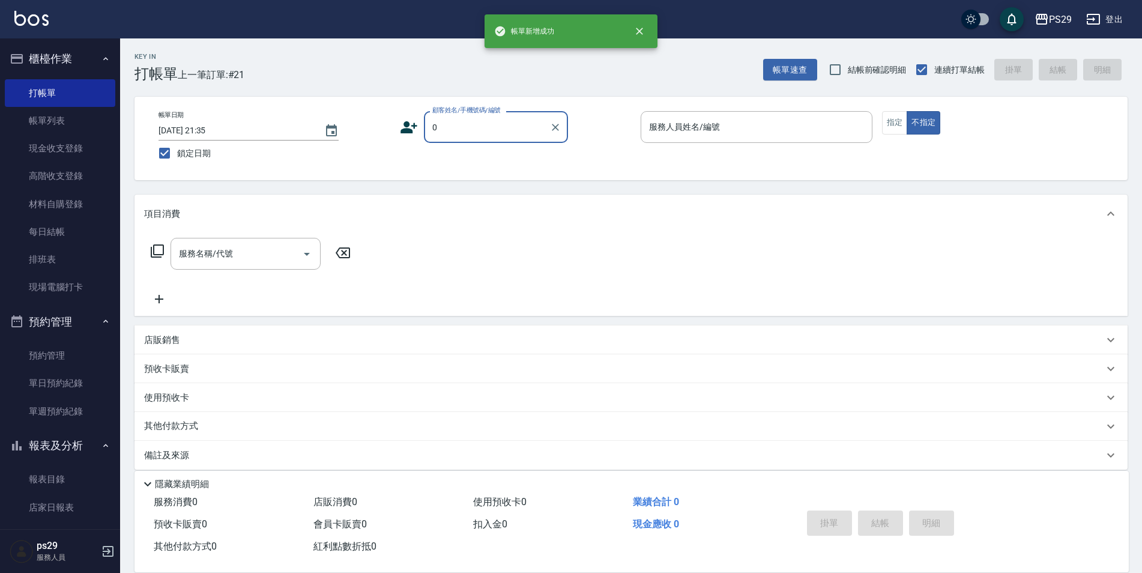
type input "新客人 姓名未設定/0/null"
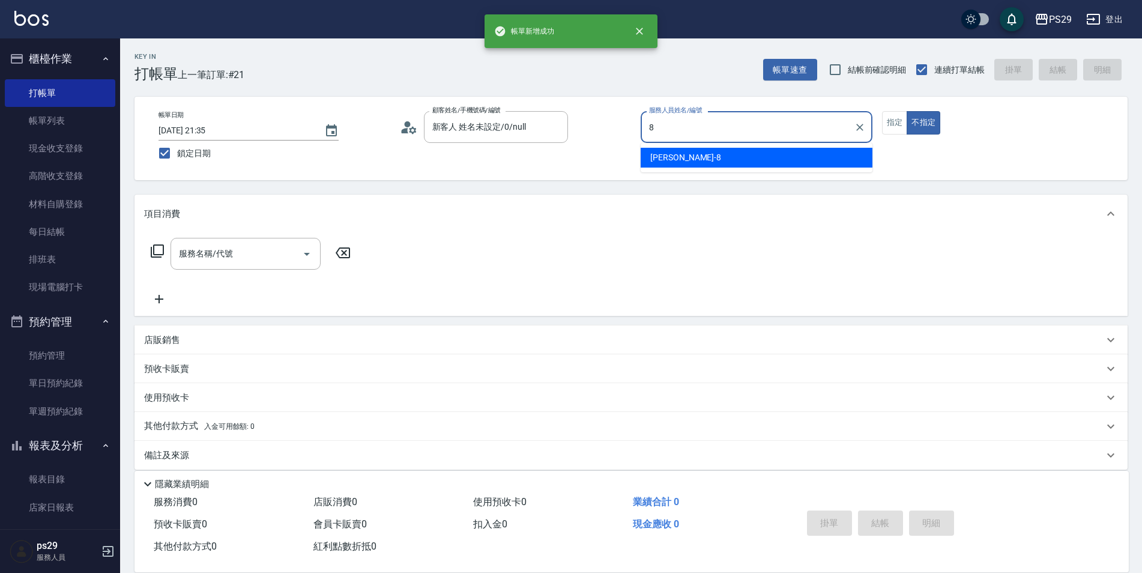
type input "[PERSON_NAME]-8"
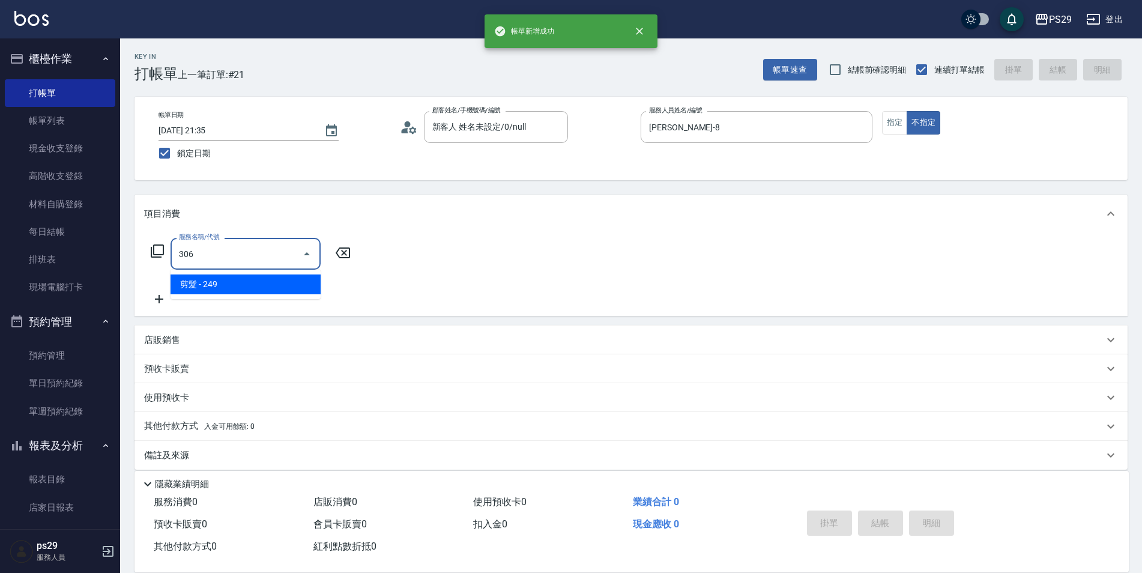
type input "剪髮(306)"
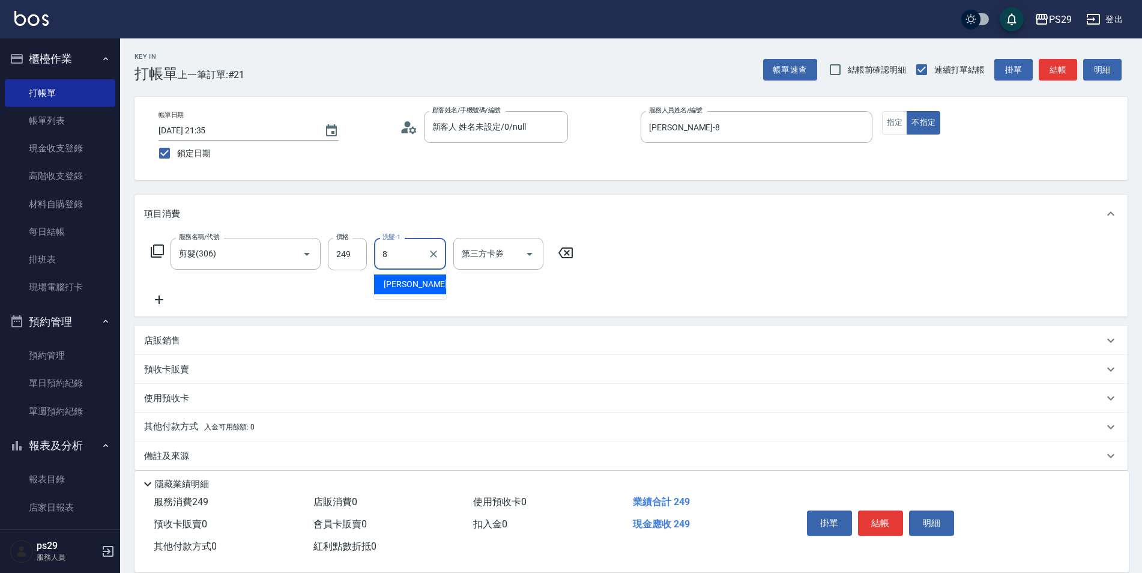
type input "[PERSON_NAME]-8"
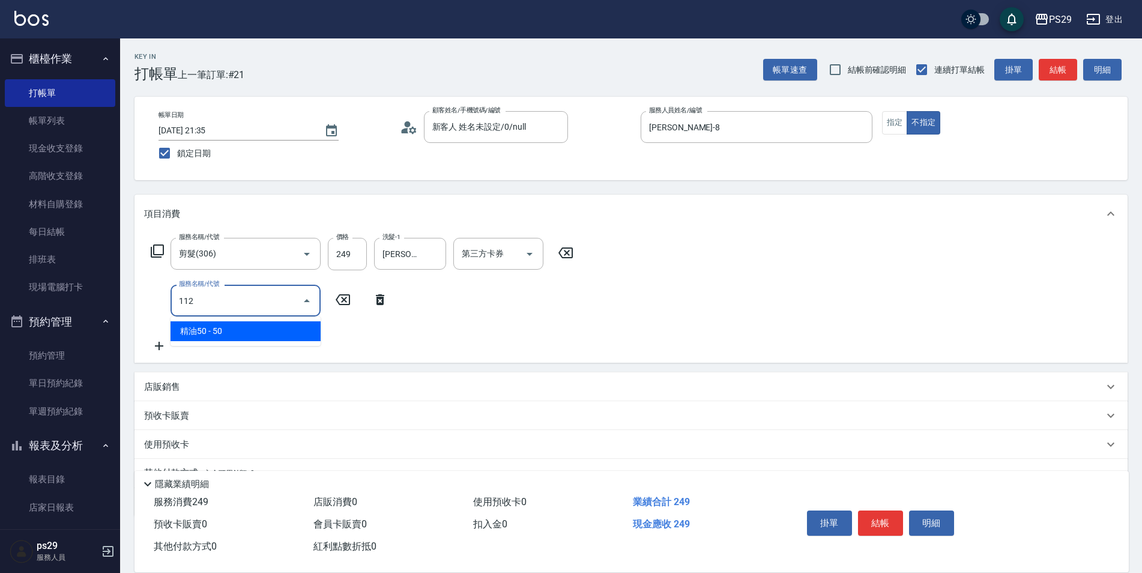
type input "精油50(112)"
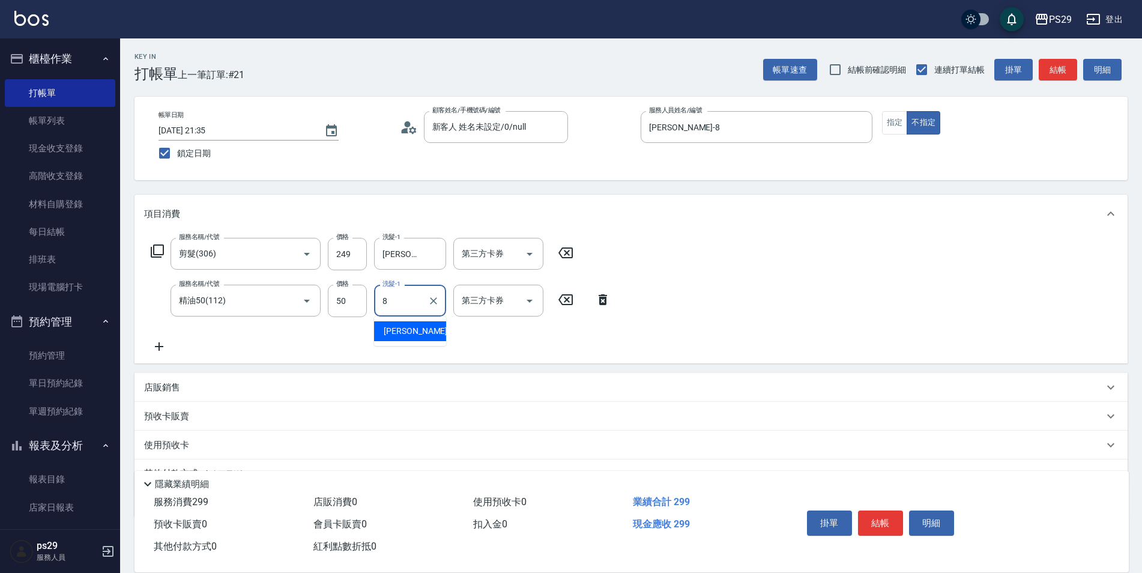
type input "[PERSON_NAME]-8"
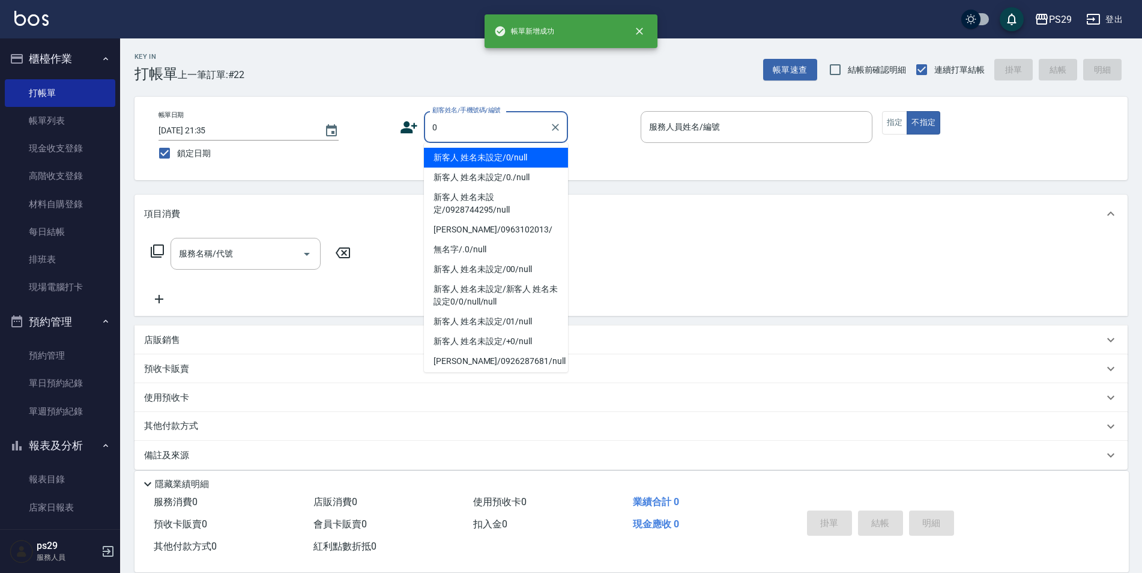
type input "新客人 姓名未設定/0/null"
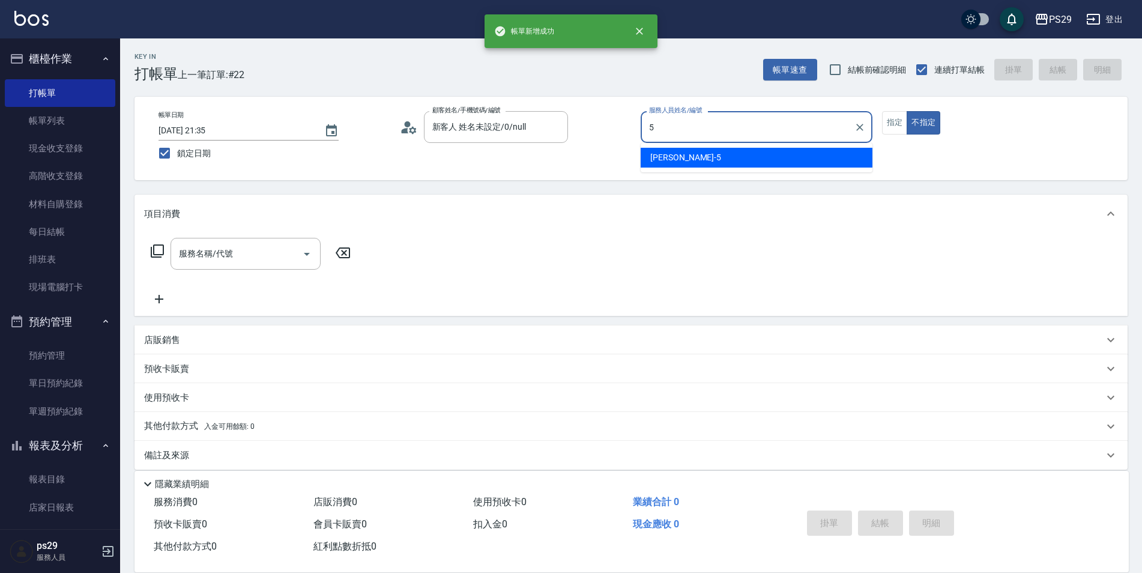
type input "[PERSON_NAME]維-5"
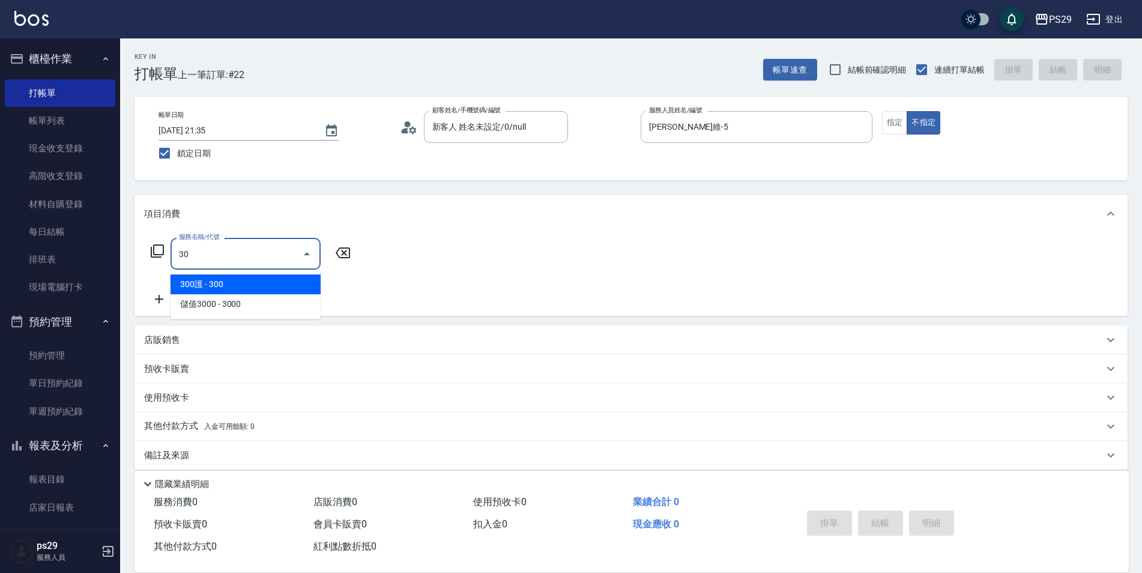
type input "3"
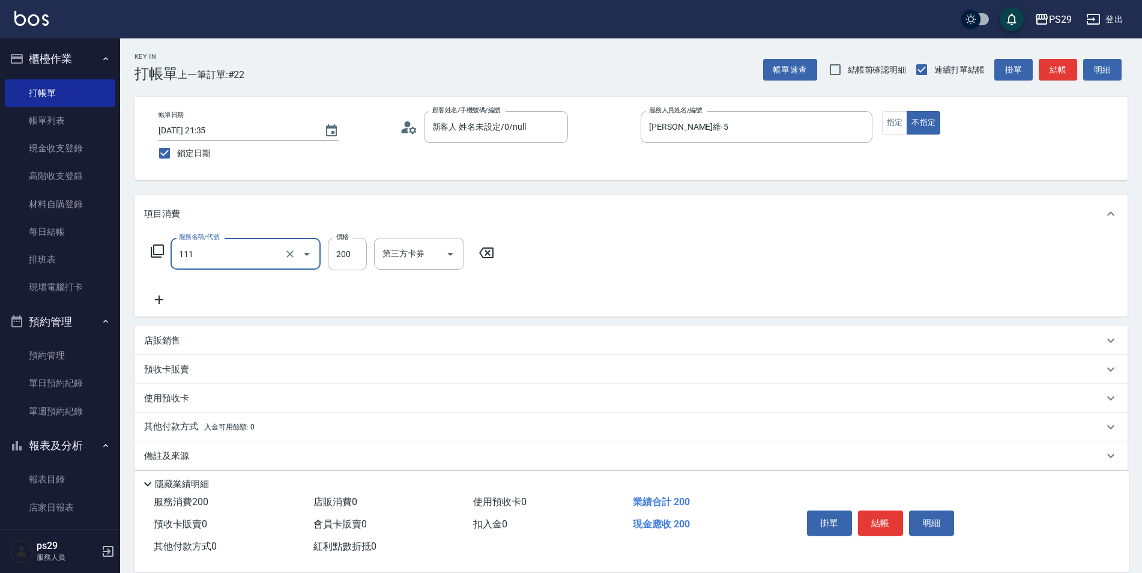
type input "200(111)"
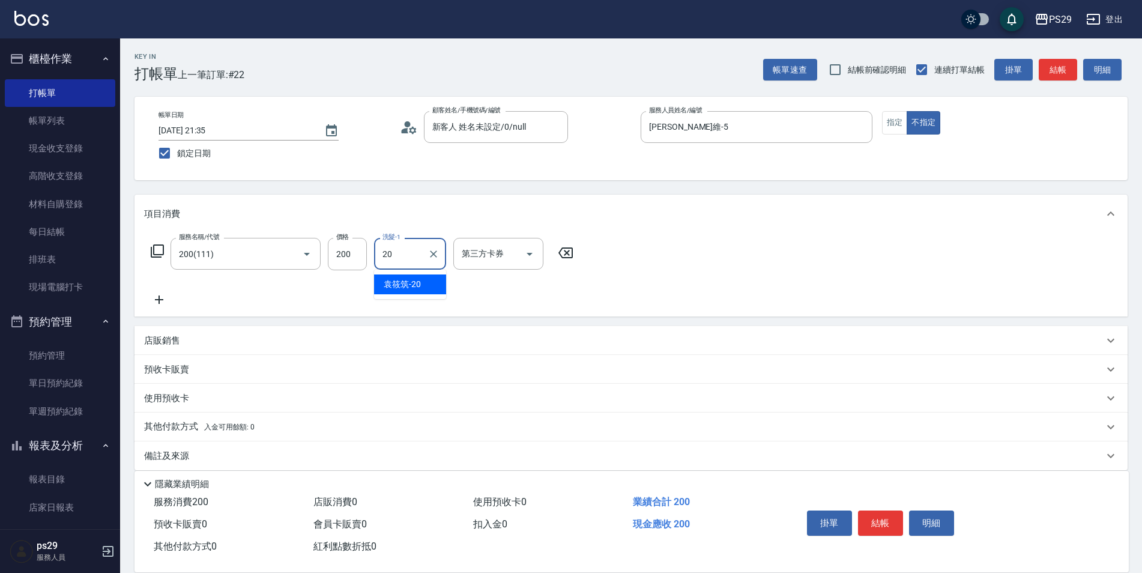
type input "[PERSON_NAME]-20"
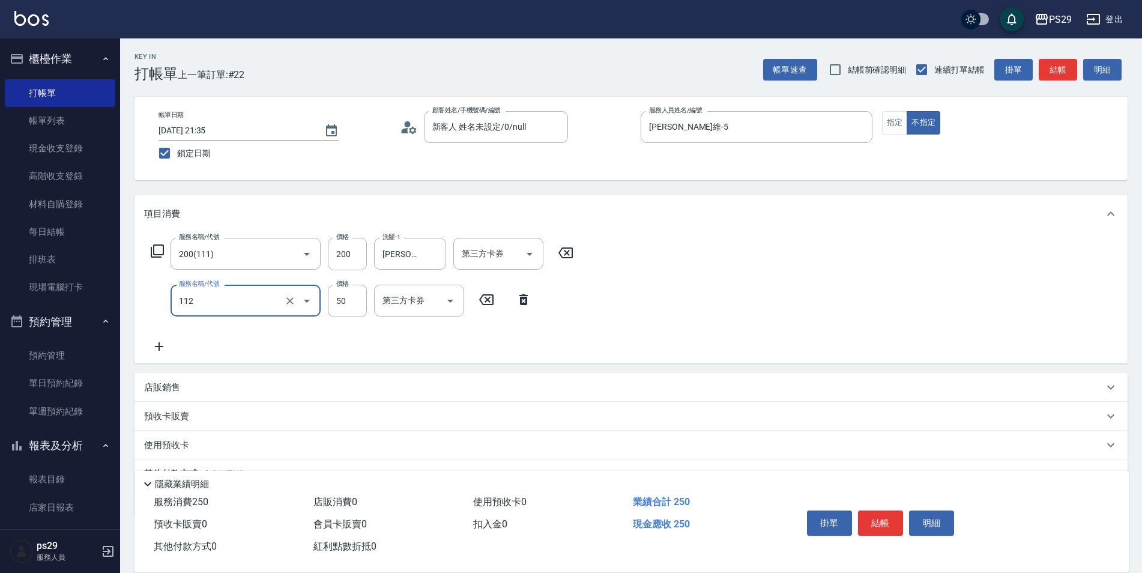
type input "精油50(112)"
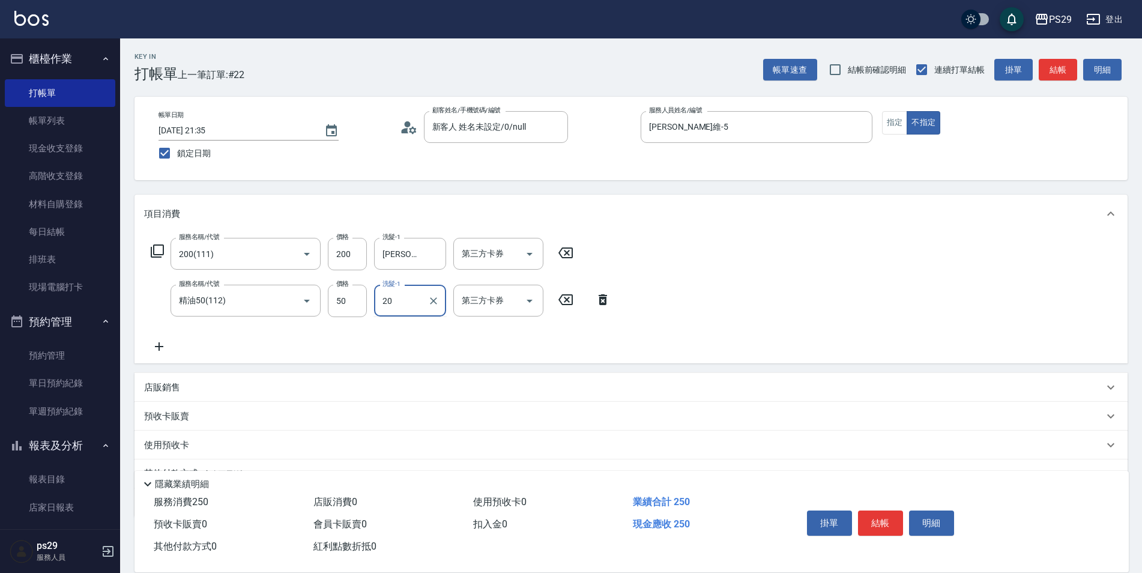
type input "[PERSON_NAME]-20"
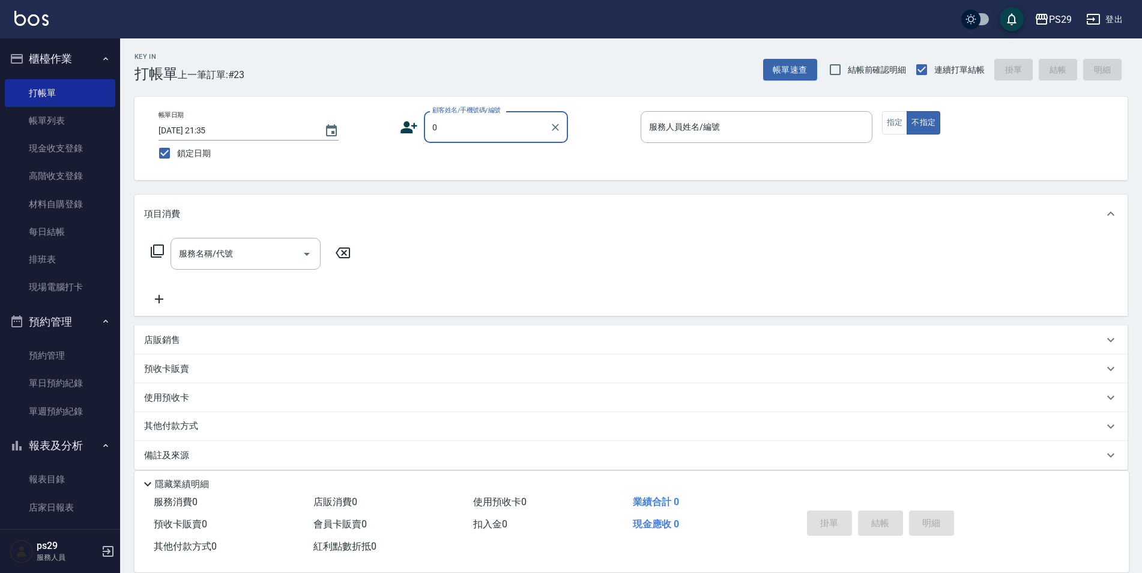
type input "新客人 姓名未設定/0/null"
type input "[PERSON_NAME]-3"
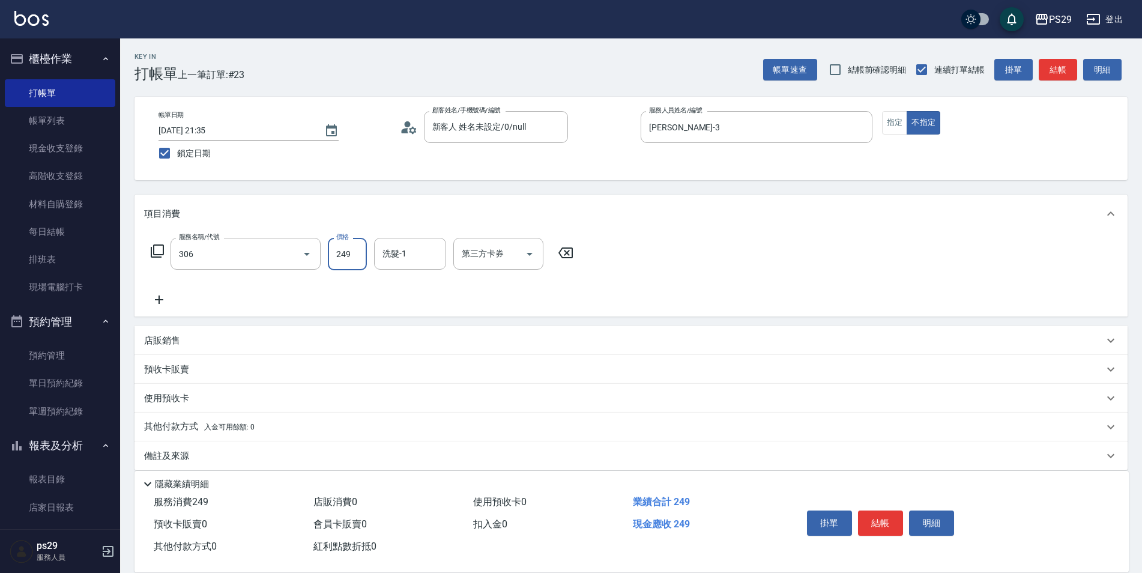
type input "剪髮(306)"
type input "[PERSON_NAME]-20"
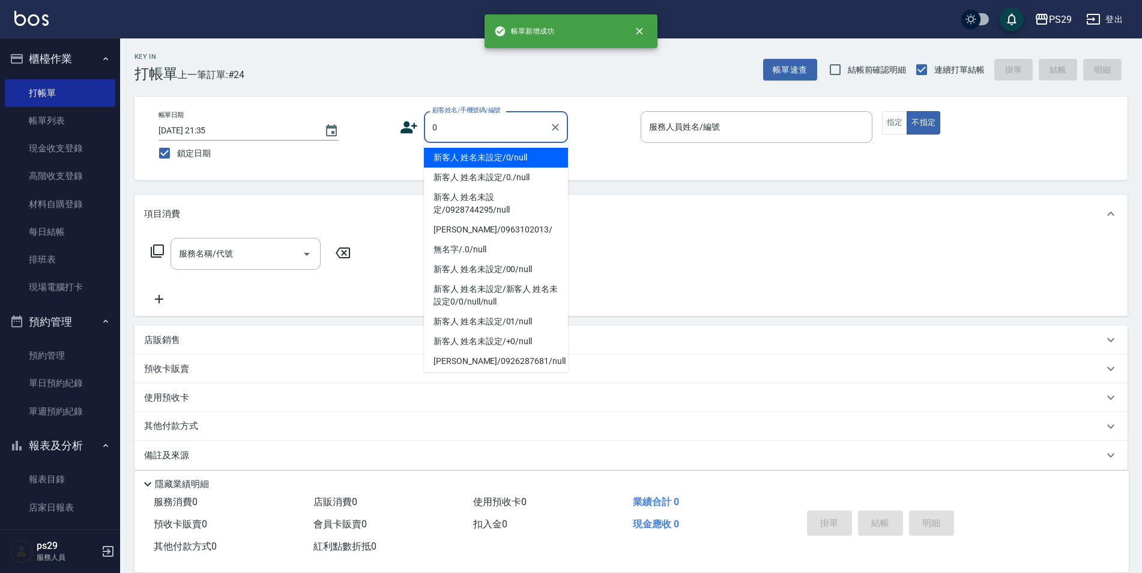
type input "新客人 姓名未設定/0/null"
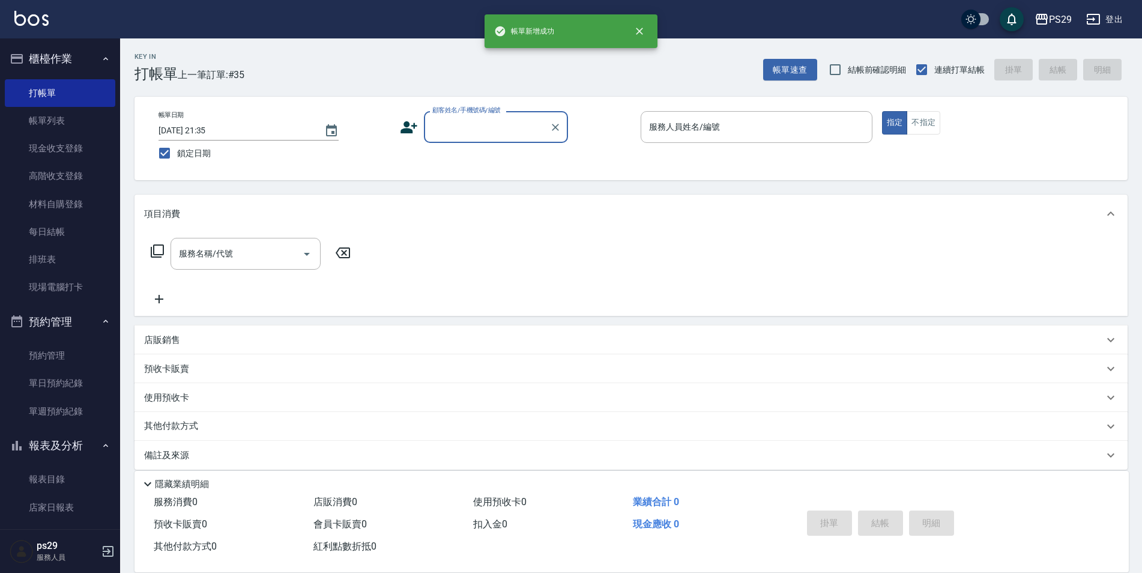
drag, startPoint x: 60, startPoint y: 117, endPoint x: 270, endPoint y: 201, distance: 226.3
click at [60, 117] on link "帳單列表" at bounding box center [60, 121] width 110 height 28
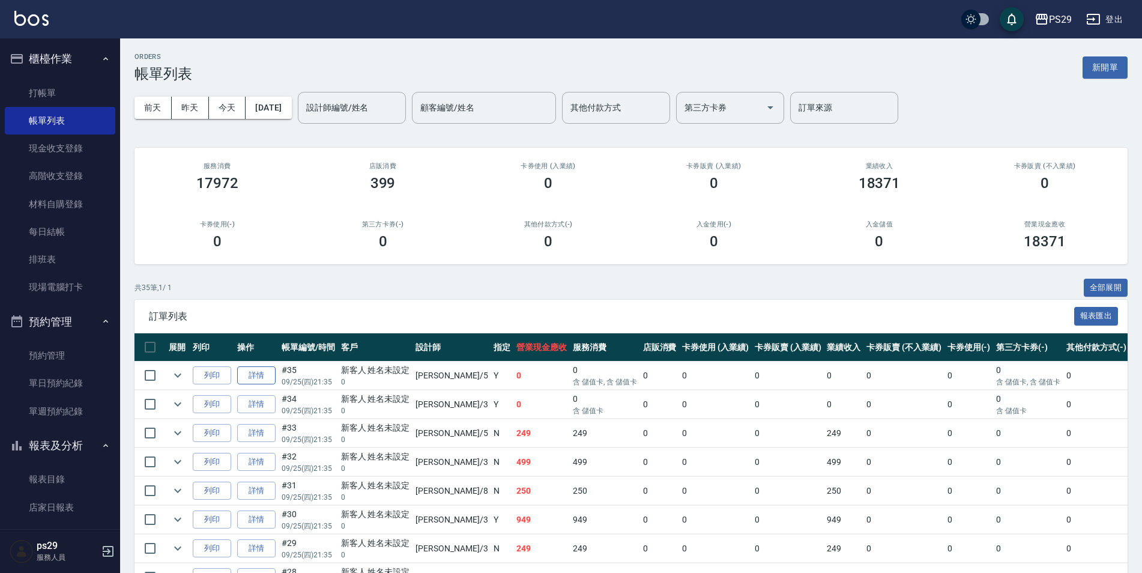
click at [246, 368] on link "詳情" at bounding box center [256, 375] width 38 height 19
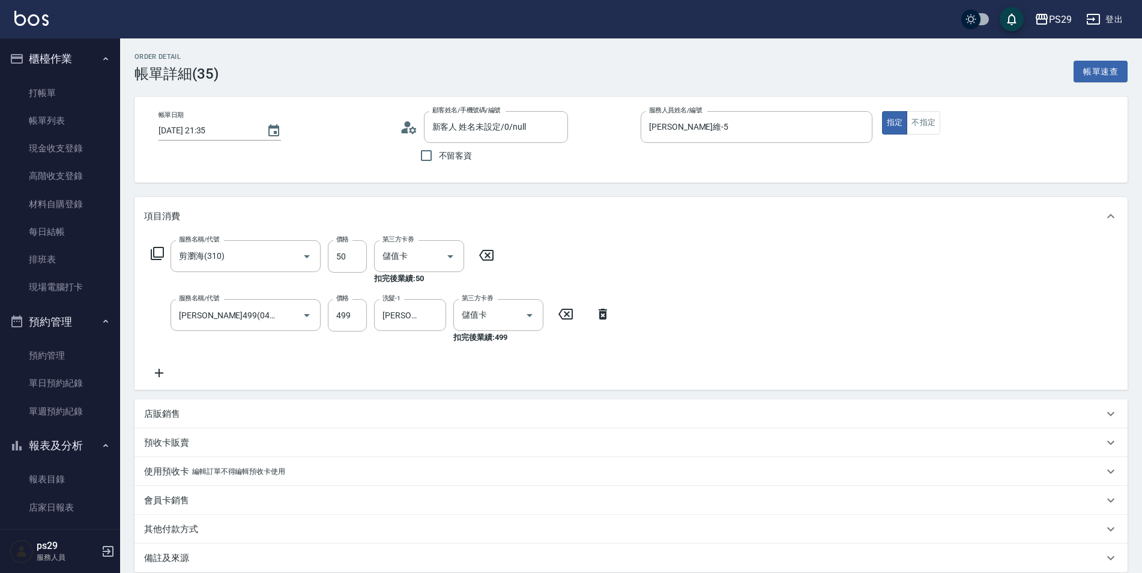
click at [160, 370] on icon at bounding box center [159, 373] width 8 height 8
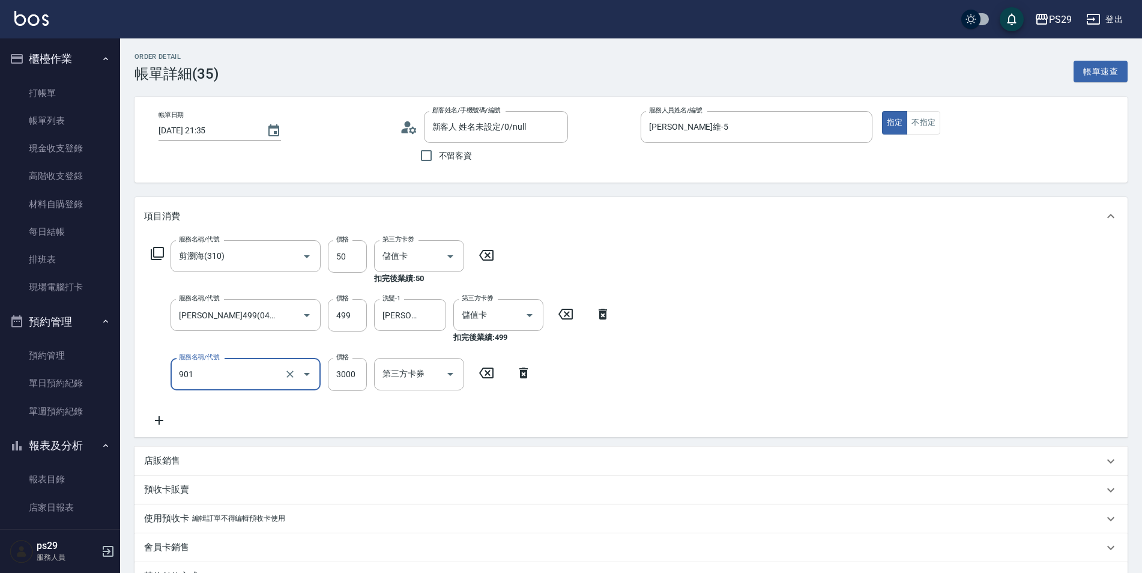
scroll to position [176, 0]
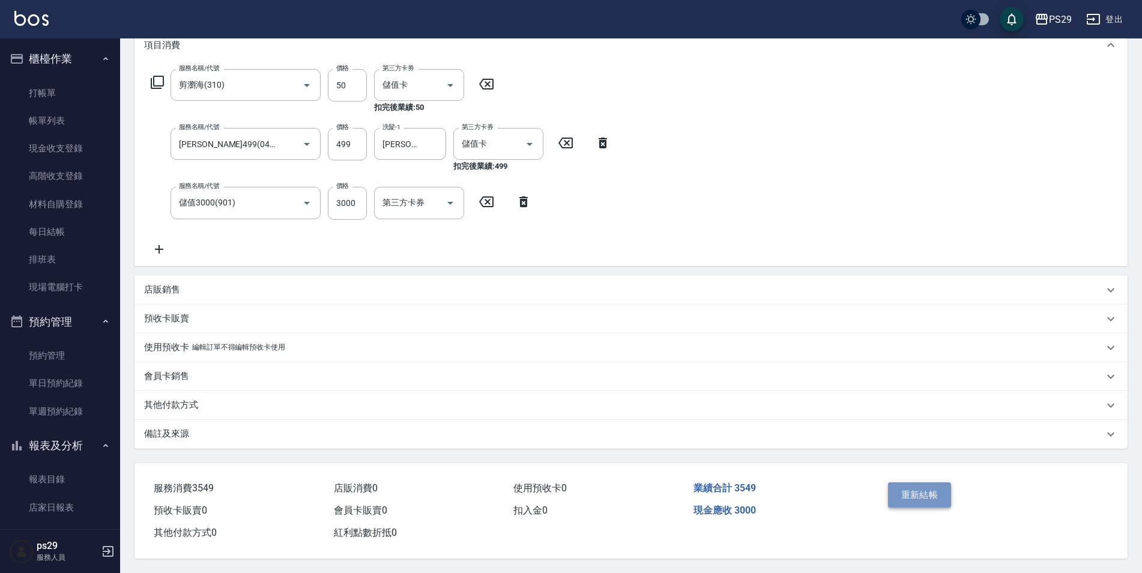
click at [938, 489] on button "重新結帳" at bounding box center [920, 494] width 64 height 25
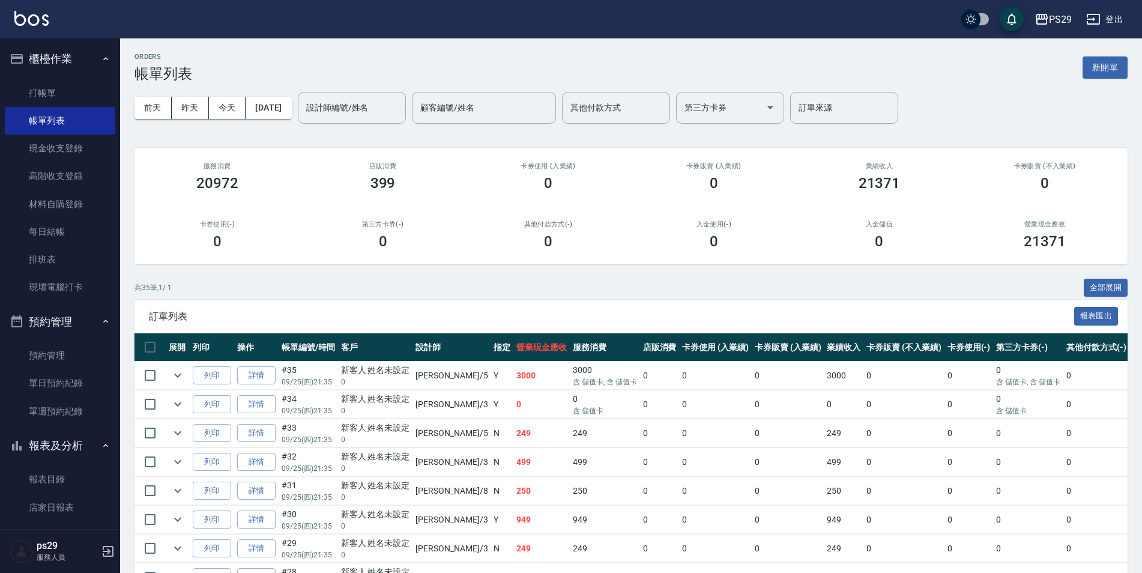
click at [102, 60] on icon "button" at bounding box center [106, 59] width 10 height 10
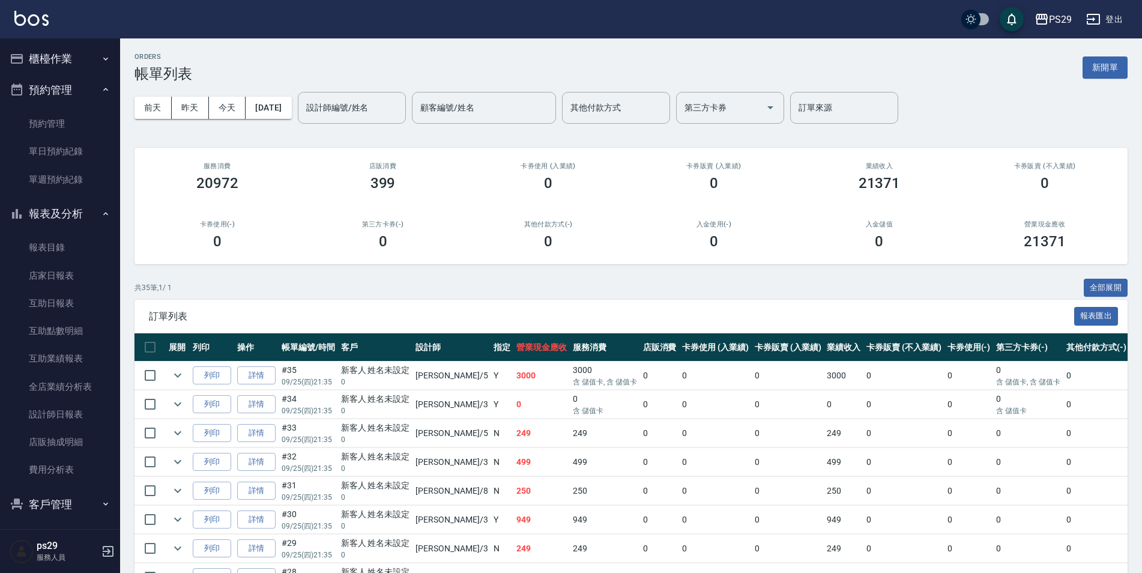
click at [101, 87] on icon "button" at bounding box center [106, 90] width 10 height 10
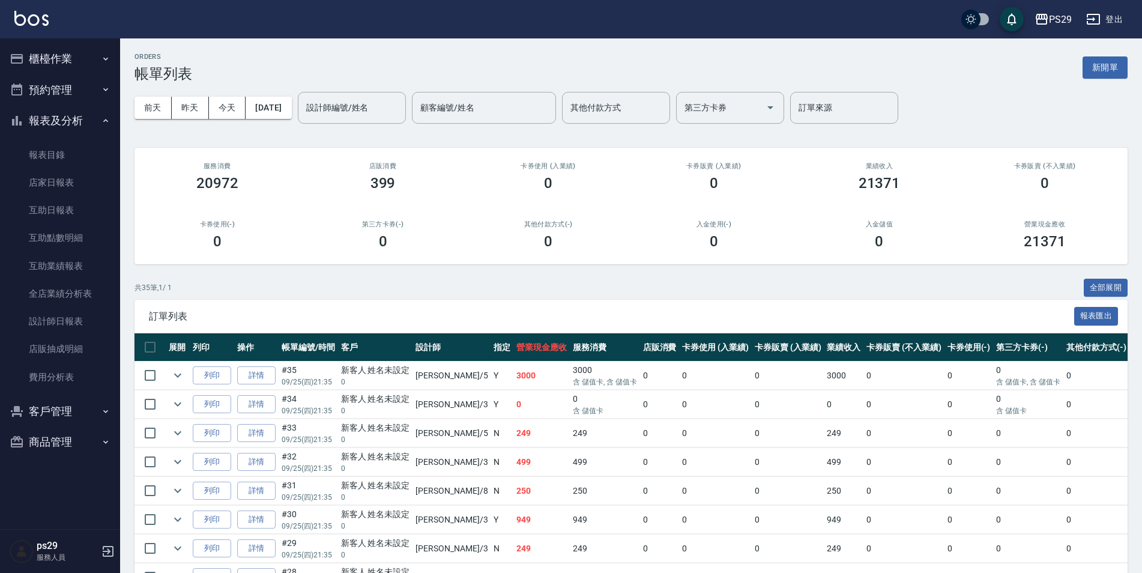
click at [31, 22] on img at bounding box center [31, 18] width 34 height 15
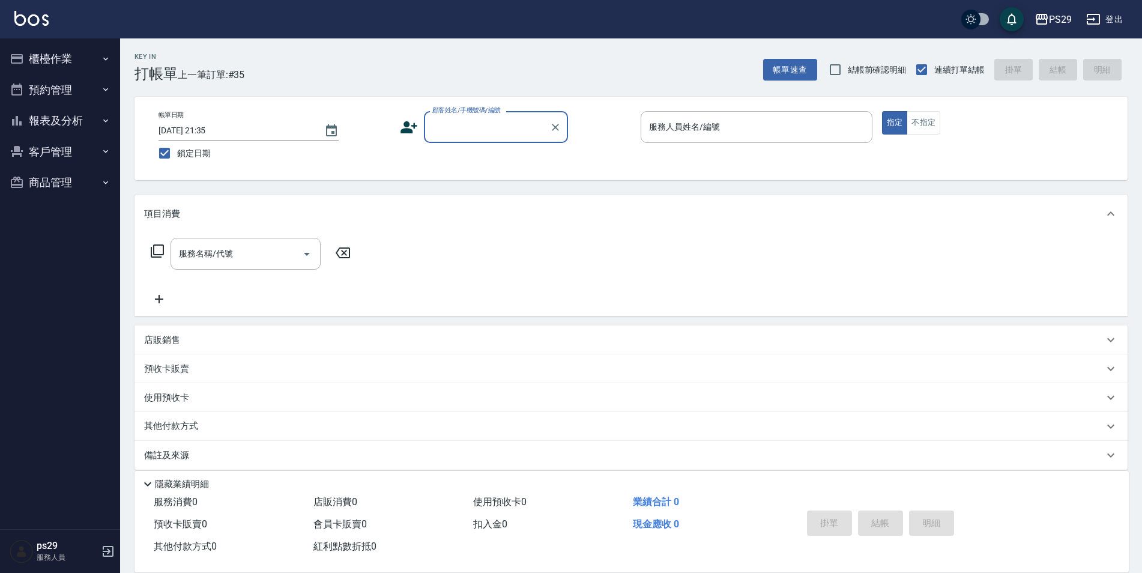
click at [52, 119] on button "報表及分析" at bounding box center [60, 120] width 110 height 31
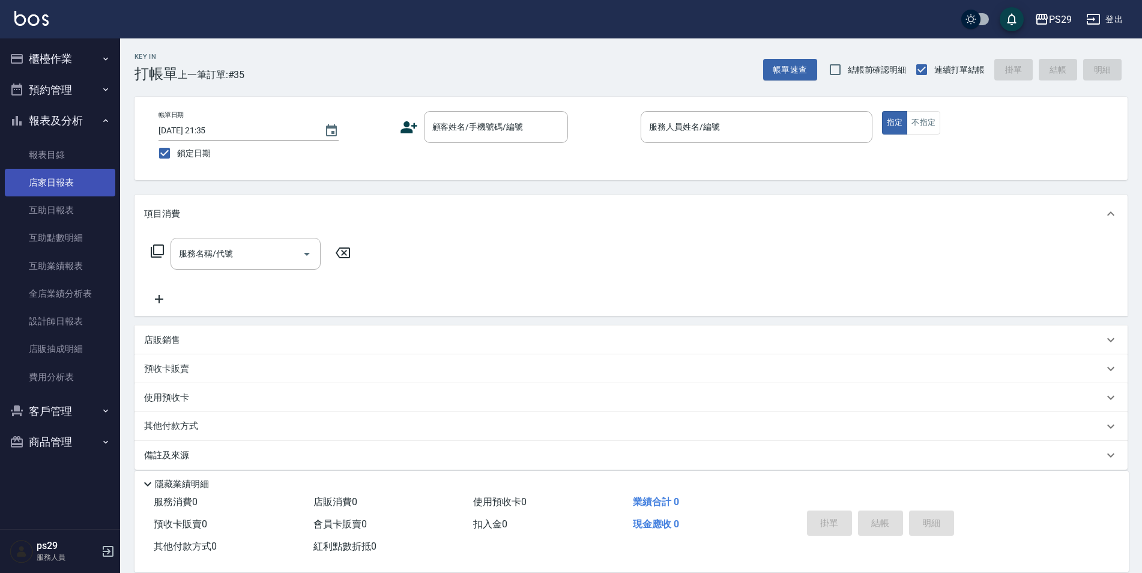
click at [58, 176] on link "店家日報表" at bounding box center [60, 183] width 110 height 28
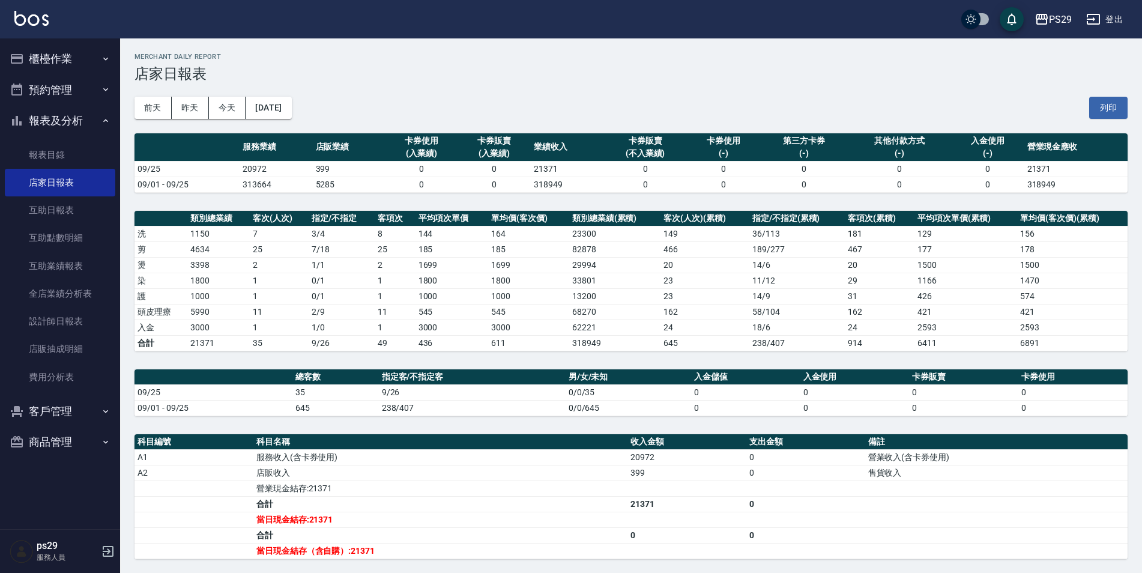
scroll to position [120, 0]
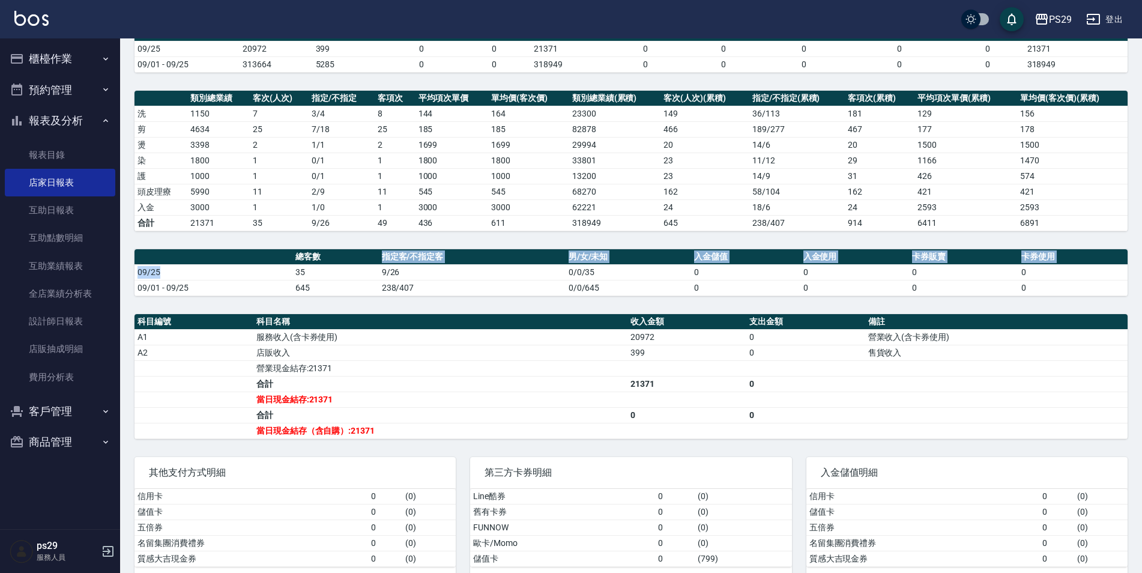
drag, startPoint x: 283, startPoint y: 268, endPoint x: 340, endPoint y: 262, distance: 57.4
click at [340, 262] on table "總客數 指定客/不指定客 男/女/未知 入金儲值 入金使用 卡券販賣 卡券使用 09/25 35 9/26 0/0/35 0 0 0 0 09/01 - 09…" at bounding box center [630, 272] width 993 height 47
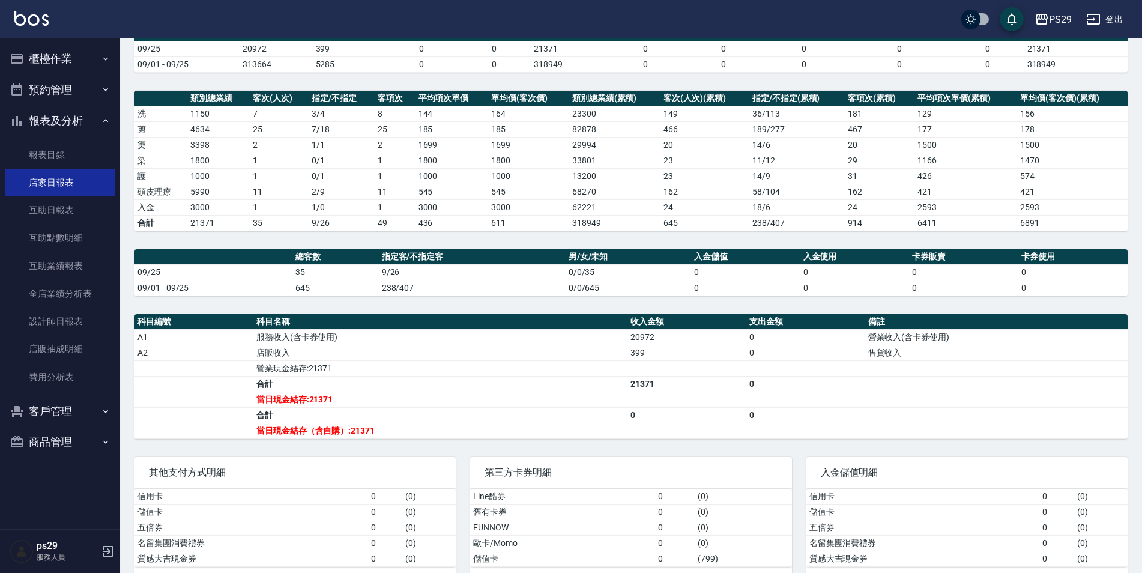
drag, startPoint x: 340, startPoint y: 262, endPoint x: 332, endPoint y: 272, distance: 13.3
click at [332, 272] on td "35" at bounding box center [335, 272] width 86 height 16
click at [278, 272] on td "09/25" at bounding box center [213, 272] width 158 height 16
click at [306, 288] on td "645" at bounding box center [335, 288] width 86 height 16
drag, startPoint x: 342, startPoint y: 427, endPoint x: 354, endPoint y: 427, distance: 11.4
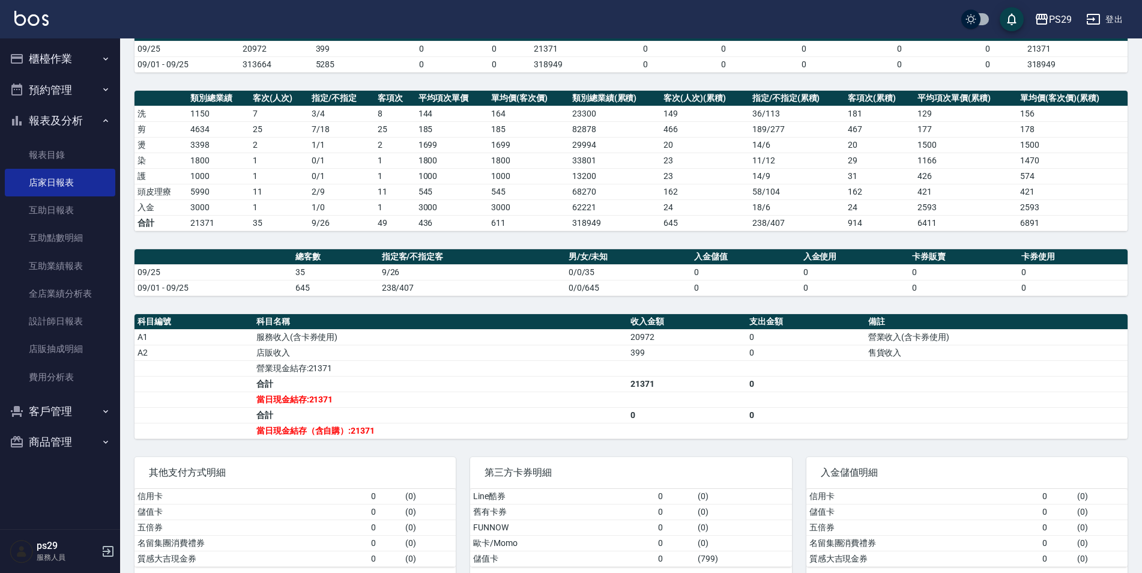
click at [354, 427] on td "當日現金結存（含自購）:21371" at bounding box center [440, 431] width 374 height 16
click at [613, 405] on td "當日現金結存:21371" at bounding box center [440, 399] width 374 height 16
drag, startPoint x: 643, startPoint y: 357, endPoint x: 667, endPoint y: 357, distance: 24.0
click at [667, 357] on tr "A2 店販收入 399 0 售貨收入" at bounding box center [630, 353] width 993 height 16
drag, startPoint x: 667, startPoint y: 357, endPoint x: 643, endPoint y: 382, distance: 34.8
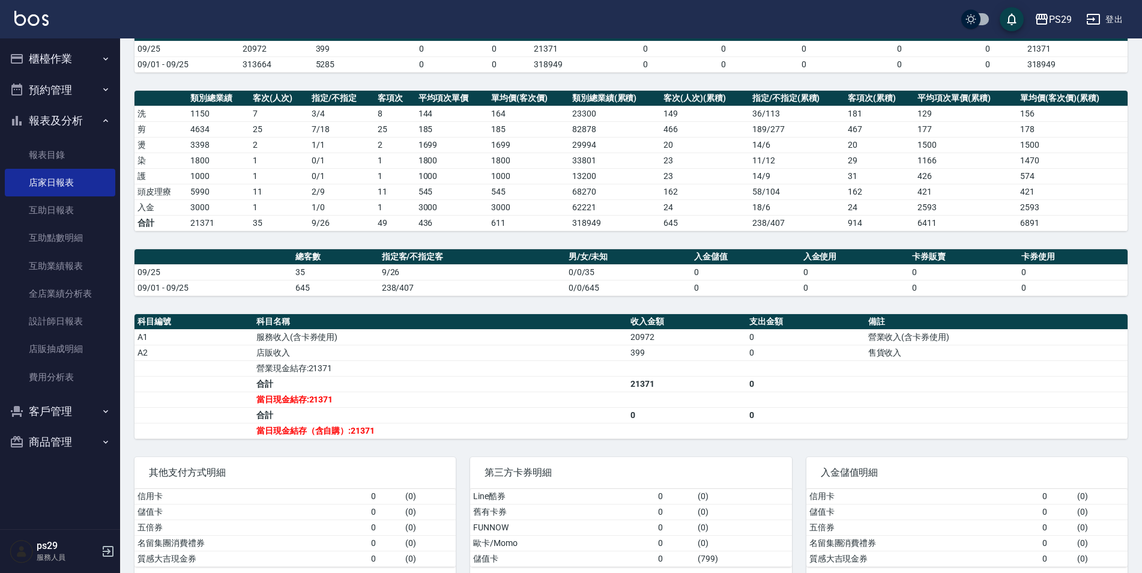
click at [651, 370] on td "a dense table" at bounding box center [686, 368] width 119 height 16
drag, startPoint x: 615, startPoint y: 391, endPoint x: 698, endPoint y: 397, distance: 83.0
click at [698, 397] on tr "當日現金結存:21371" at bounding box center [630, 399] width 993 height 16
click at [658, 403] on td "a dense table" at bounding box center [686, 399] width 119 height 16
drag, startPoint x: 342, startPoint y: 430, endPoint x: 402, endPoint y: 430, distance: 60.0
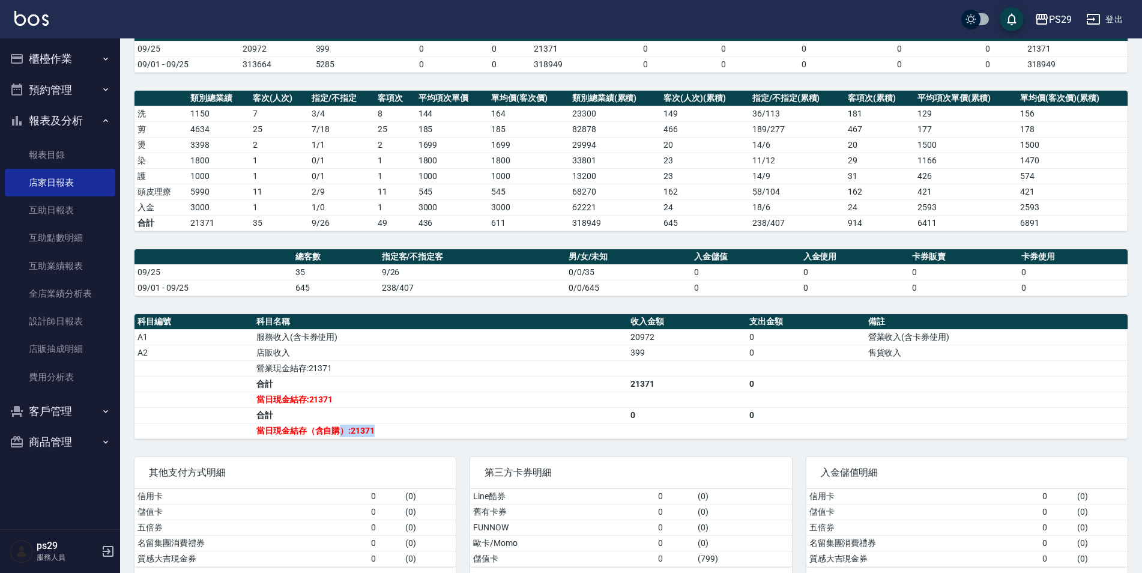
click at [402, 430] on td "當日現金結存（含自購）:21371" at bounding box center [440, 431] width 374 height 16
click at [261, 204] on td "1" at bounding box center [279, 207] width 59 height 16
drag, startPoint x: 184, startPoint y: 202, endPoint x: 226, endPoint y: 197, distance: 42.9
click at [226, 197] on tbody "洗 1150 7 3 / 4 8 144 164 23300 149 36 / 113 181 129 156 剪 4634 25 7 / 18 25 185…" at bounding box center [630, 168] width 993 height 125
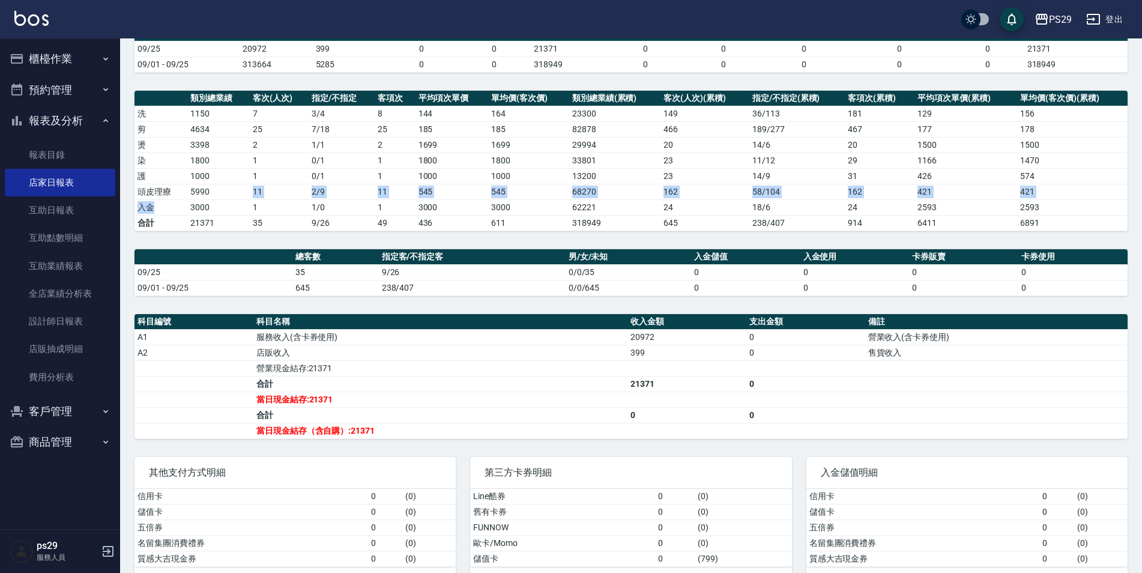
drag, startPoint x: 226, startPoint y: 197, endPoint x: 241, endPoint y: 197, distance: 14.4
click at [240, 197] on td "5990" at bounding box center [218, 192] width 62 height 16
drag, startPoint x: 241, startPoint y: 196, endPoint x: 268, endPoint y: 195, distance: 26.4
click at [268, 195] on tr "頭皮理療 5990 11 2 / 9 11 545 545 68270 162 58 / 104 162 421 421" at bounding box center [630, 192] width 993 height 16
drag, startPoint x: 268, startPoint y: 195, endPoint x: 268, endPoint y: 202, distance: 6.6
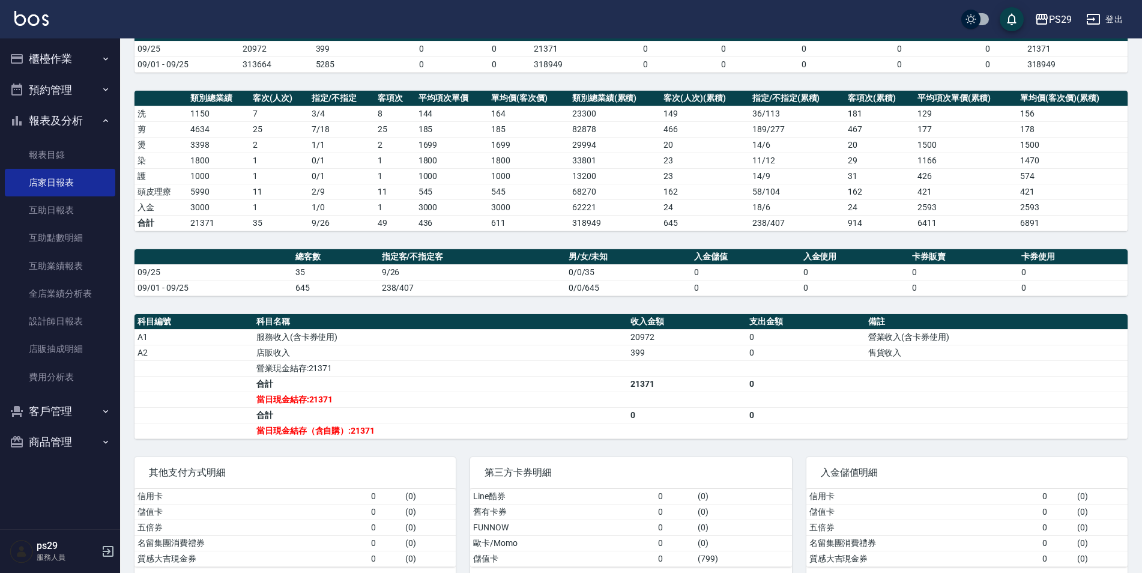
click at [268, 202] on td "1" at bounding box center [279, 207] width 59 height 16
drag, startPoint x: 212, startPoint y: 211, endPoint x: 236, endPoint y: 211, distance: 24.0
click at [236, 211] on tr "入金 3000 1 1 / 0 1 3000 3000 62221 24 18 / 6 24 2593 2593" at bounding box center [630, 207] width 993 height 16
drag, startPoint x: 236, startPoint y: 211, endPoint x: 303, endPoint y: 242, distance: 73.8
click at [257, 221] on td "35" at bounding box center [279, 223] width 59 height 16
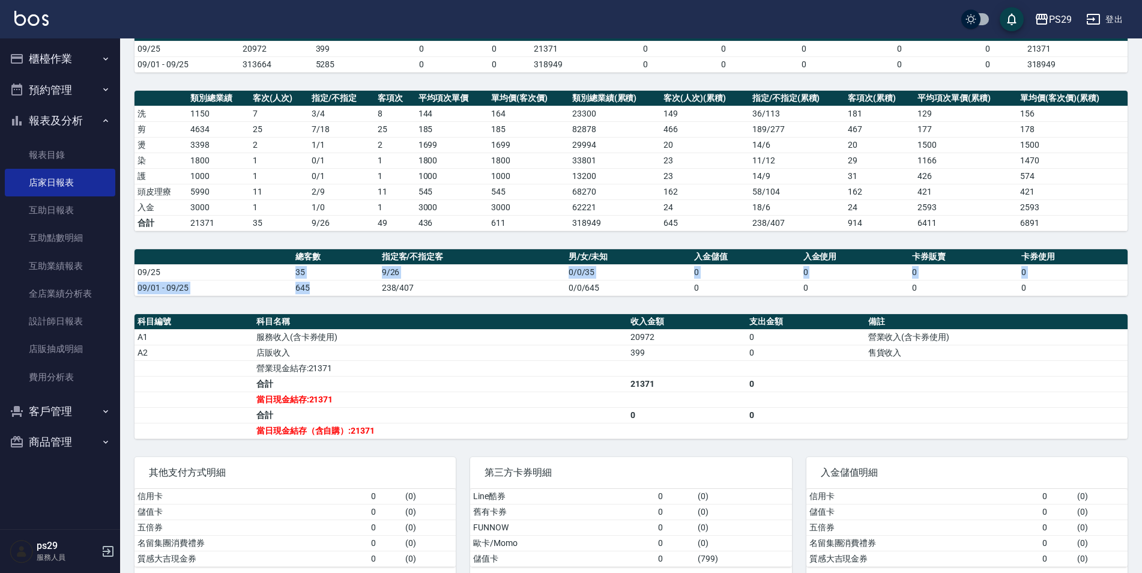
drag, startPoint x: 280, startPoint y: 272, endPoint x: 330, endPoint y: 285, distance: 51.5
click at [330, 285] on tbody "09/25 35 9/26 0/0/35 0 0 0 0 09/01 - 09/25 645 238/407 0/0/645 0 0 0 0" at bounding box center [630, 279] width 993 height 31
drag, startPoint x: 330, startPoint y: 285, endPoint x: 352, endPoint y: 319, distance: 40.0
click at [352, 319] on th "科目名稱" at bounding box center [440, 322] width 374 height 16
drag, startPoint x: 282, startPoint y: 271, endPoint x: 331, endPoint y: 285, distance: 51.3
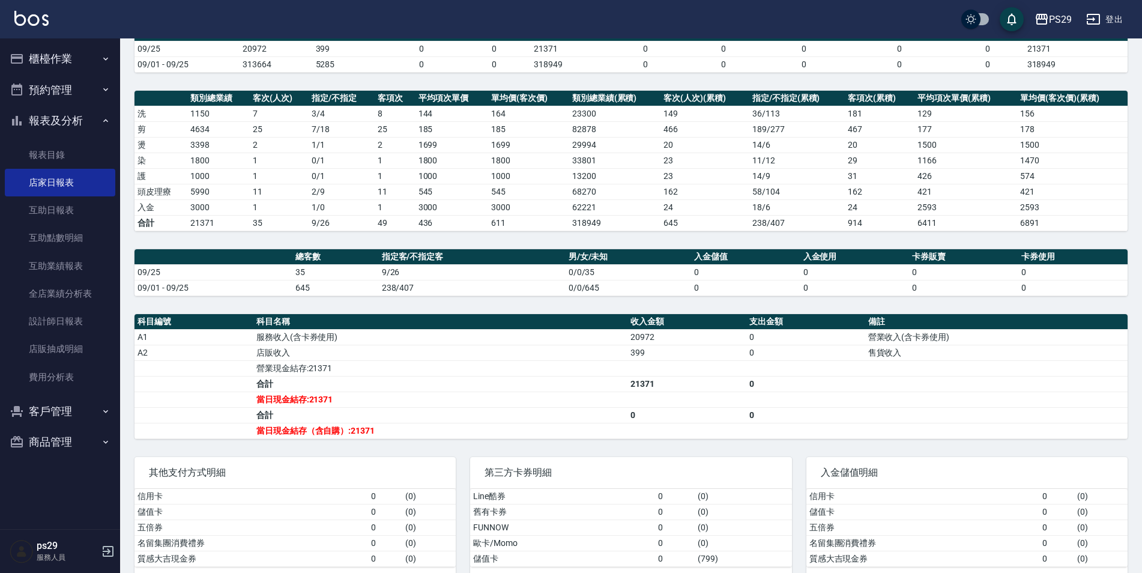
click at [331, 285] on tbody "09/25 35 9/26 0/0/35 0 0 0 0 09/01 - 09/25 645 238/407 0/0/645 0 0 0 0" at bounding box center [630, 279] width 993 height 31
drag, startPoint x: 331, startPoint y: 285, endPoint x: 380, endPoint y: 346, distance: 77.7
click at [360, 320] on th "科目名稱" at bounding box center [440, 322] width 374 height 16
drag, startPoint x: 600, startPoint y: 346, endPoint x: 636, endPoint y: 361, distance: 39.0
click at [618, 351] on td "店販收入" at bounding box center [440, 353] width 374 height 16
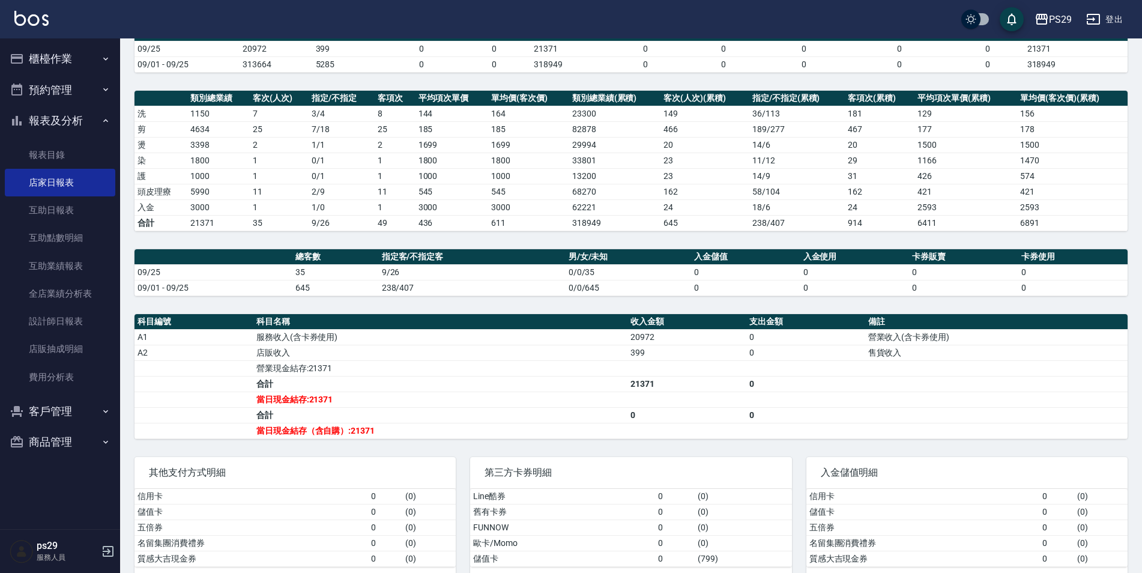
click at [636, 361] on td "a dense table" at bounding box center [686, 368] width 119 height 16
drag, startPoint x: 608, startPoint y: 346, endPoint x: 644, endPoint y: 351, distance: 36.3
click at [644, 351] on tr "A2 店販收入 399 0 售貨收入" at bounding box center [630, 353] width 993 height 16
drag, startPoint x: 644, startPoint y: 351, endPoint x: 631, endPoint y: 360, distance: 15.5
click at [639, 363] on td "a dense table" at bounding box center [686, 368] width 119 height 16
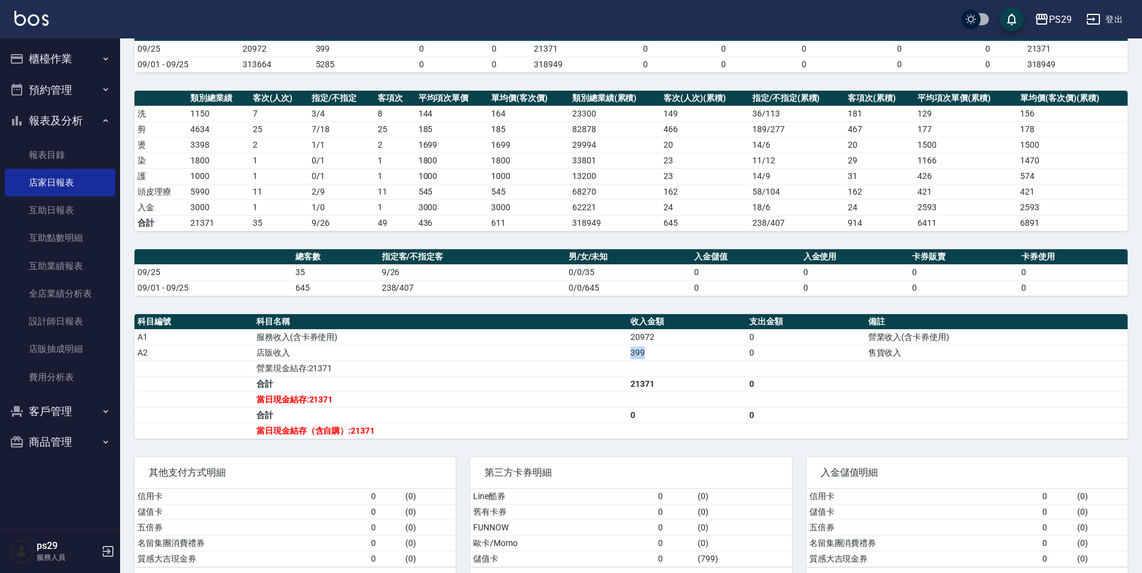
drag, startPoint x: 642, startPoint y: 349, endPoint x: 655, endPoint y: 347, distance: 12.7
click at [655, 347] on tr "A2 店販收入 399 0 售貨收入" at bounding box center [630, 353] width 993 height 16
drag, startPoint x: 655, startPoint y: 347, endPoint x: 646, endPoint y: 373, distance: 27.1
click at [646, 373] on td "a dense table" at bounding box center [686, 368] width 119 height 16
drag, startPoint x: 614, startPoint y: 385, endPoint x: 687, endPoint y: 385, distance: 73.2
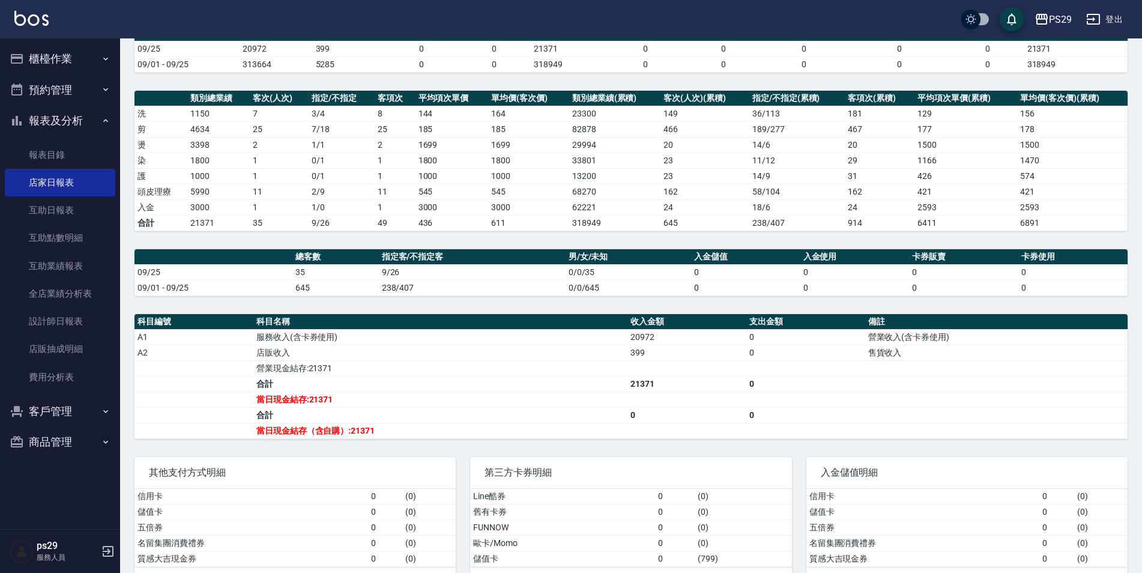
click at [687, 385] on tr "合計 21371 0" at bounding box center [630, 384] width 993 height 16
drag, startPoint x: 687, startPoint y: 385, endPoint x: 643, endPoint y: 396, distance: 45.7
click at [680, 405] on td "a dense table" at bounding box center [686, 399] width 119 height 16
drag, startPoint x: 612, startPoint y: 376, endPoint x: 694, endPoint y: 382, distance: 81.9
click at [694, 382] on tr "合計 21371 0" at bounding box center [630, 384] width 993 height 16
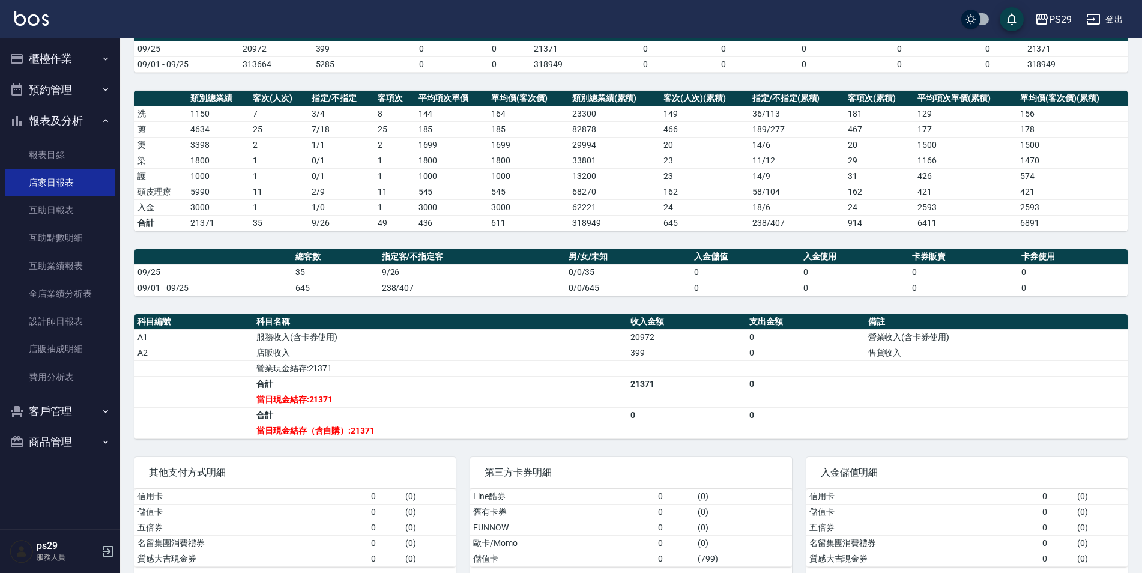
drag, startPoint x: 694, startPoint y: 382, endPoint x: 613, endPoint y: 387, distance: 81.1
click at [668, 405] on td "a dense table" at bounding box center [686, 399] width 119 height 16
drag, startPoint x: 605, startPoint y: 378, endPoint x: 653, endPoint y: 381, distance: 48.1
click at [653, 381] on tr "合計 21371 0" at bounding box center [630, 384] width 993 height 16
drag, startPoint x: 653, startPoint y: 381, endPoint x: 660, endPoint y: 403, distance: 22.8
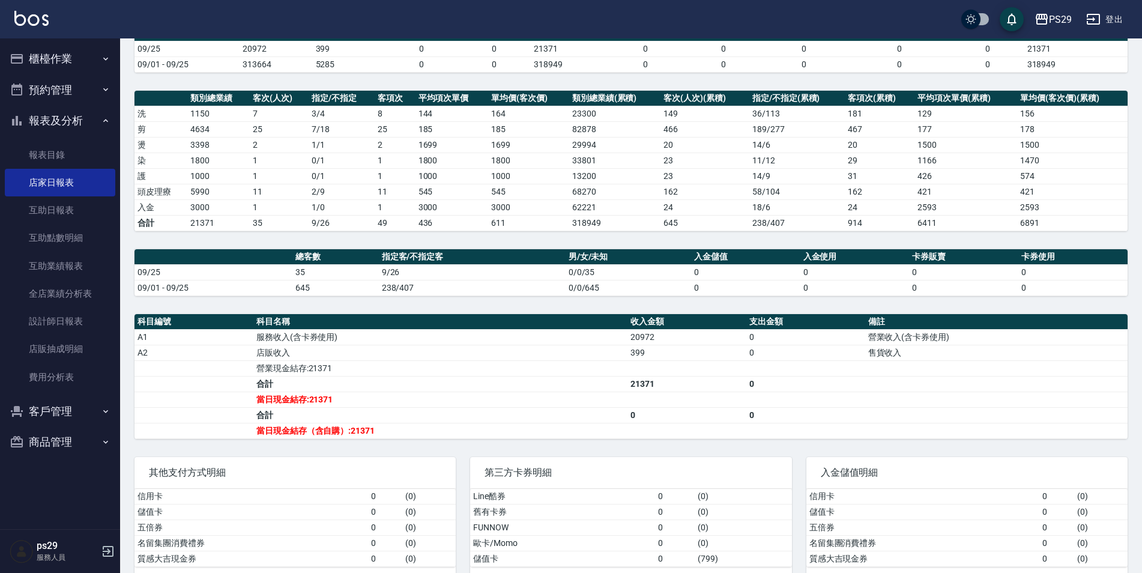
click at [660, 403] on td "a dense table" at bounding box center [686, 399] width 119 height 16
drag, startPoint x: 200, startPoint y: 182, endPoint x: 225, endPoint y: 184, distance: 24.7
click at [225, 184] on tbody "洗 1150 7 3 / 4 8 144 164 23300 149 36 / 113 181 129 156 剪 4634 25 7 / 18 25 185…" at bounding box center [630, 168] width 993 height 125
drag, startPoint x: 225, startPoint y: 184, endPoint x: 238, endPoint y: 208, distance: 27.1
click at [238, 208] on td "3000" at bounding box center [218, 207] width 62 height 16
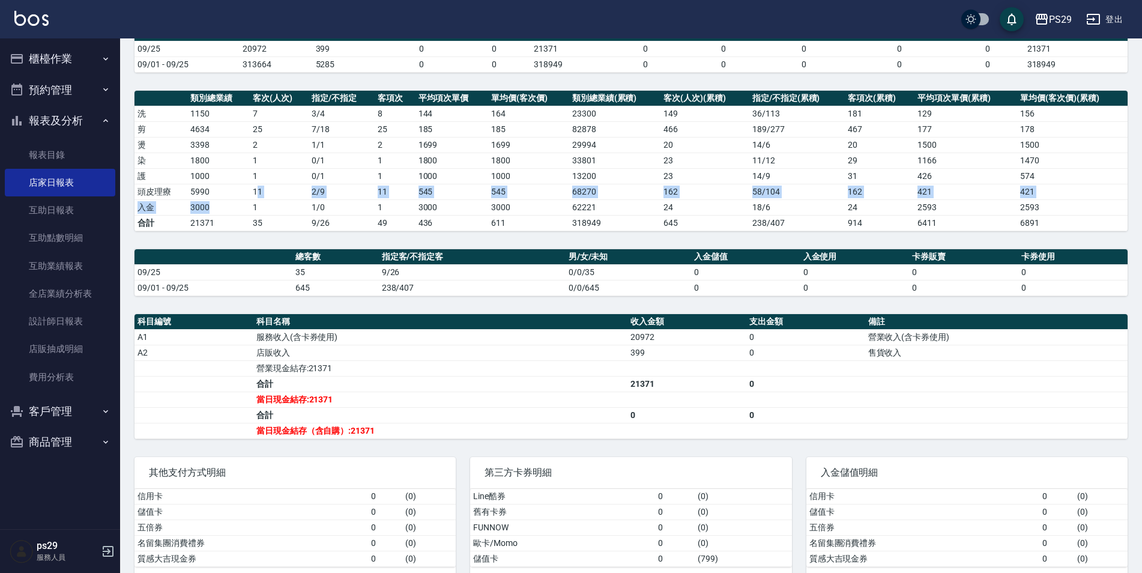
drag
click at [256, 198] on tbody "洗 1150 7 3 / 4 8 144 164 23300 149 36 / 113 181 129 156 剪 4634 25 7 / 18 25 185…" at bounding box center [630, 168] width 993 height 125
click at [243, 193] on td "5990" at bounding box center [218, 192] width 62 height 16
click at [265, 199] on tr "頭皮理療 5990 11 2 / 9 11 545 545 68270 162 58 / 104 162 421 421" at bounding box center [630, 192] width 993 height 16
click at [265, 213] on td "1" at bounding box center [279, 207] width 59 height 16
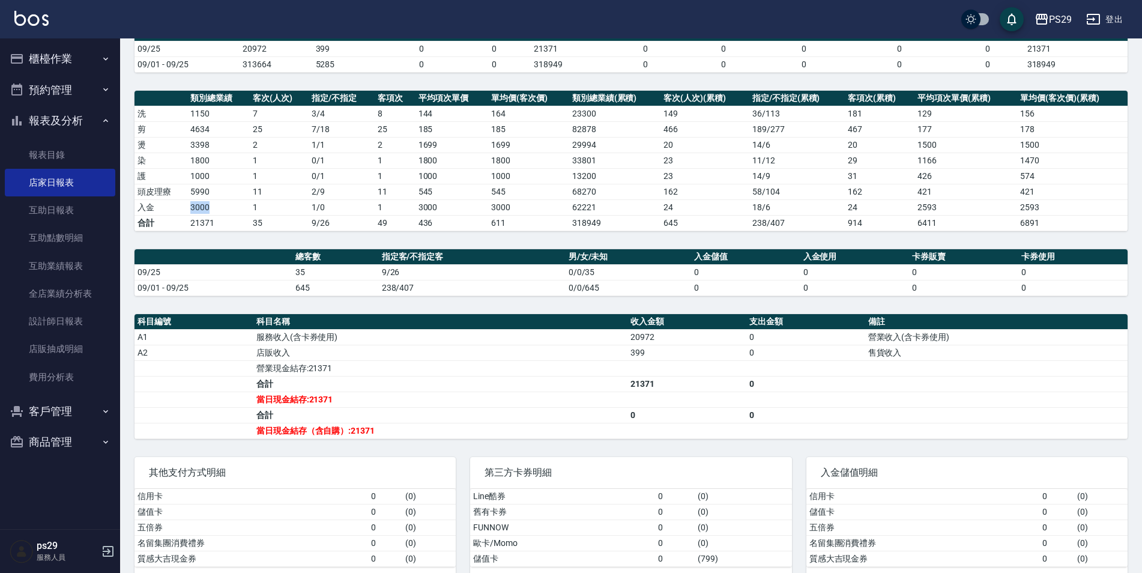
click at [212, 205] on tr "入金 3000 1 1 / 0 1 3000 3000 62221 24 18 / 6 24 2593 2593" at bounding box center [630, 207] width 993 height 16
click at [214, 205] on td "3000" at bounding box center [218, 207] width 62 height 16
click at [72, 322] on link "設計師日報表" at bounding box center [60, 321] width 110 height 28
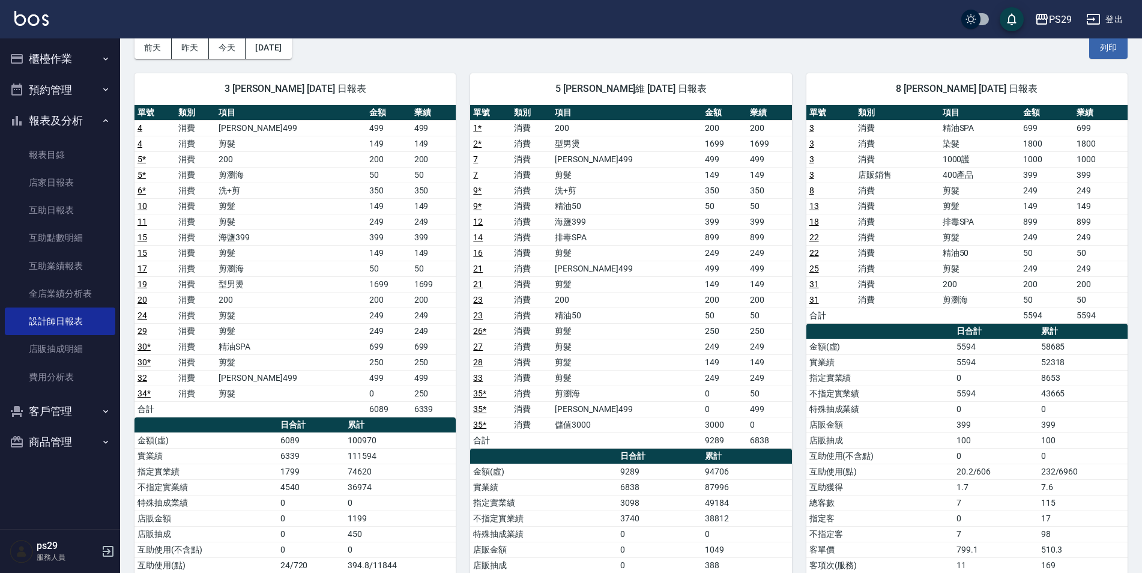
scroll to position [214, 0]
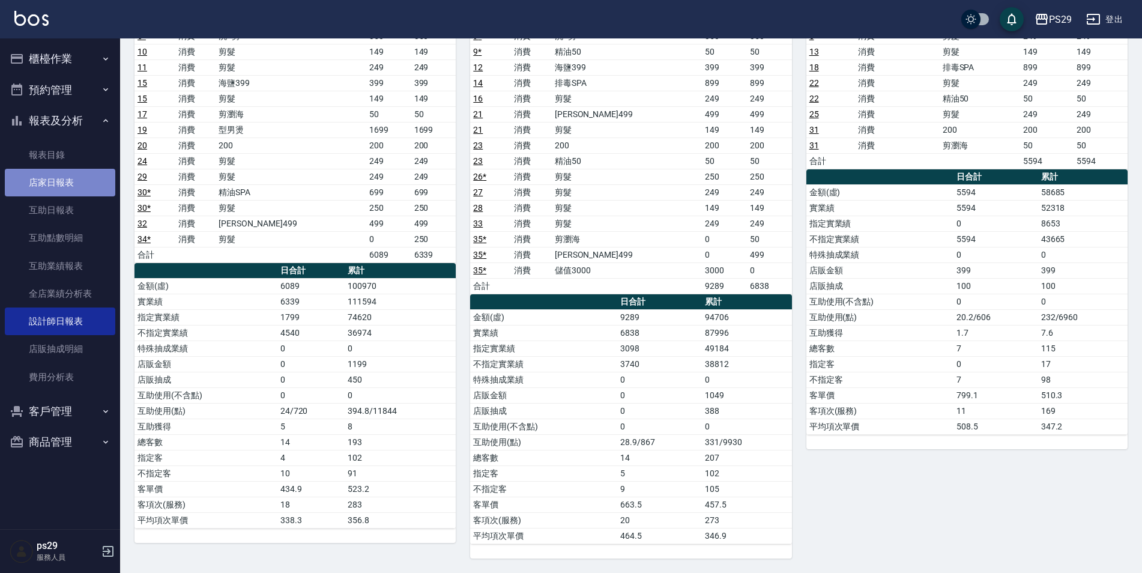
click at [55, 185] on link "店家日報表" at bounding box center [60, 183] width 110 height 28
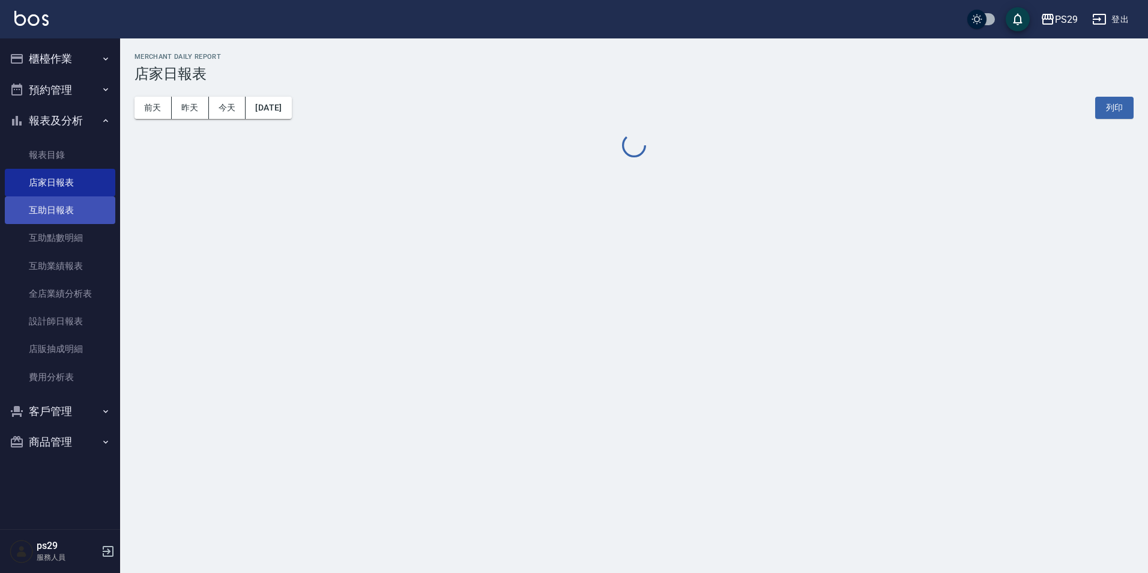
click at [58, 210] on link "互助日報表" at bounding box center [60, 210] width 110 height 28
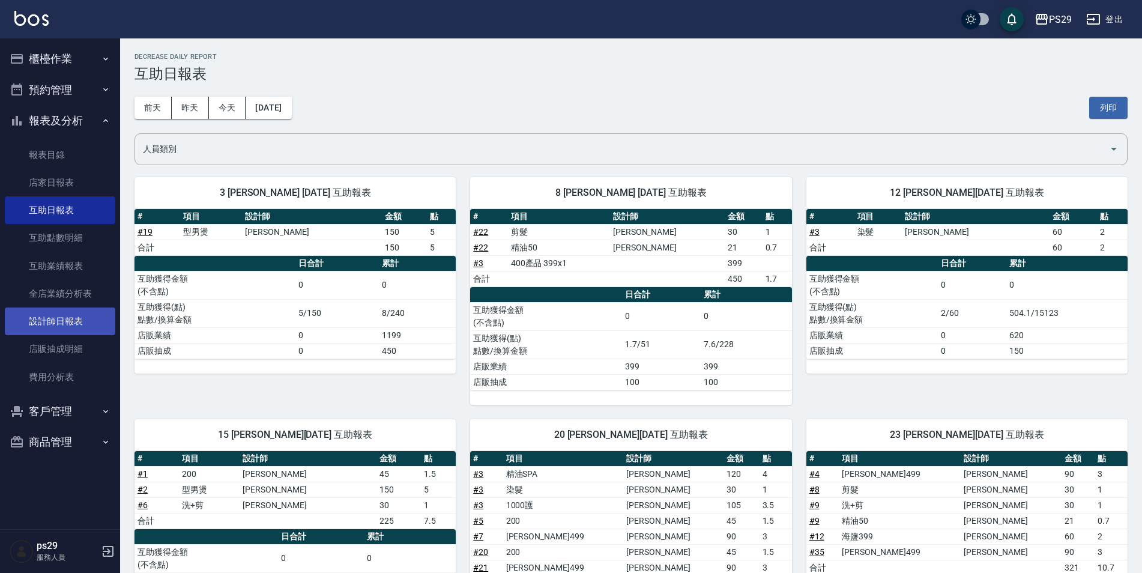
click at [63, 319] on link "設計師日報表" at bounding box center [60, 321] width 110 height 28
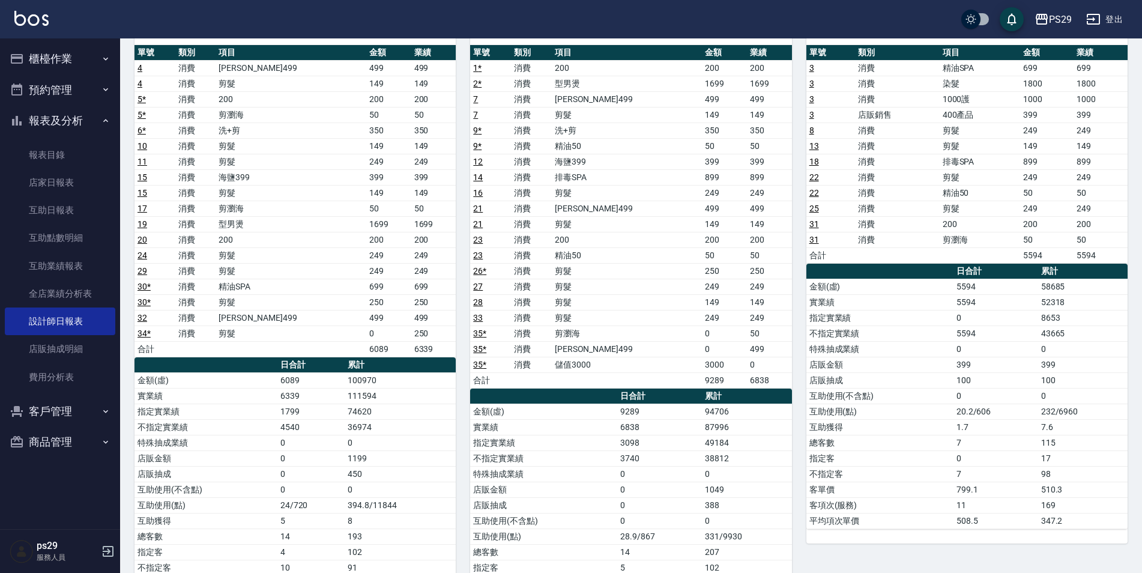
scroll to position [60, 0]
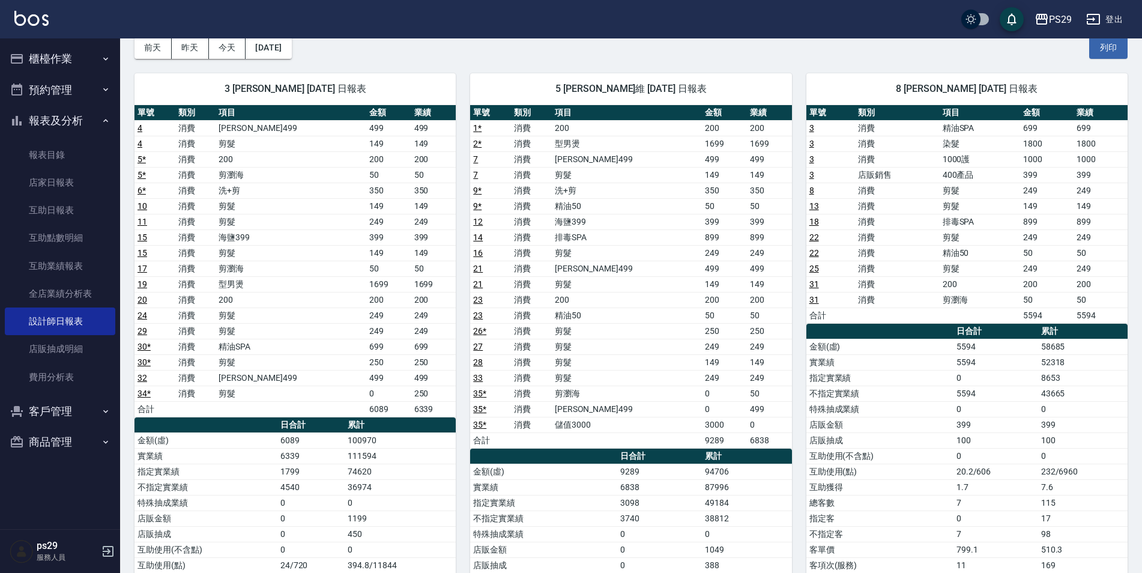
click at [41, 4] on div "PS29 登出" at bounding box center [571, 19] width 1142 height 38
click at [42, 8] on div "PS29 登出" at bounding box center [571, 19] width 1142 height 38
click at [28, 19] on img at bounding box center [31, 18] width 34 height 15
